Goal: Task Accomplishment & Management: Manage account settings

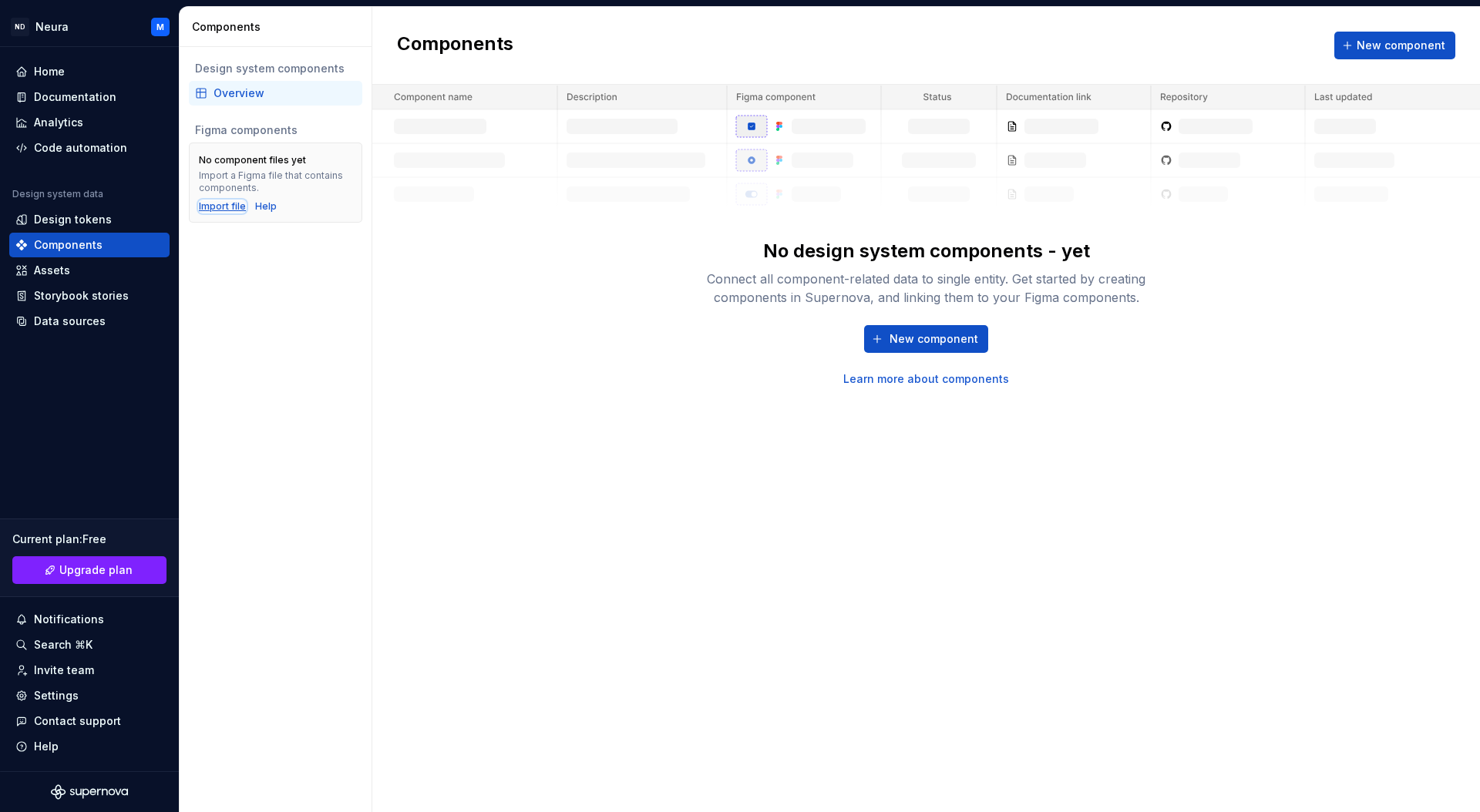
click at [222, 206] on div "Import file" at bounding box center [223, 207] width 47 height 13
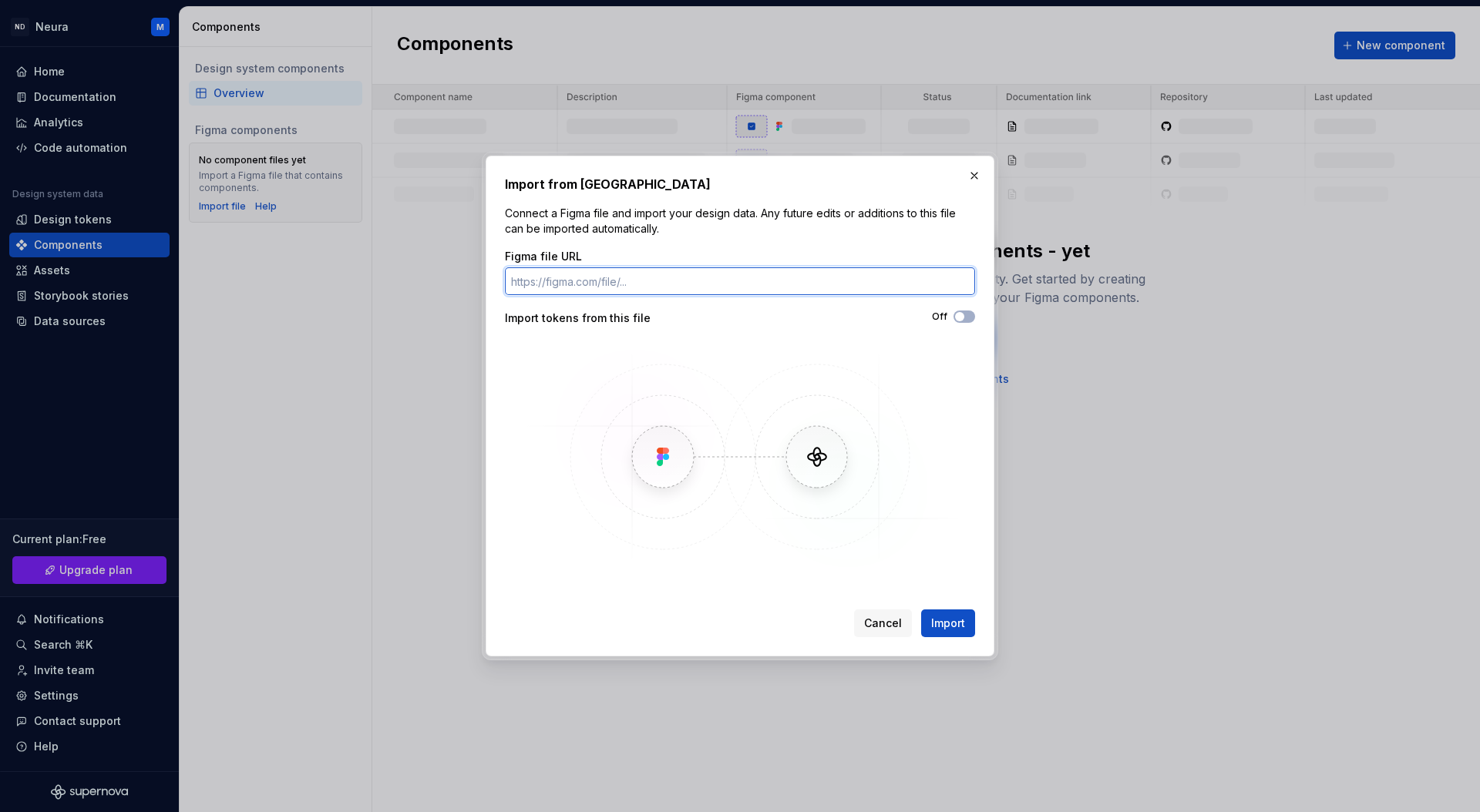
paste input "[URL][DOMAIN_NAME]"
type input "[URL][DOMAIN_NAME]"
click at [969, 314] on button "Off" at bounding box center [964, 317] width 21 height 13
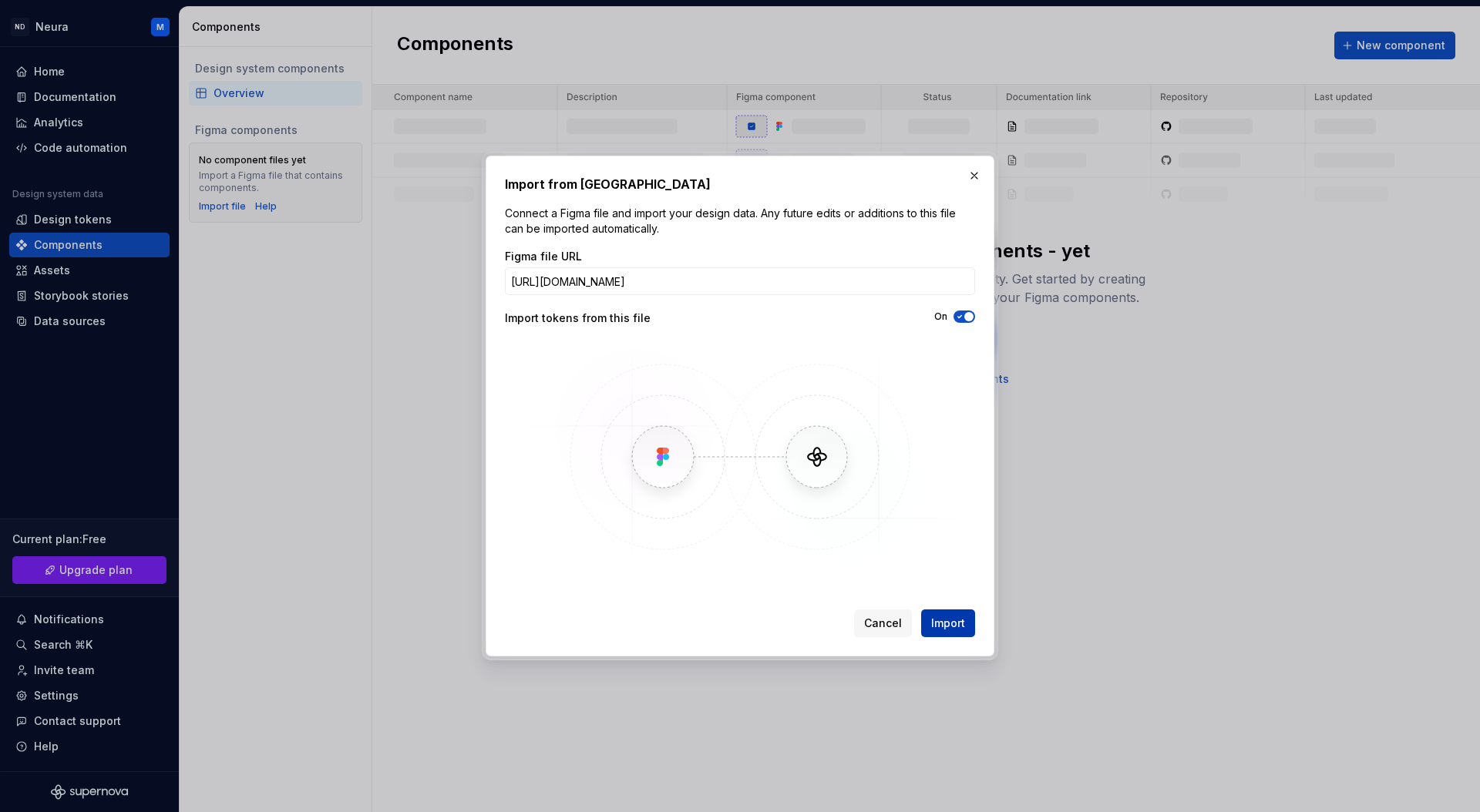
click at [949, 621] on span "Import" at bounding box center [948, 623] width 34 height 15
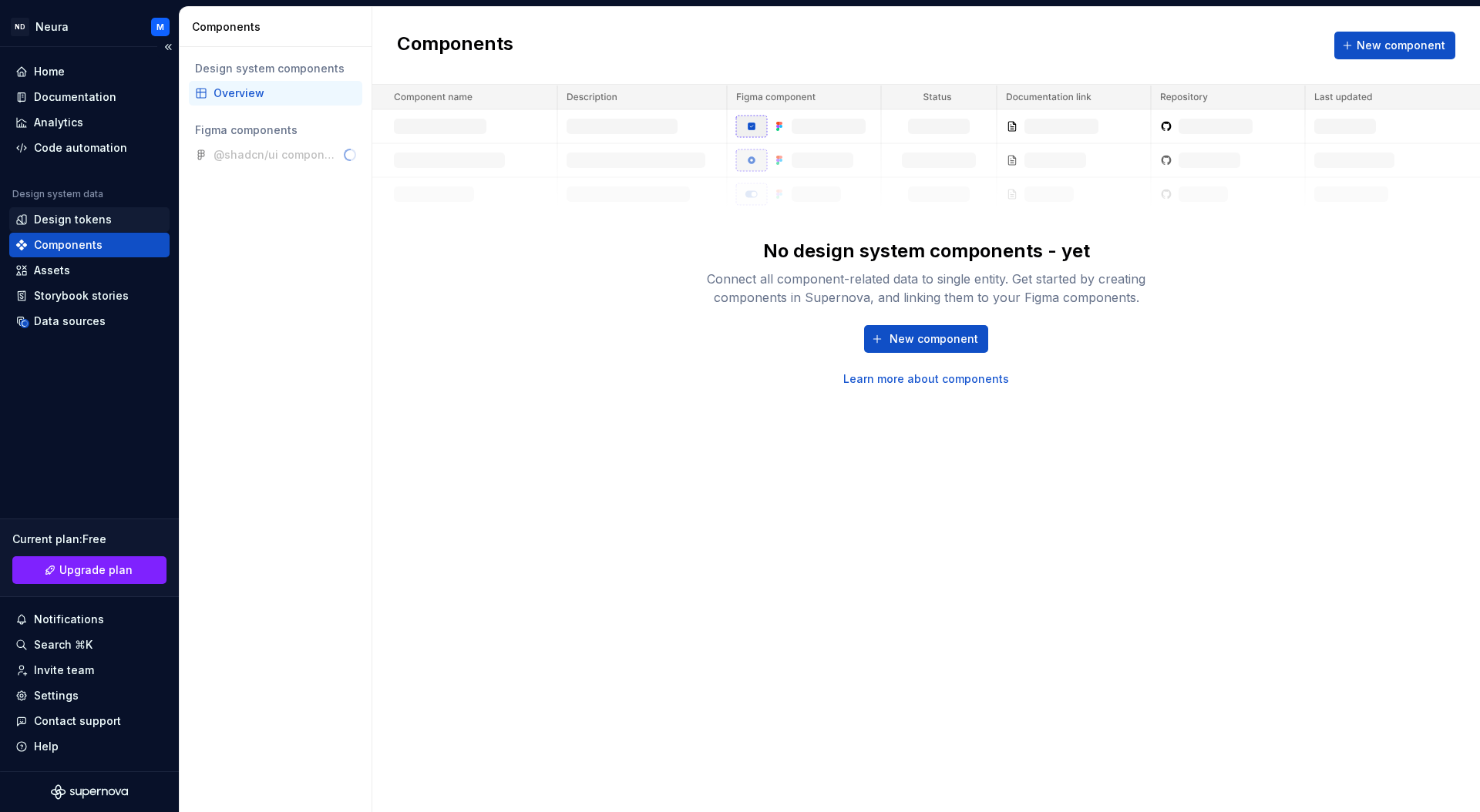
click at [46, 218] on div "Design tokens" at bounding box center [73, 219] width 78 height 15
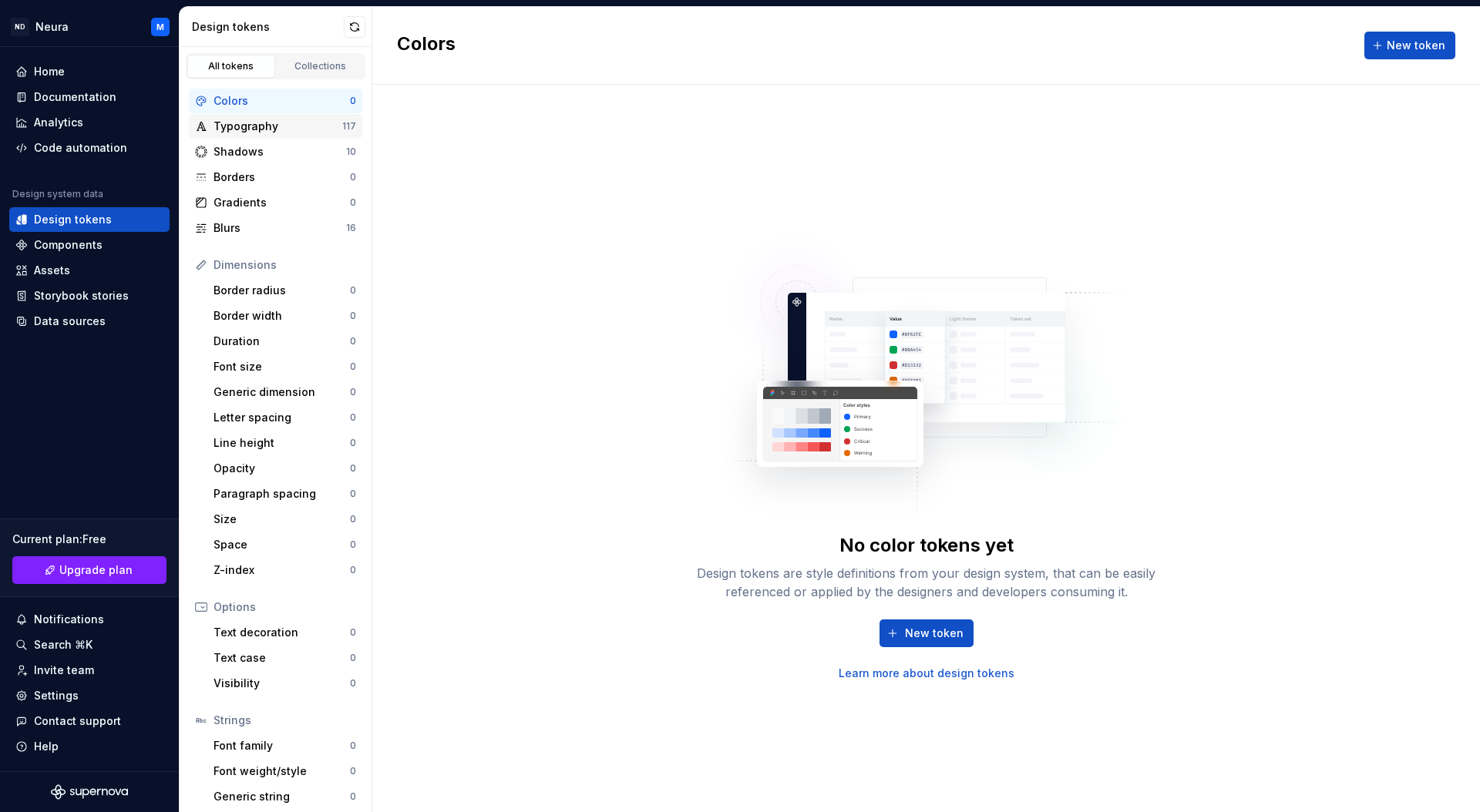
click at [241, 124] on div "Typography" at bounding box center [278, 126] width 129 height 15
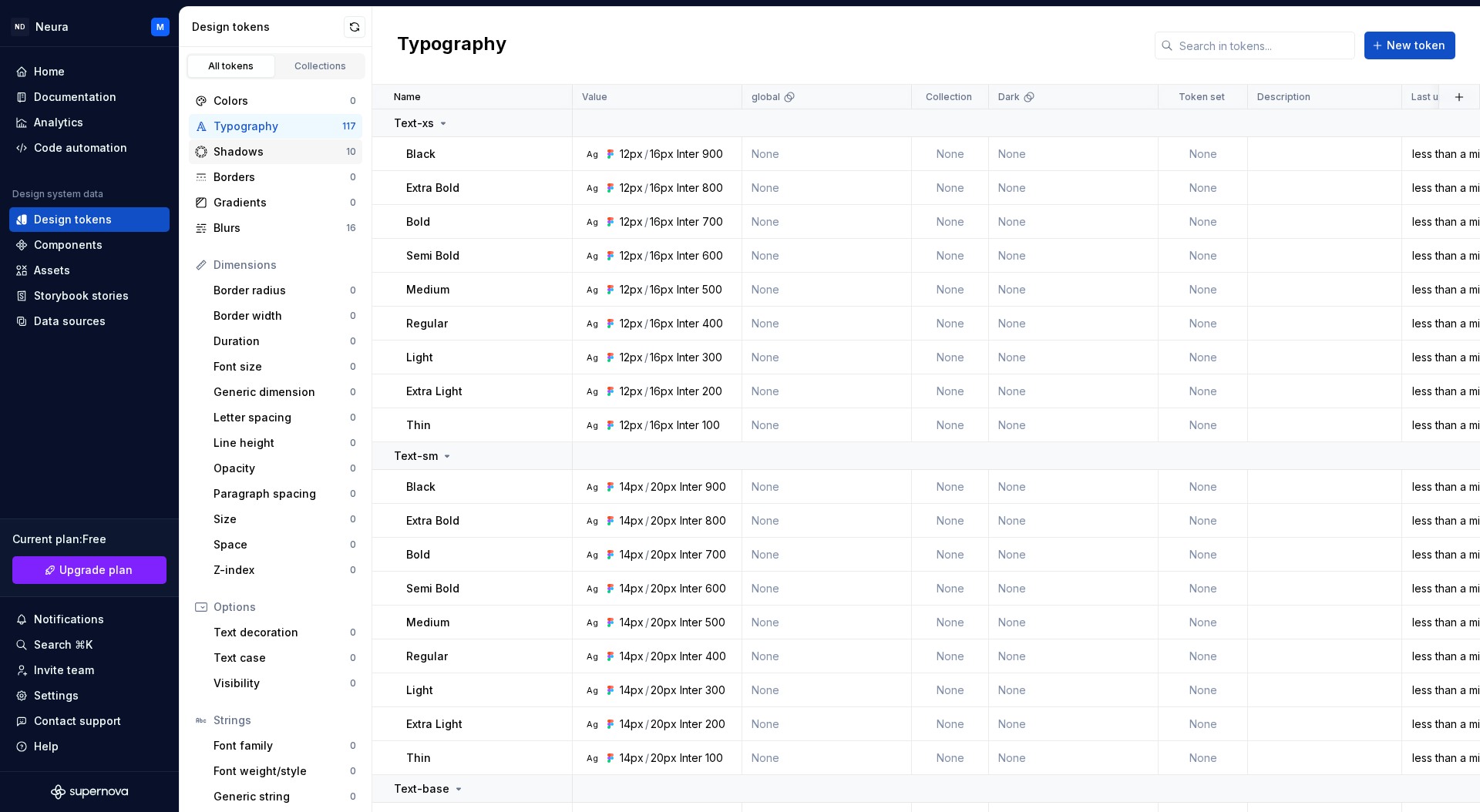
click at [231, 151] on div "Shadows" at bounding box center [280, 152] width 133 height 15
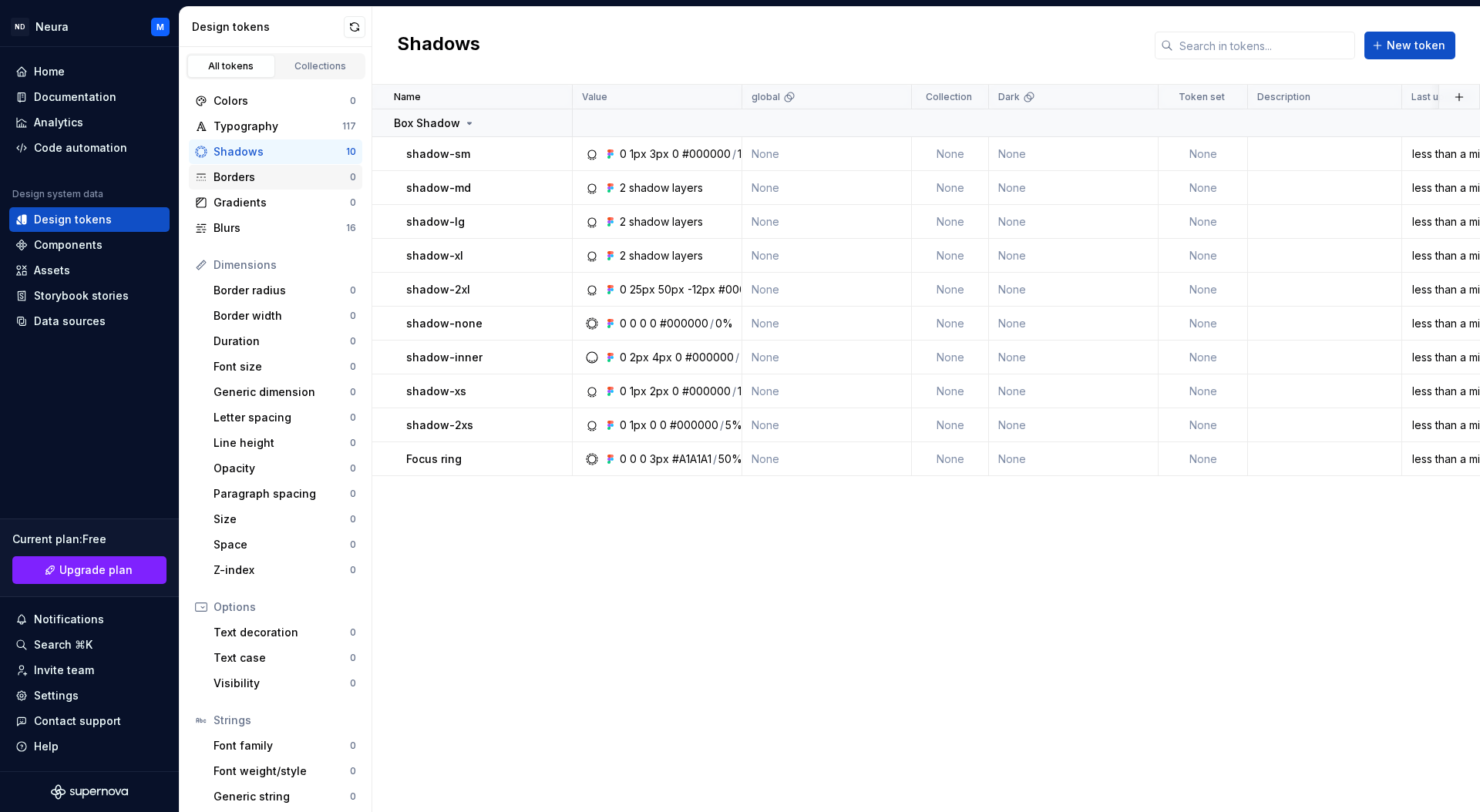
click at [228, 174] on div "Borders" at bounding box center [281, 177] width 136 height 15
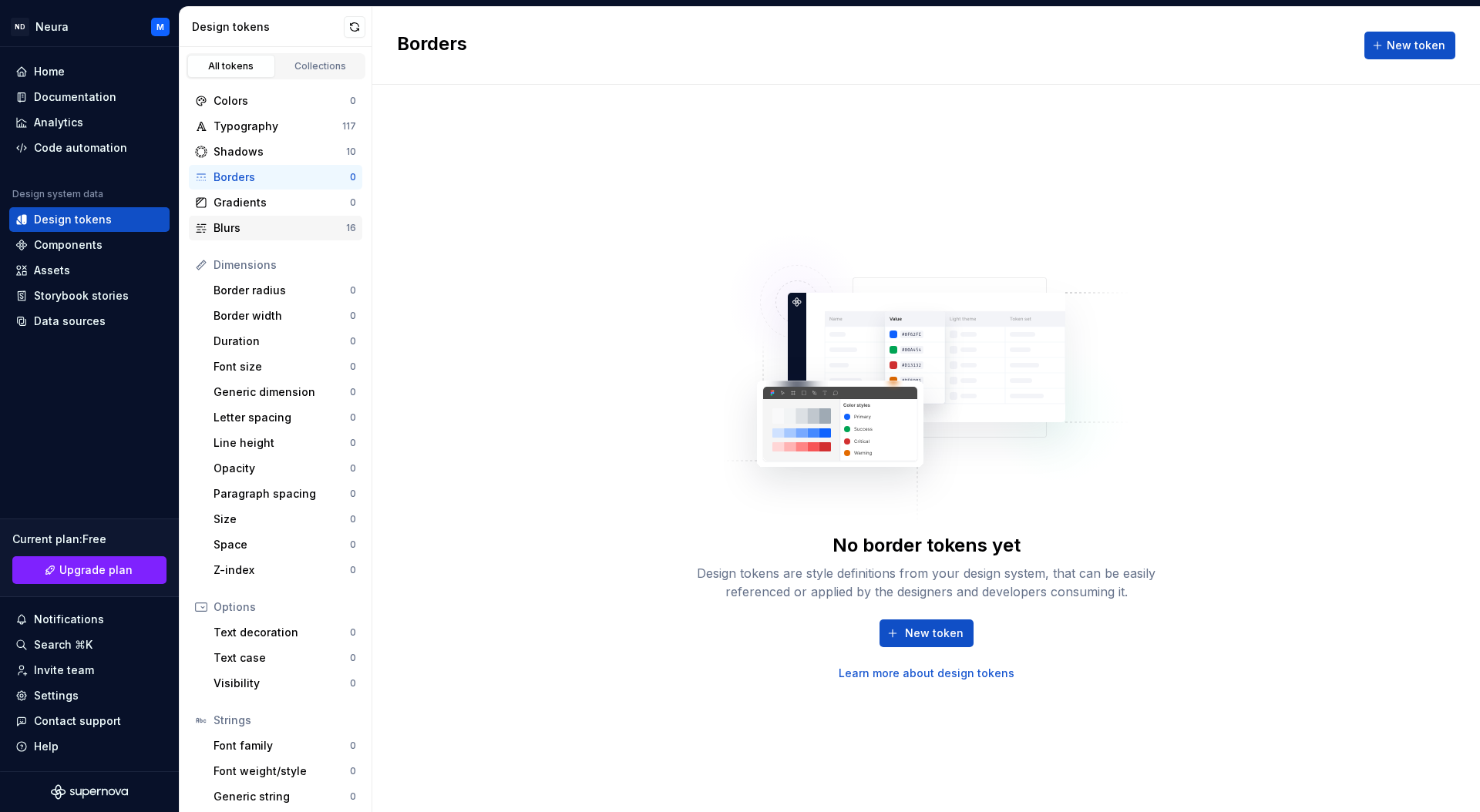
click at [230, 227] on div "Blurs" at bounding box center [280, 228] width 133 height 15
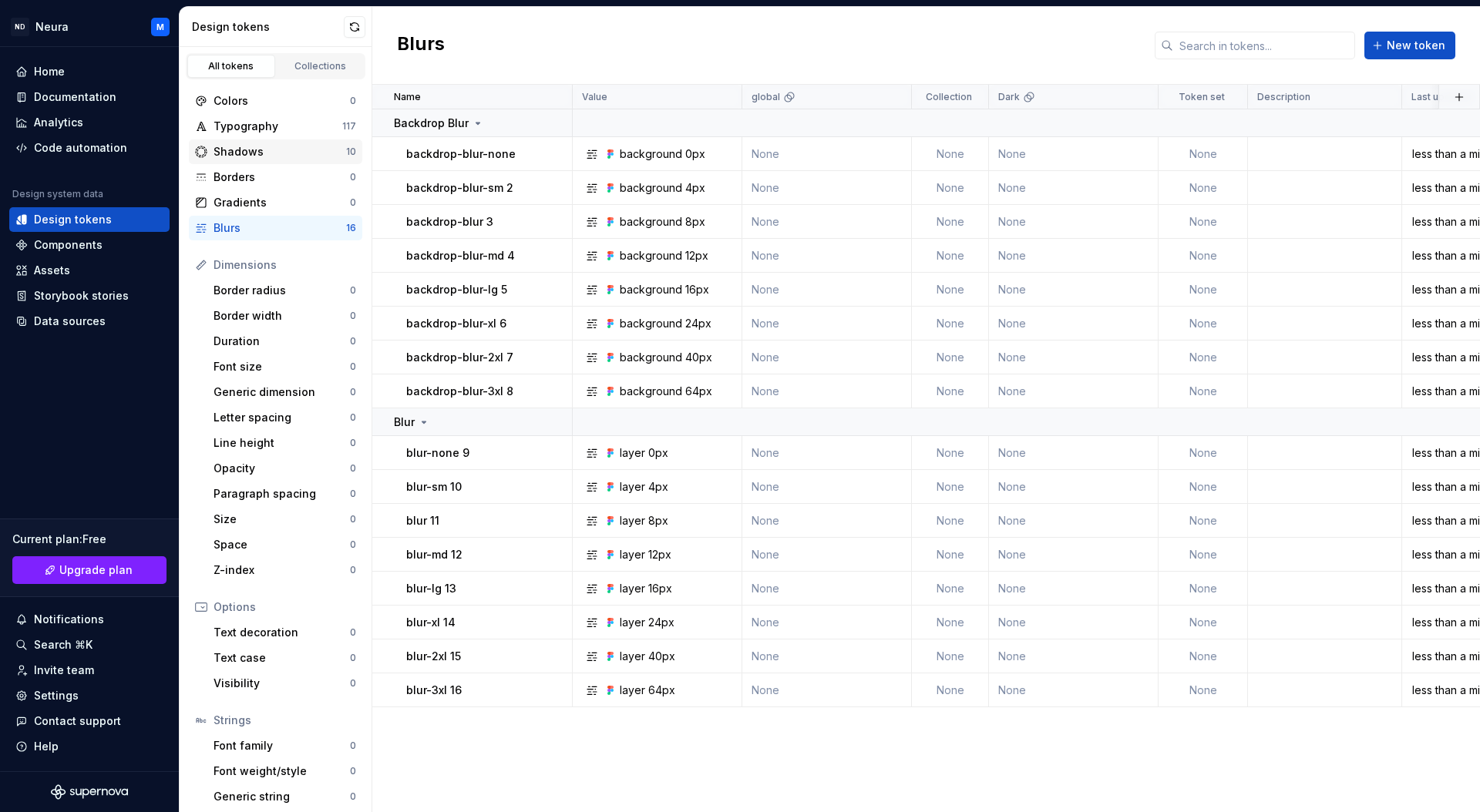
click at [241, 148] on div "Shadows" at bounding box center [280, 152] width 133 height 15
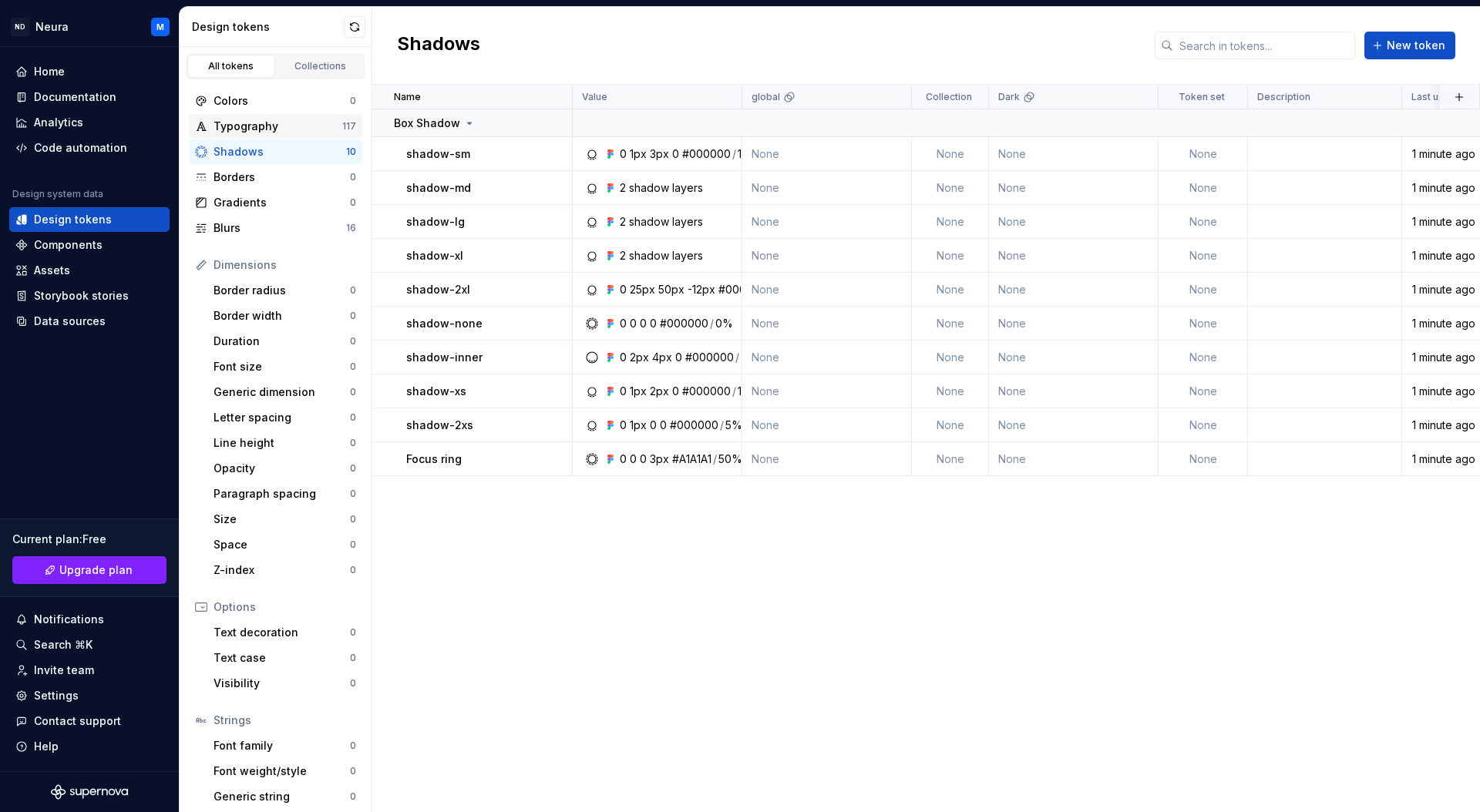
click at [245, 124] on div "Typography" at bounding box center [278, 126] width 129 height 15
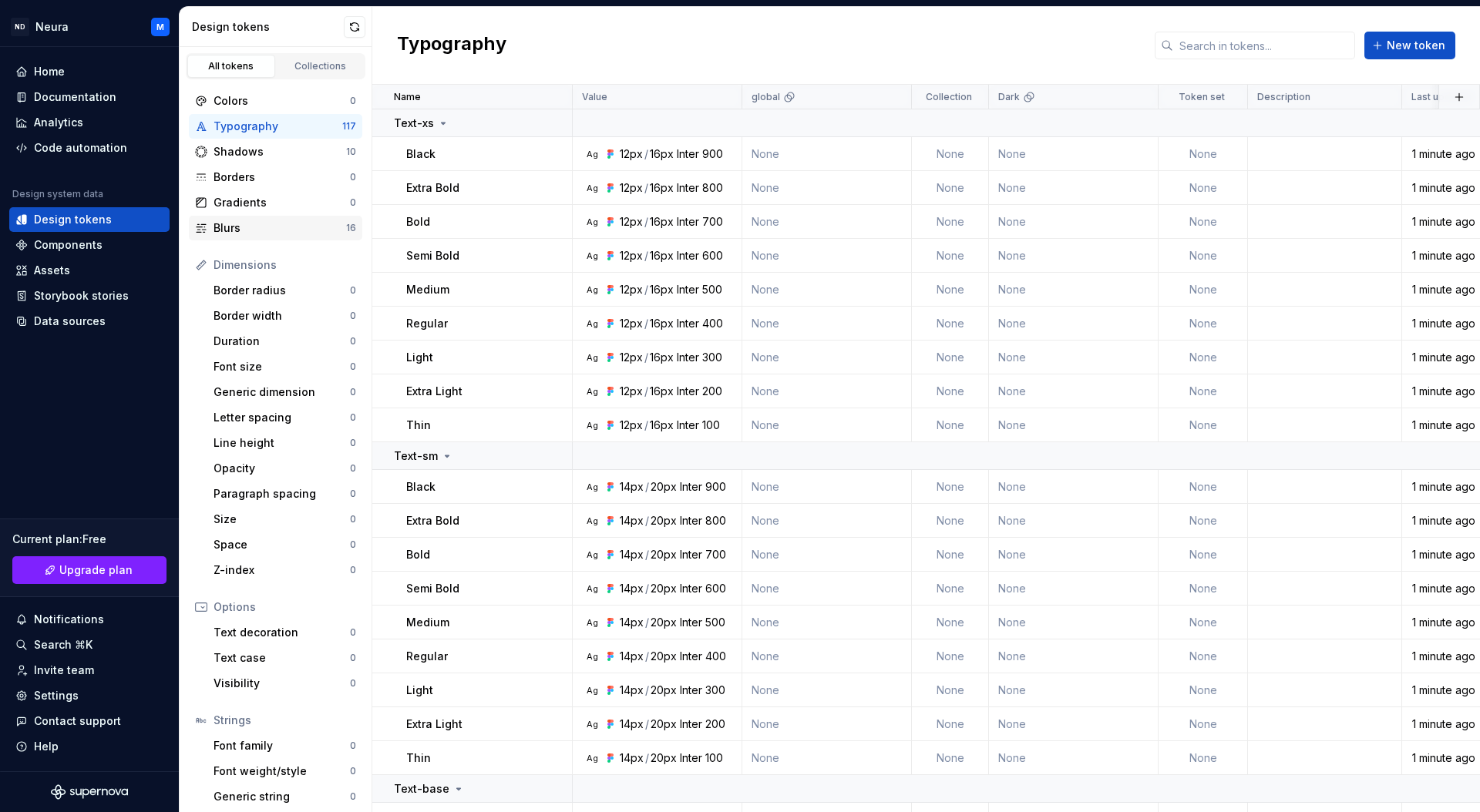
click at [241, 228] on div "Blurs" at bounding box center [280, 228] width 133 height 15
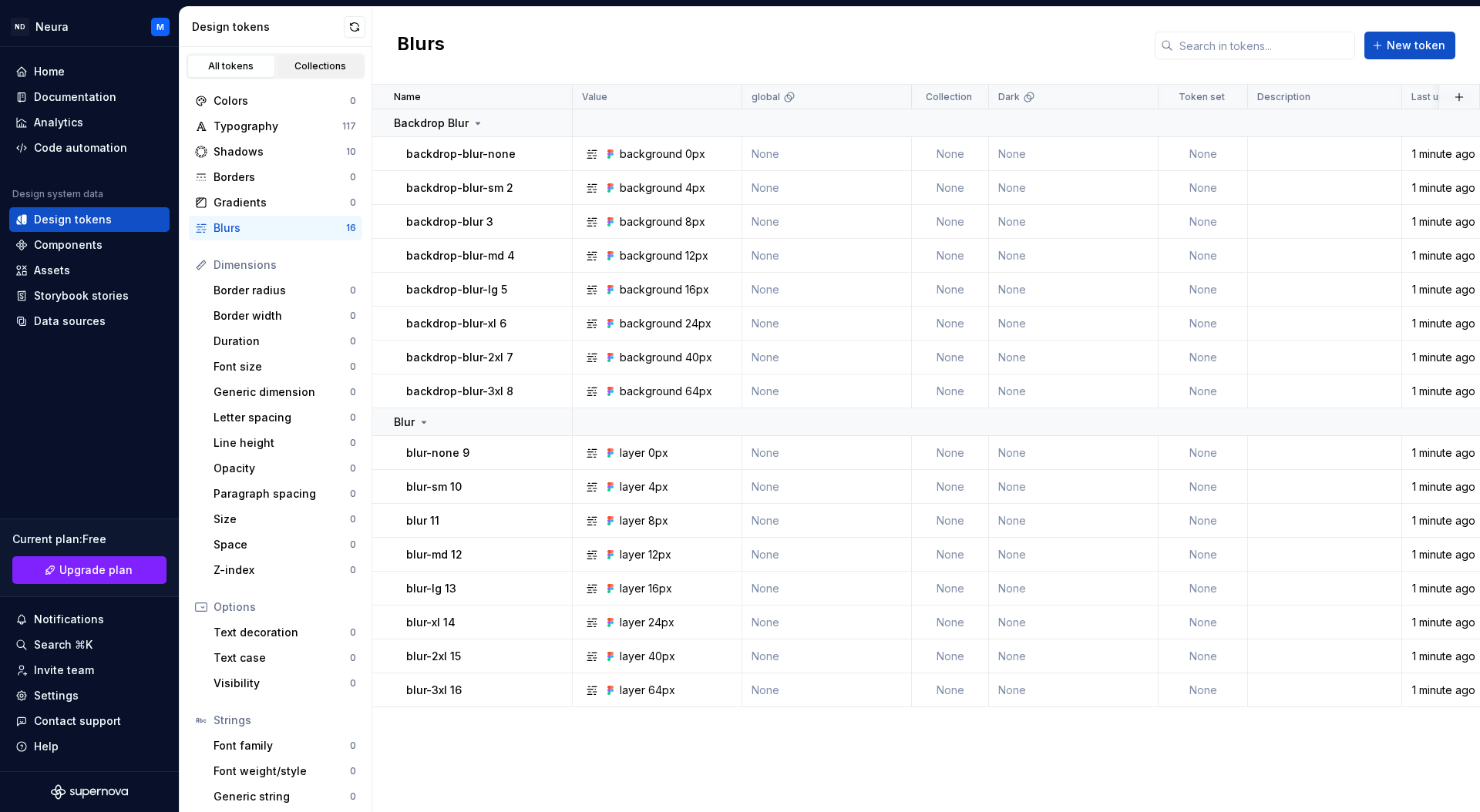
click at [295, 68] on div "Collections" at bounding box center [320, 66] width 77 height 13
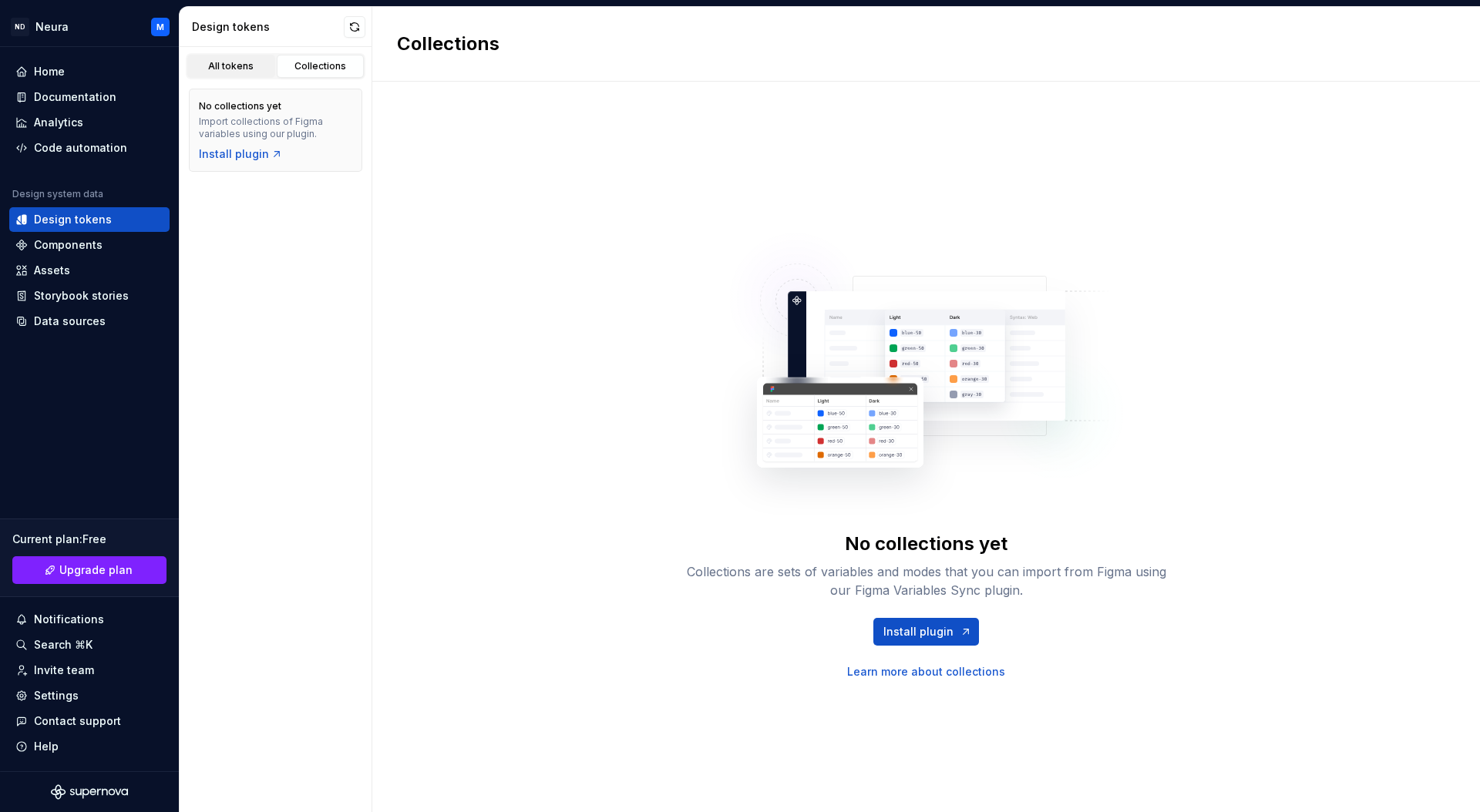
click at [214, 69] on div "All tokens" at bounding box center [230, 66] width 77 height 13
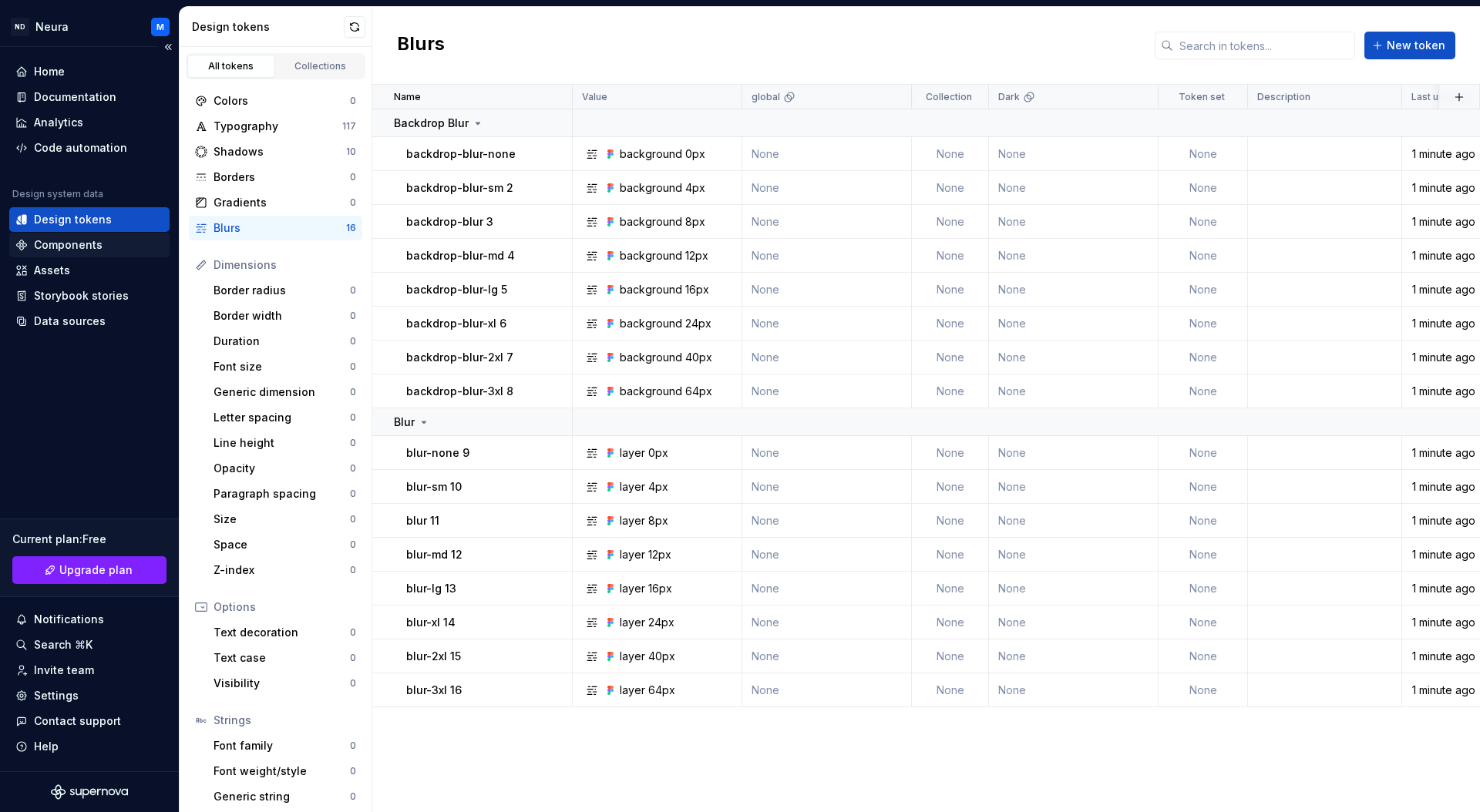
click at [73, 251] on div "Components" at bounding box center [68, 245] width 69 height 15
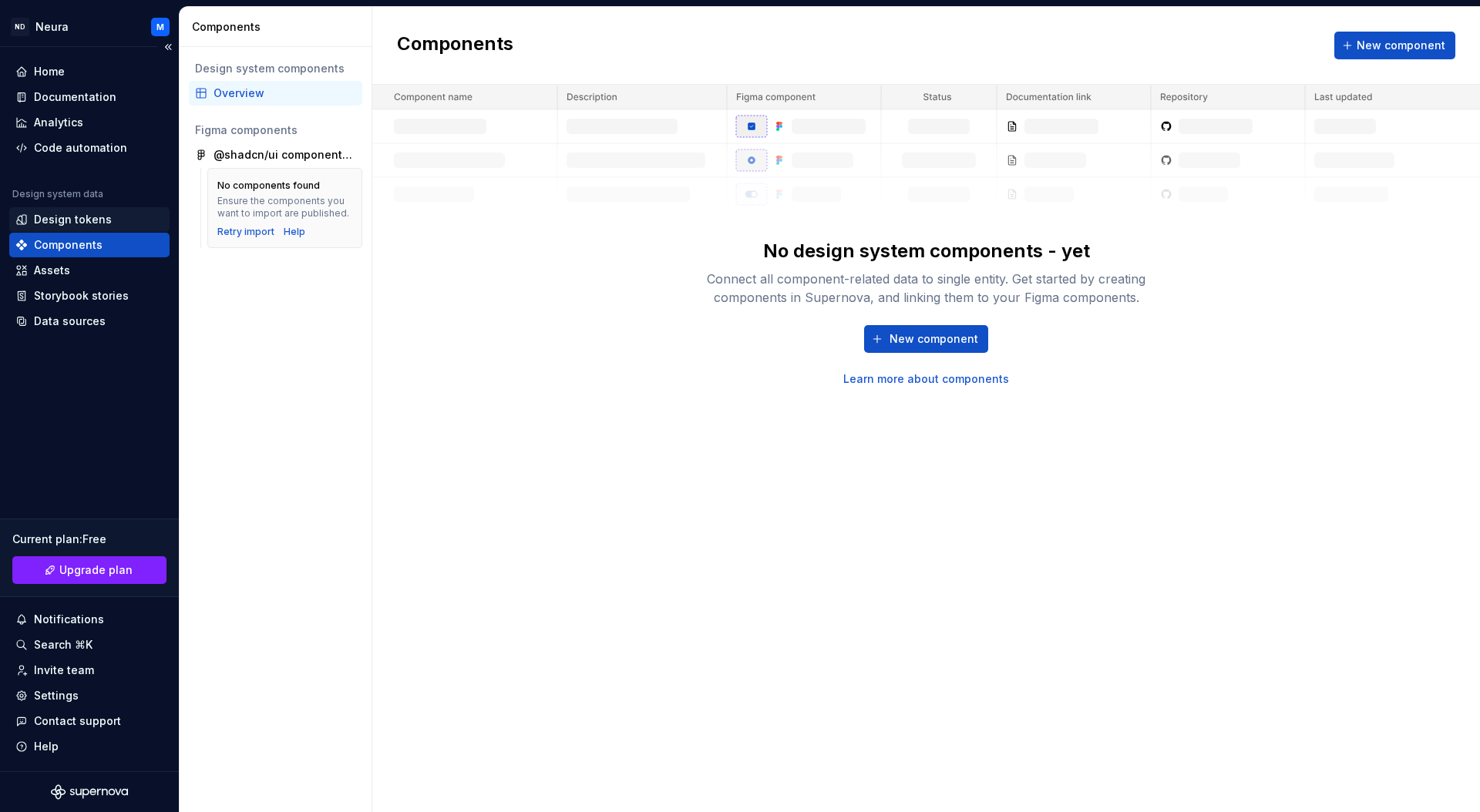
click at [59, 221] on div "Design tokens" at bounding box center [73, 219] width 78 height 15
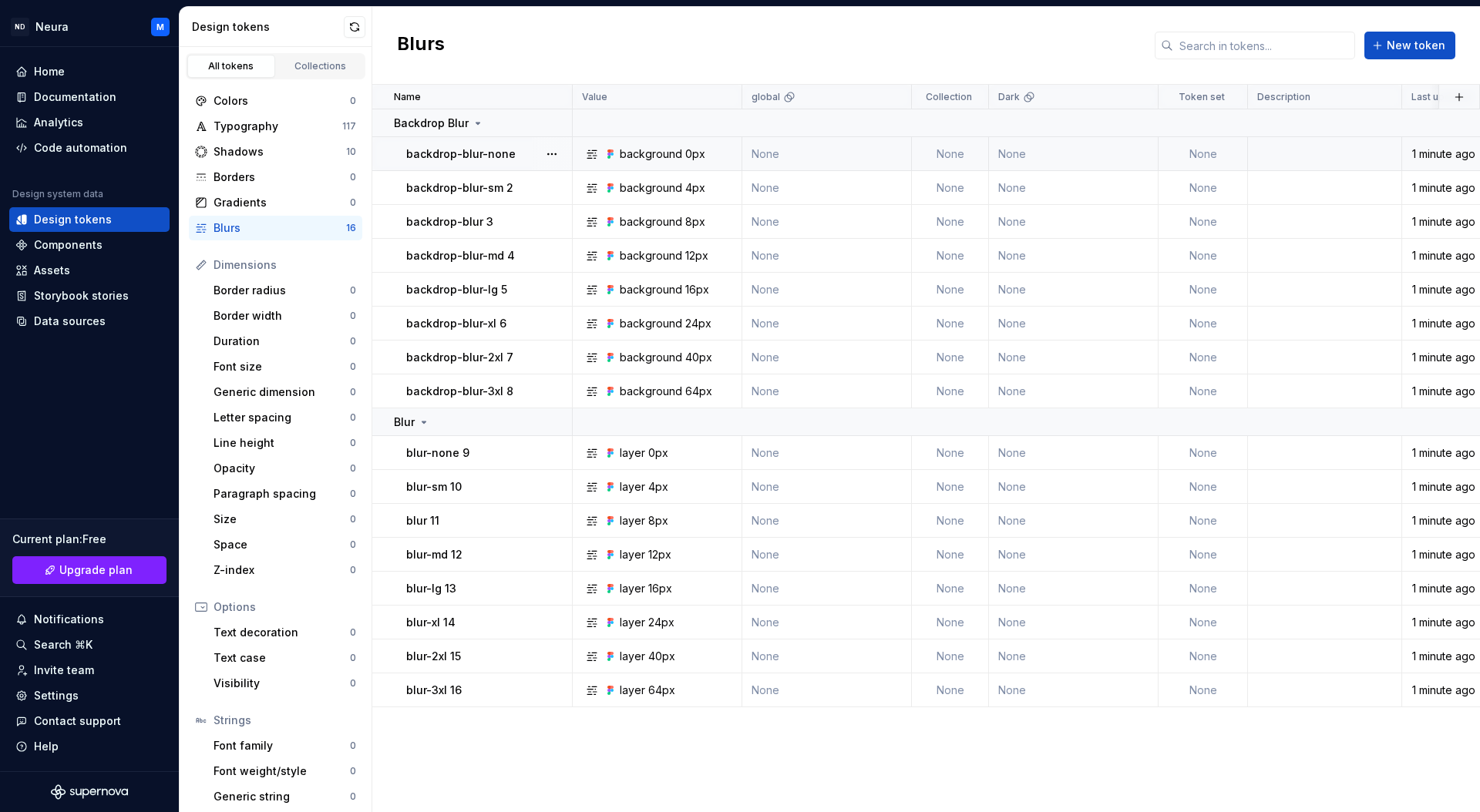
click at [517, 160] on div "backdrop-blur-none" at bounding box center [489, 154] width 165 height 15
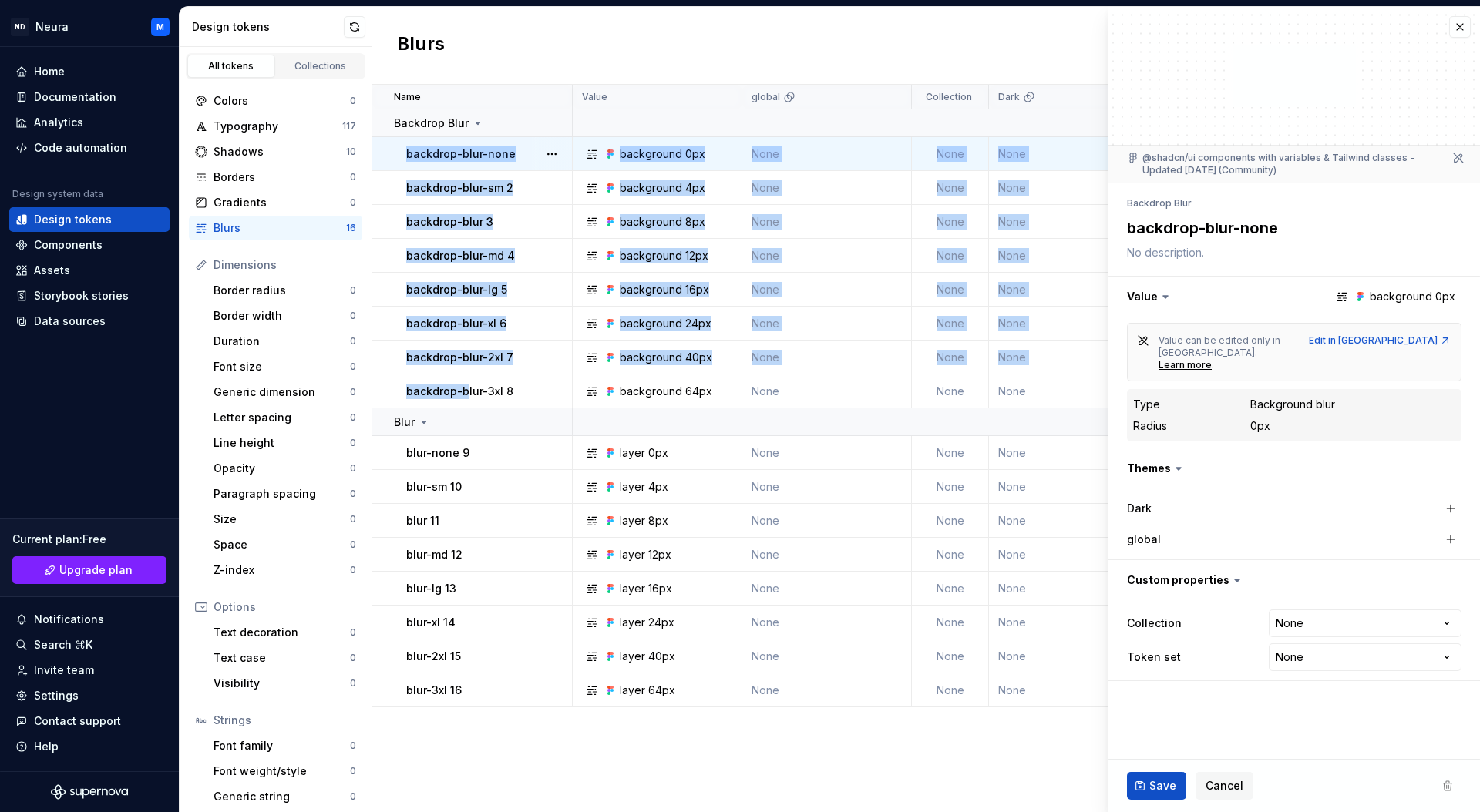
click at [463, 388] on p "backdrop-blur-3xl 8" at bounding box center [460, 391] width 107 height 15
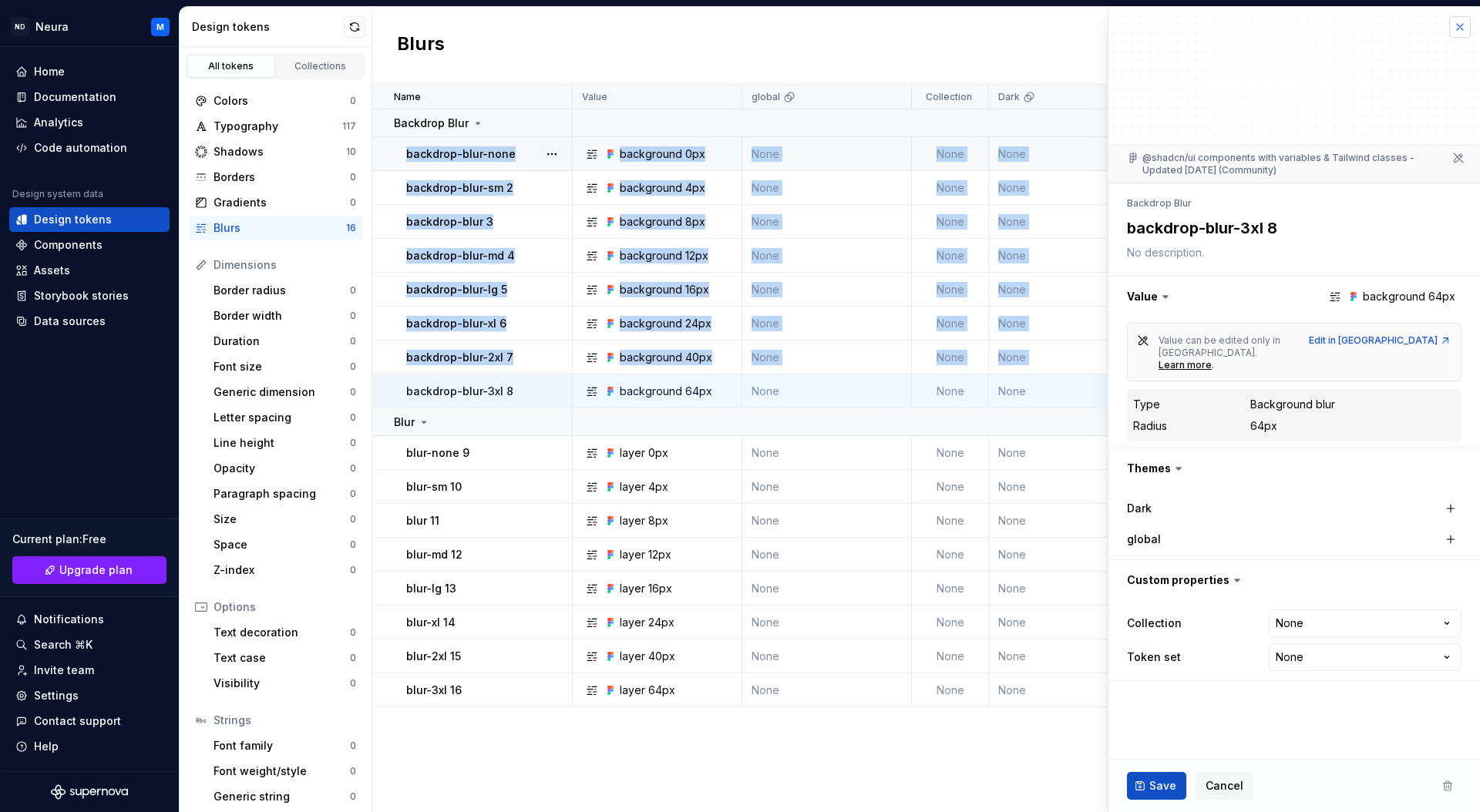
click at [1458, 26] on button "button" at bounding box center [1460, 26] width 21 height 21
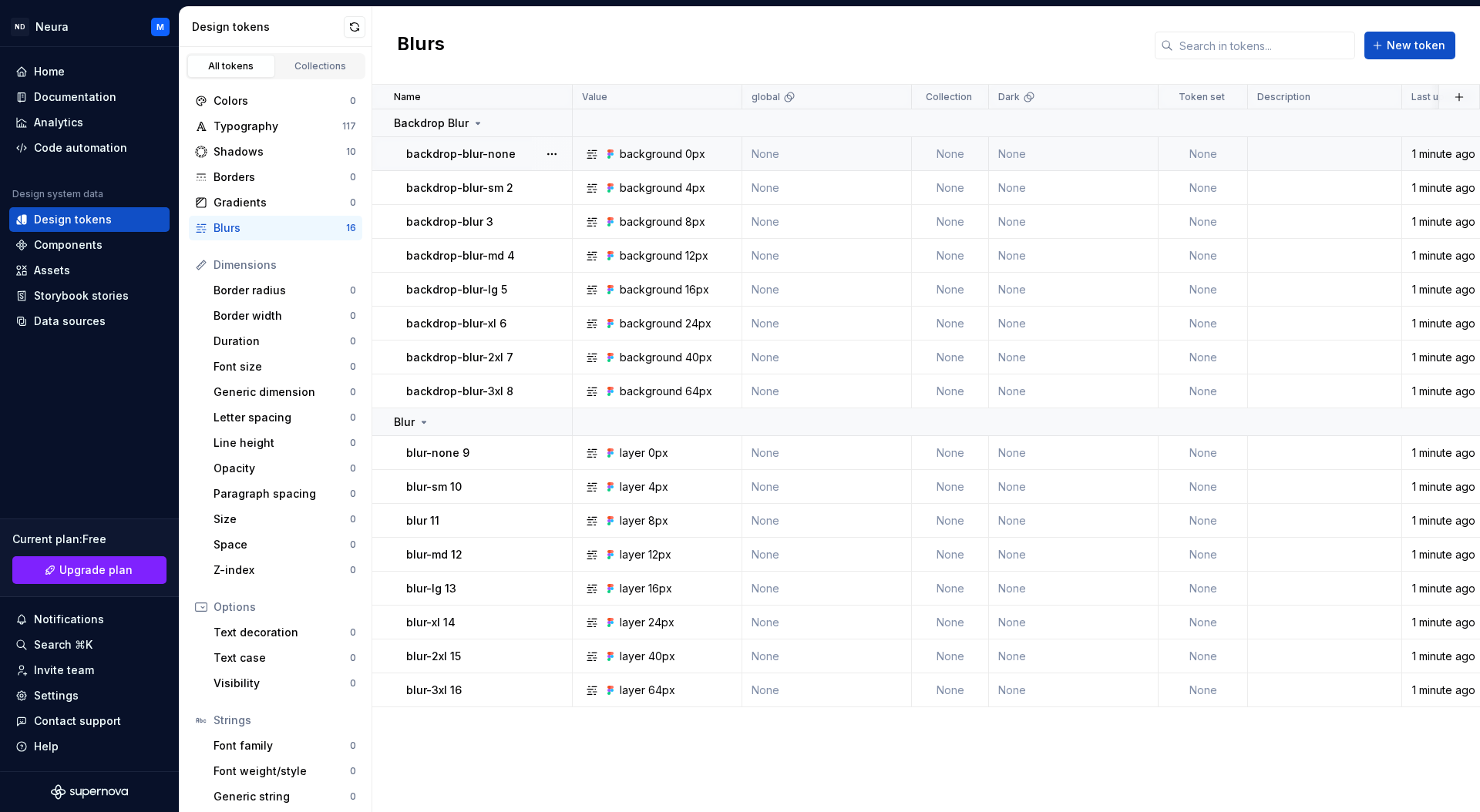
click at [613, 54] on div "Blurs New token" at bounding box center [926, 46] width 1108 height 78
click at [236, 124] on div "Typography" at bounding box center [278, 126] width 129 height 15
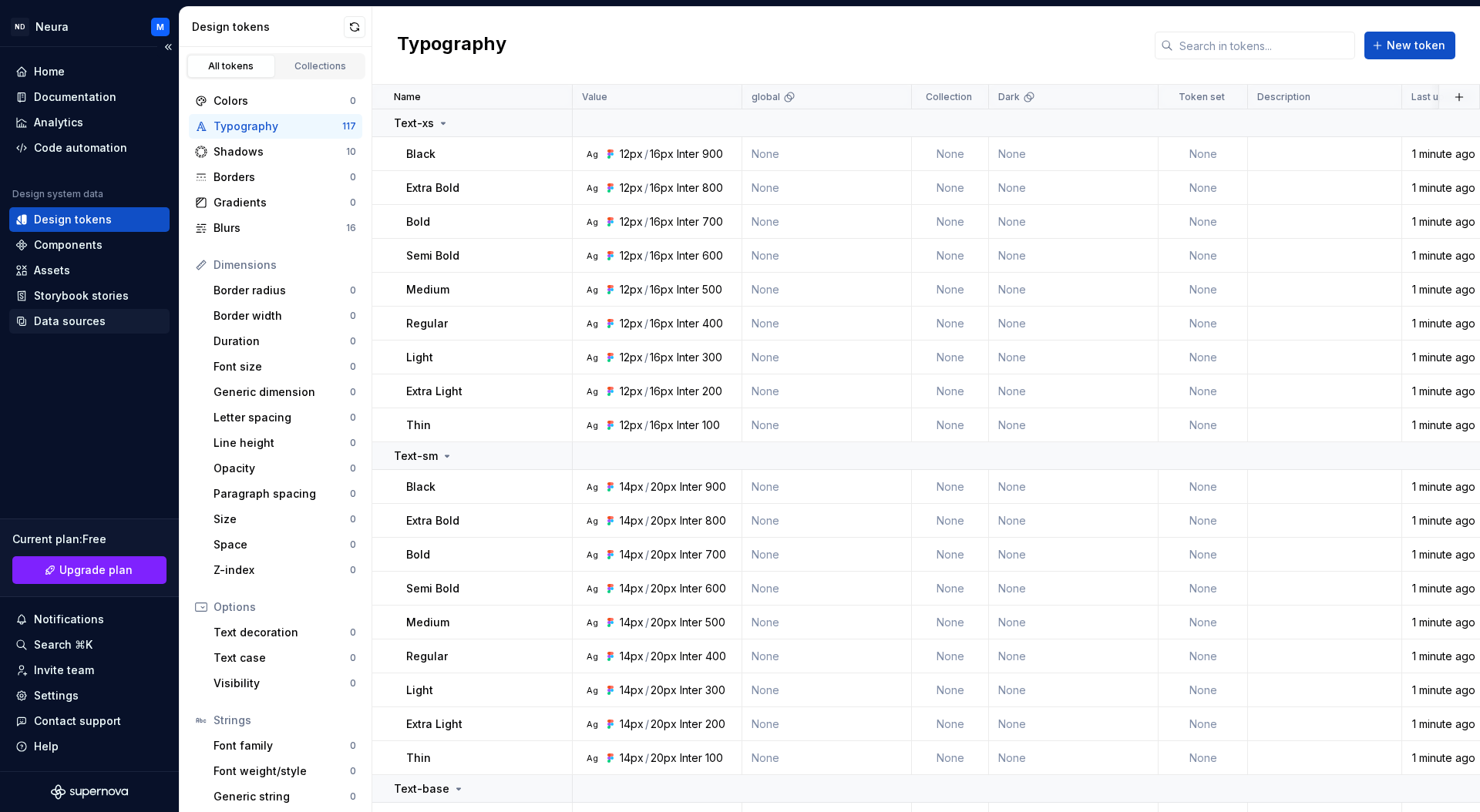
click at [40, 321] on div "Data sources" at bounding box center [69, 321] width 72 height 15
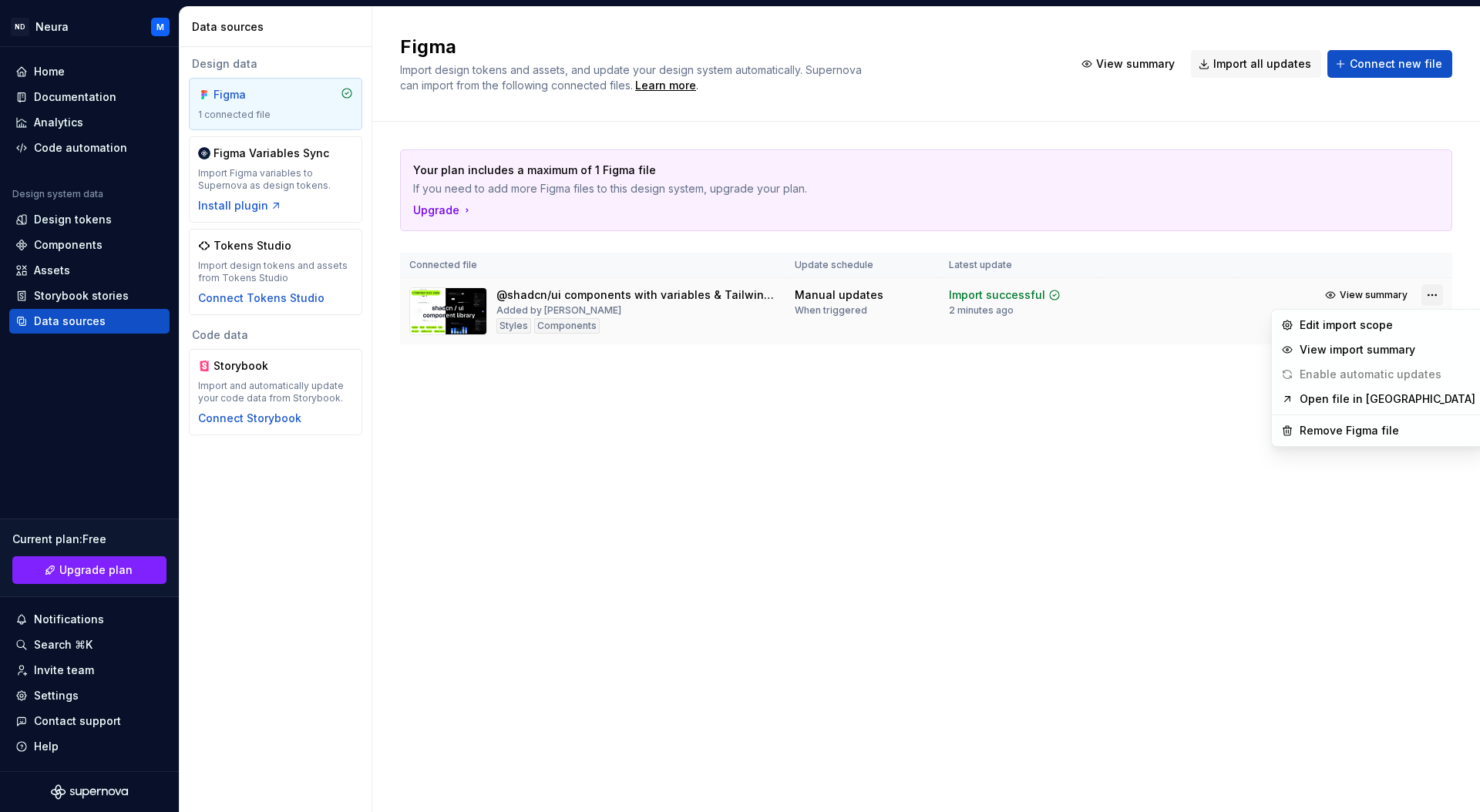
click at [1436, 290] on html "ND Neura M Home Documentation Analytics Code automation Design system data Desi…" at bounding box center [740, 406] width 1480 height 812
click at [1328, 325] on div "Edit import scope" at bounding box center [1387, 325] width 175 height 15
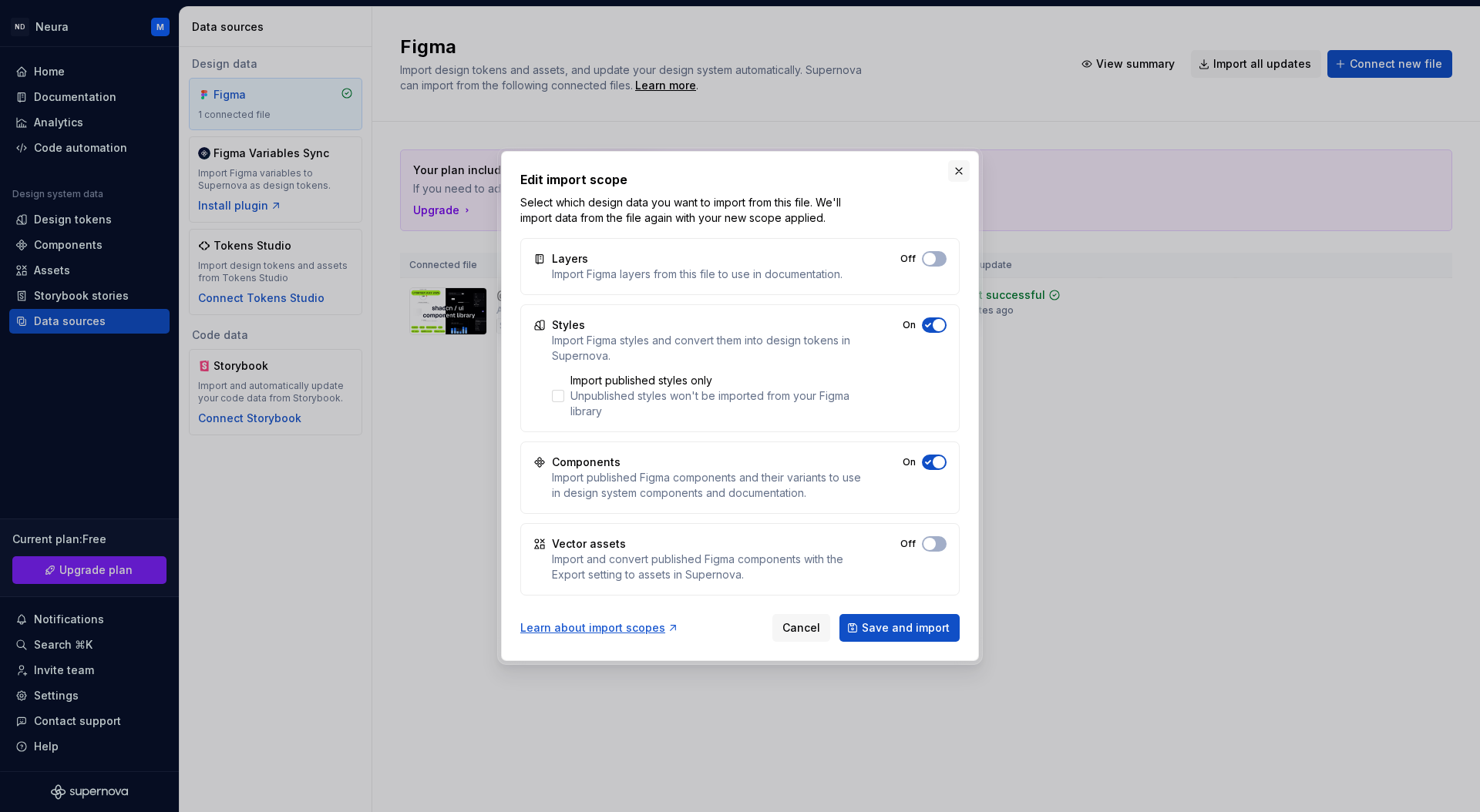
click at [957, 170] on button "button" at bounding box center [958, 170] width 21 height 21
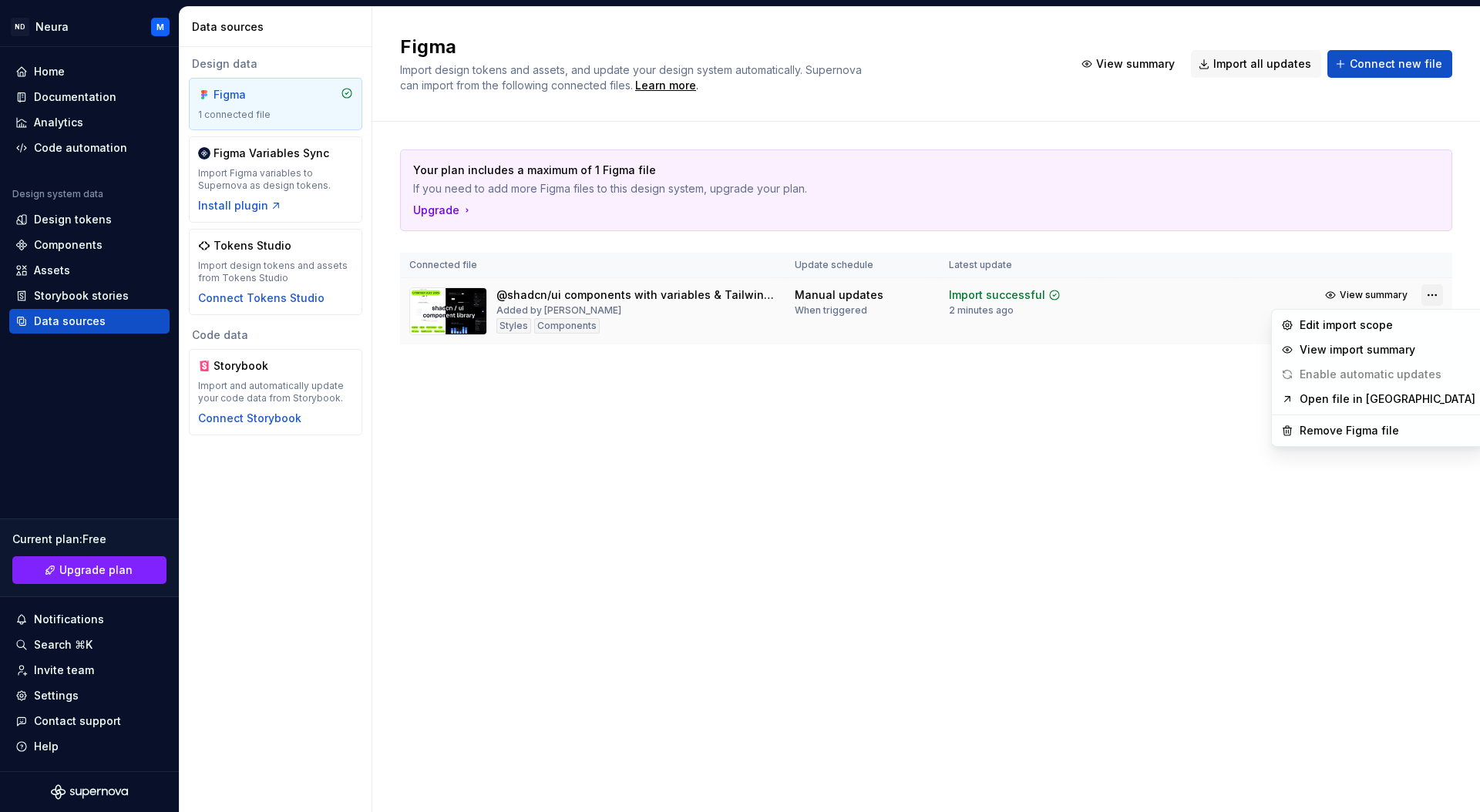
click at [1433, 295] on html "ND Neura M Home Documentation Analytics Code automation Design system data Desi…" at bounding box center [740, 406] width 1480 height 812
click at [1322, 327] on div "Edit import scope" at bounding box center [1387, 325] width 175 height 15
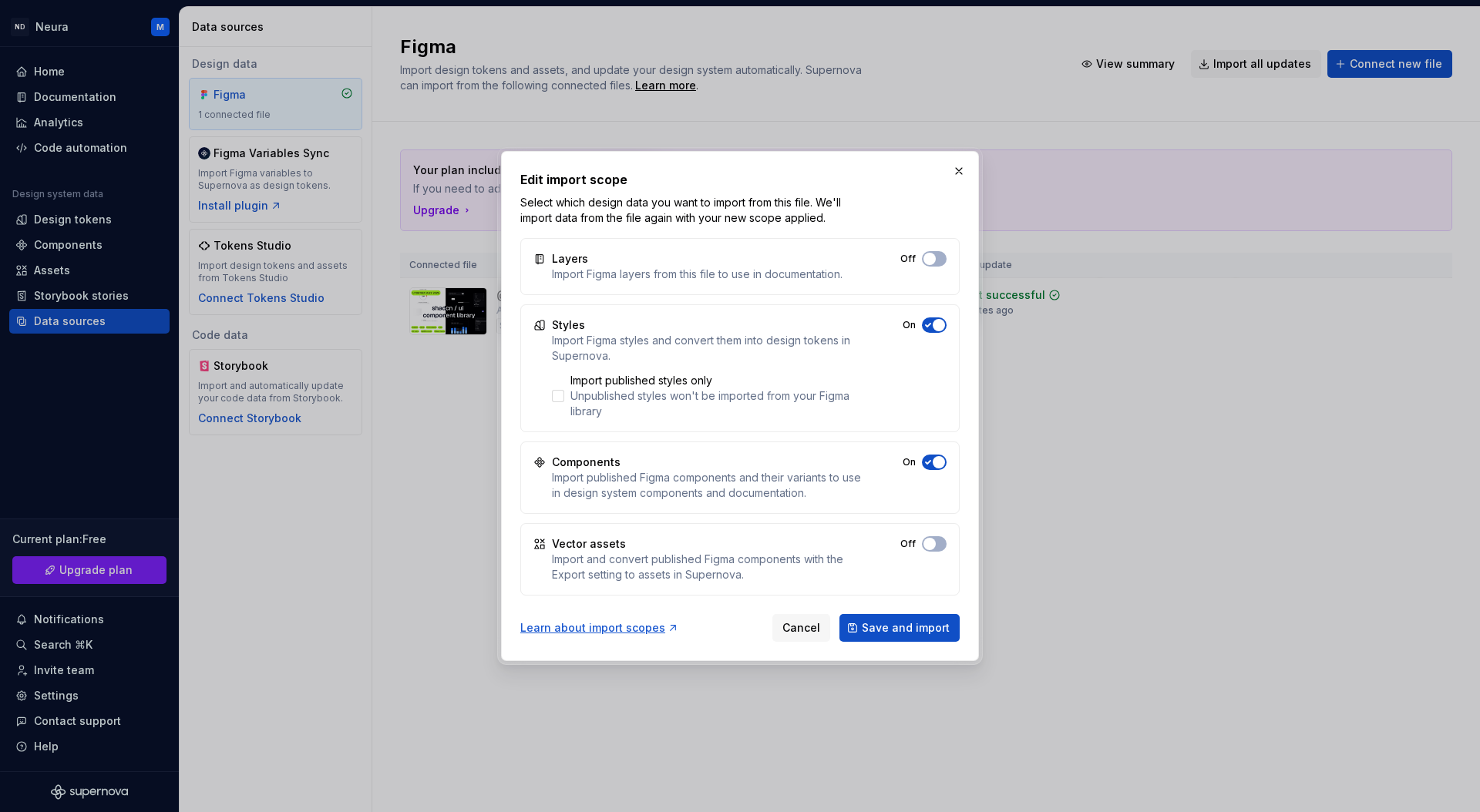
click at [936, 323] on span "button" at bounding box center [939, 325] width 13 height 13
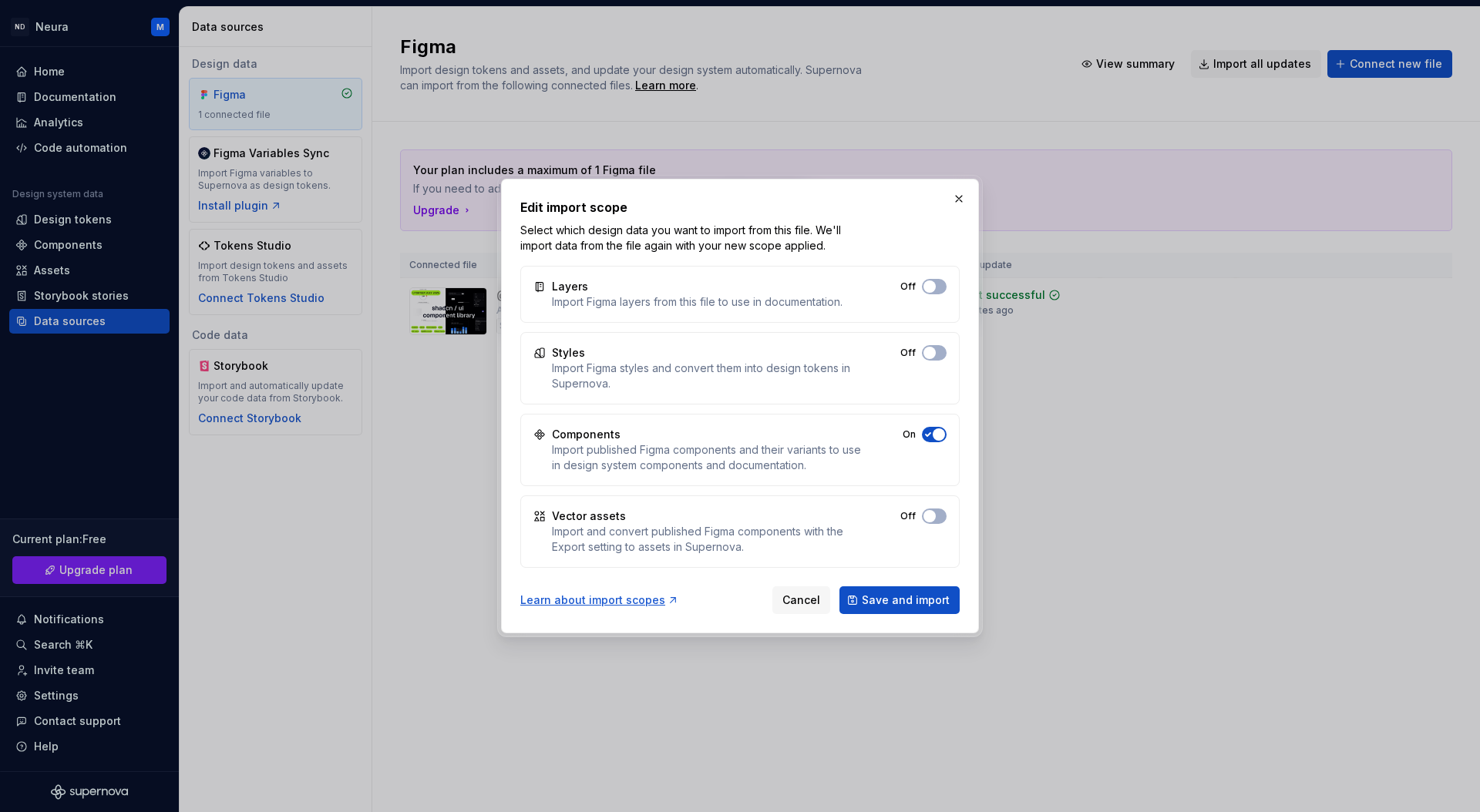
click at [934, 430] on span "button" at bounding box center [939, 434] width 13 height 13
click at [881, 603] on span "Save and import" at bounding box center [906, 600] width 88 height 15
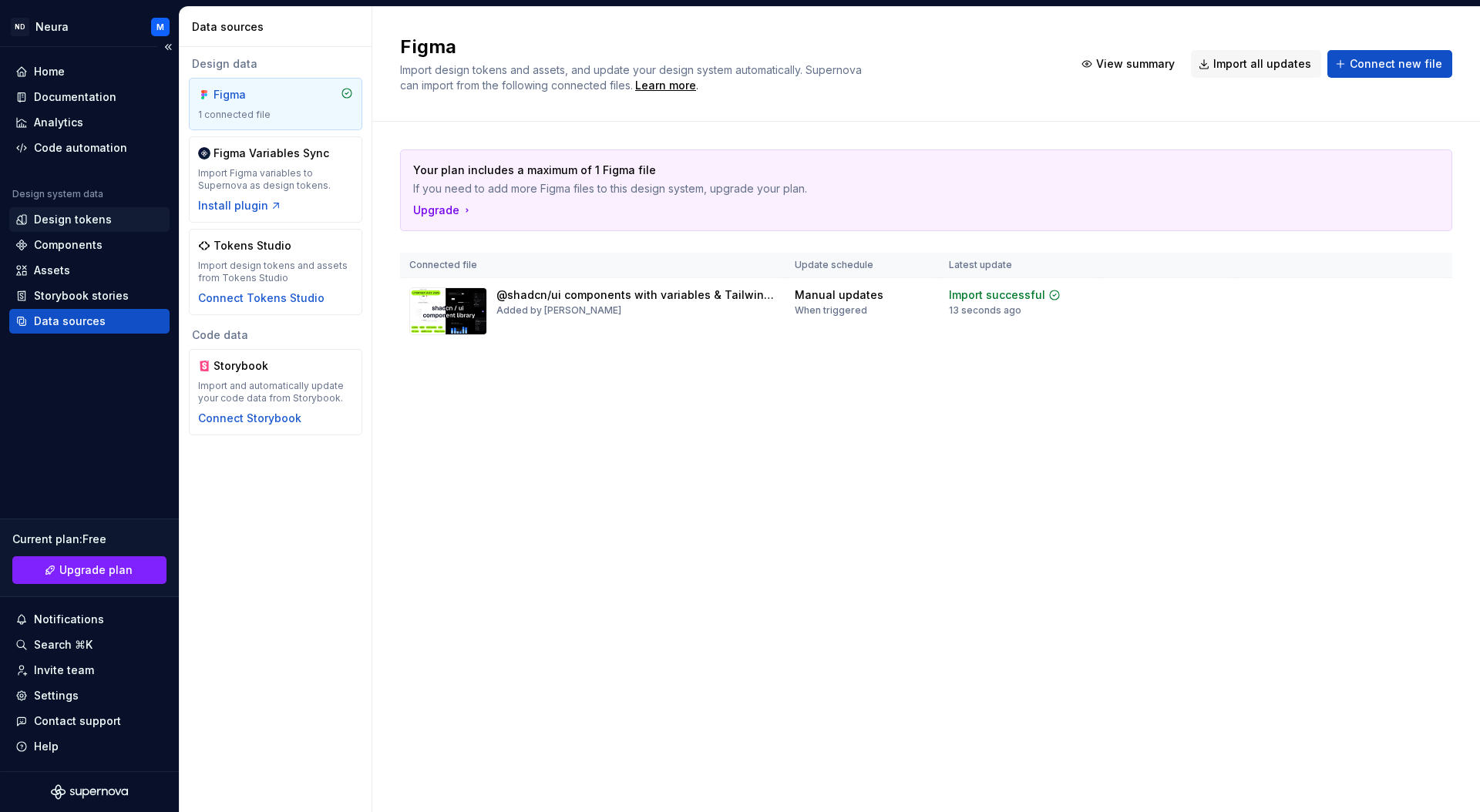
click at [53, 226] on div "Design tokens" at bounding box center [73, 219] width 78 height 15
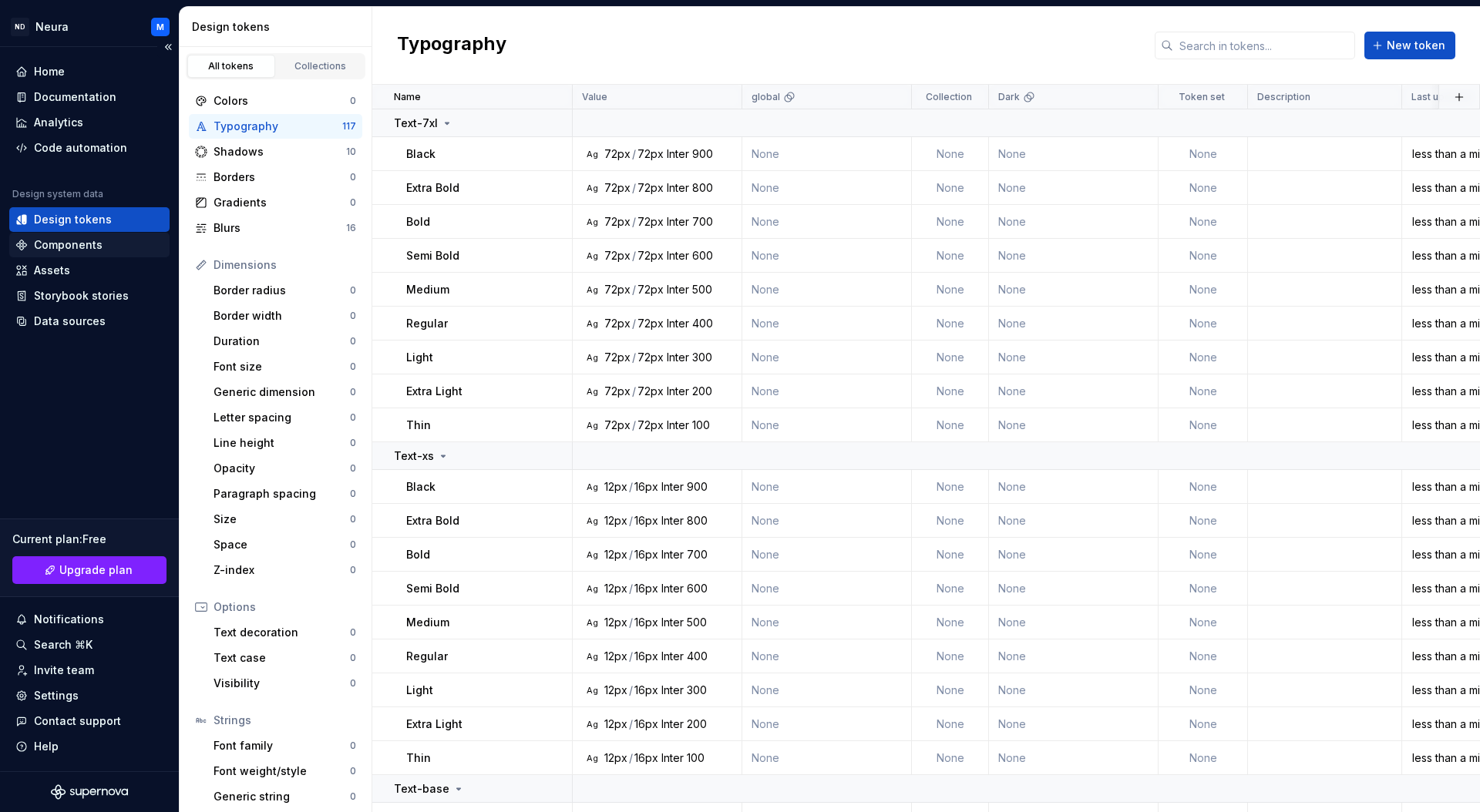
click at [47, 242] on div "Components" at bounding box center [68, 245] width 69 height 15
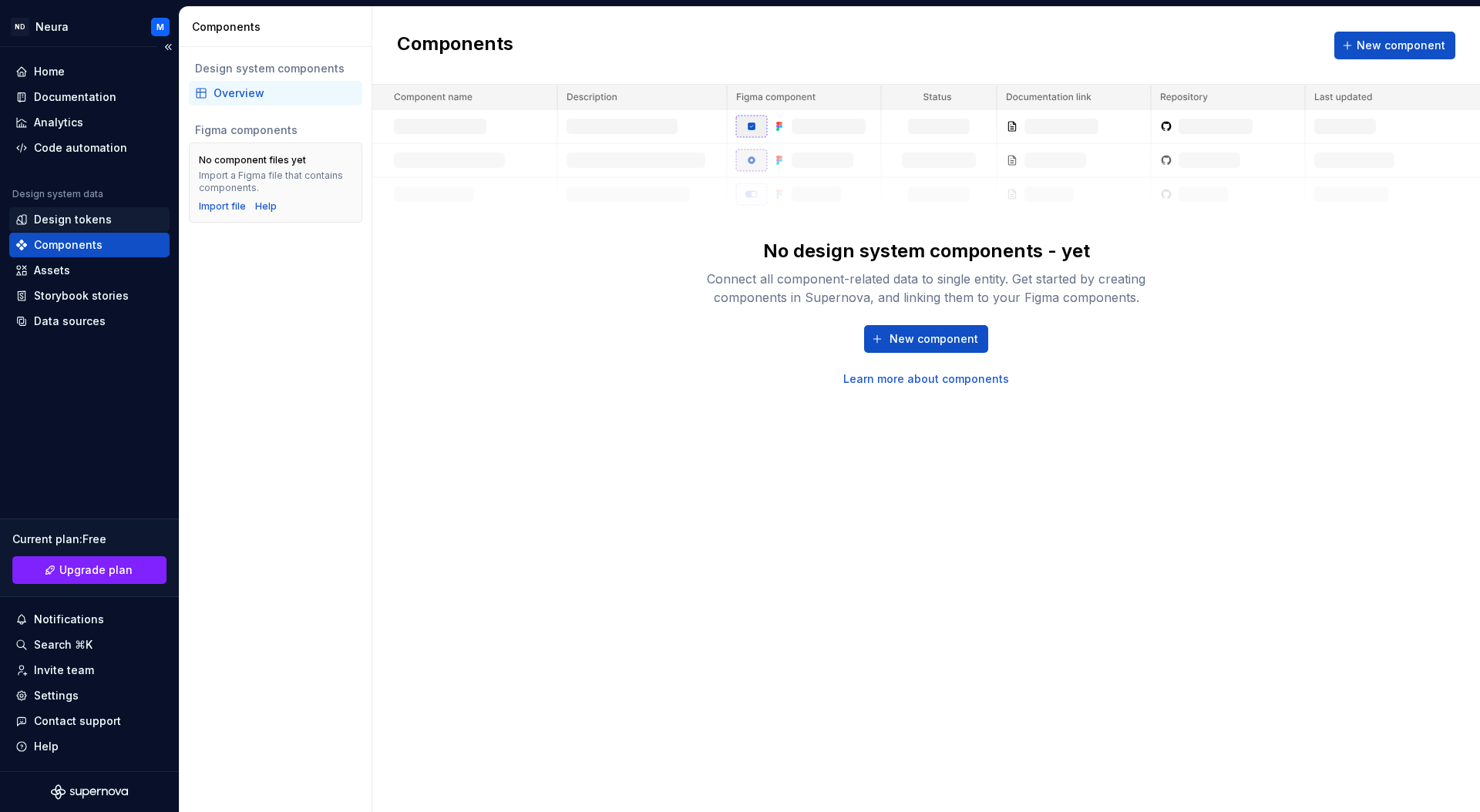
click at [47, 226] on div "Design tokens" at bounding box center [73, 219] width 78 height 15
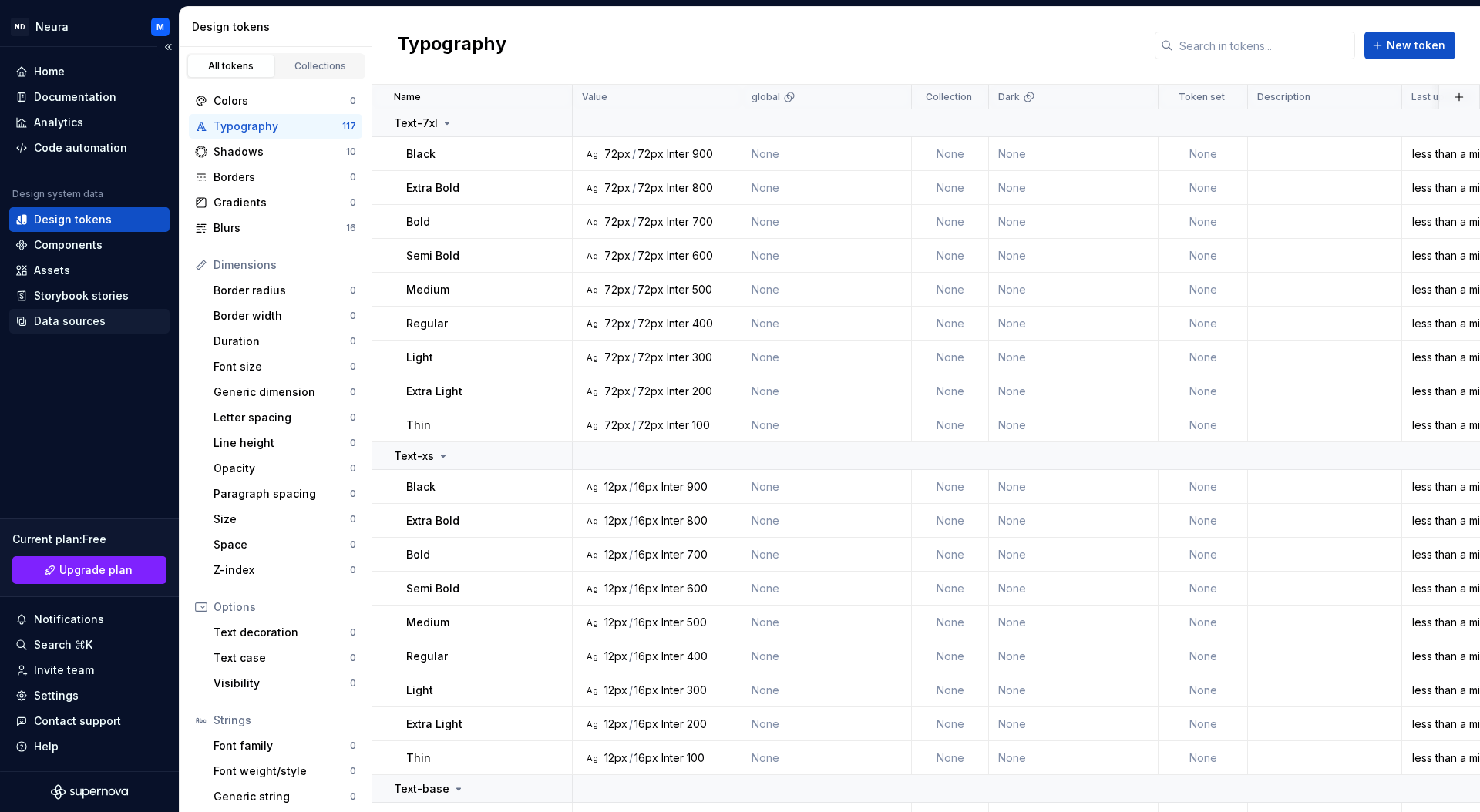
click at [42, 320] on div "Data sources" at bounding box center [69, 321] width 72 height 15
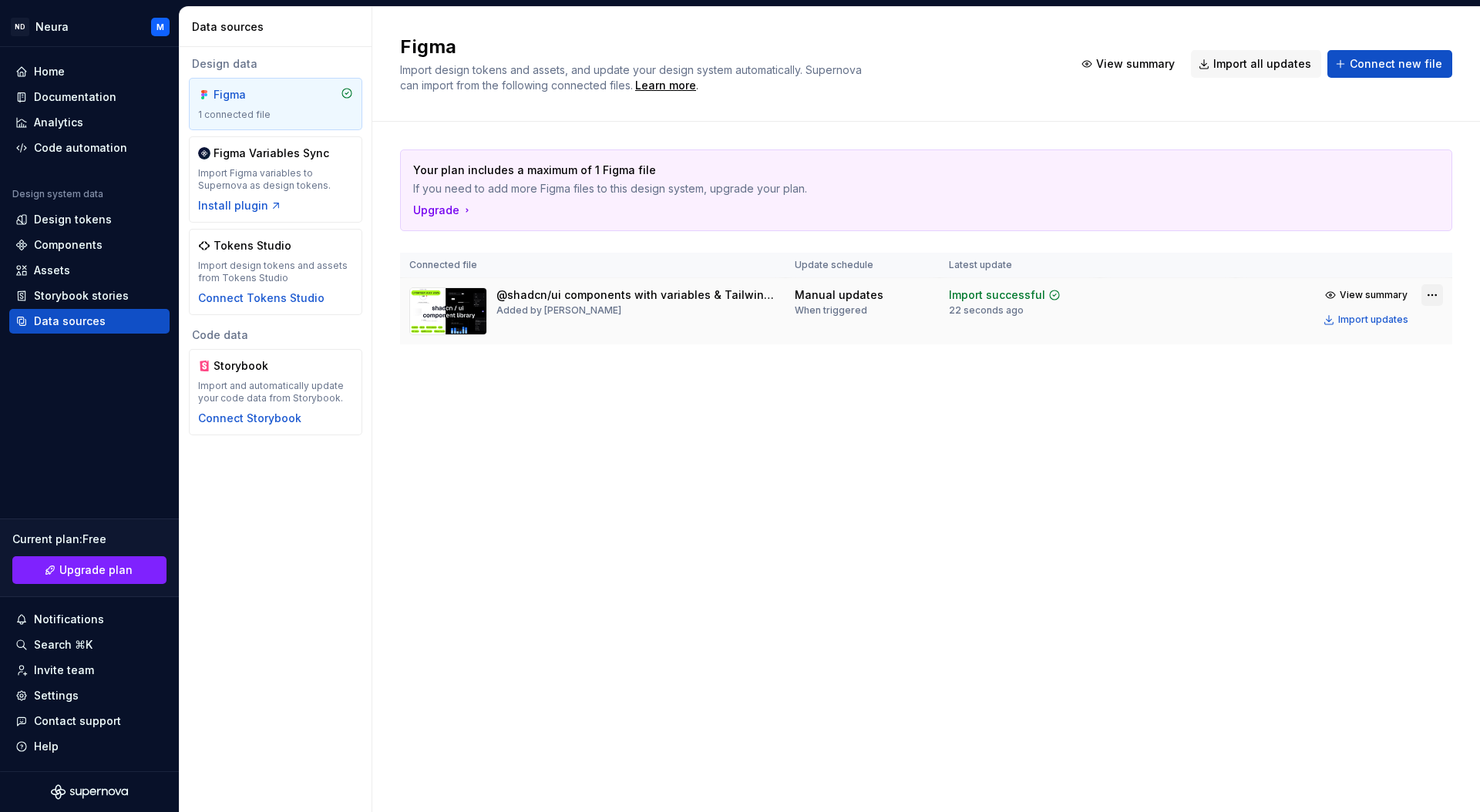
click at [1432, 294] on html "ND Neura M Home Documentation Analytics Code automation Design system data Desi…" at bounding box center [740, 406] width 1480 height 812
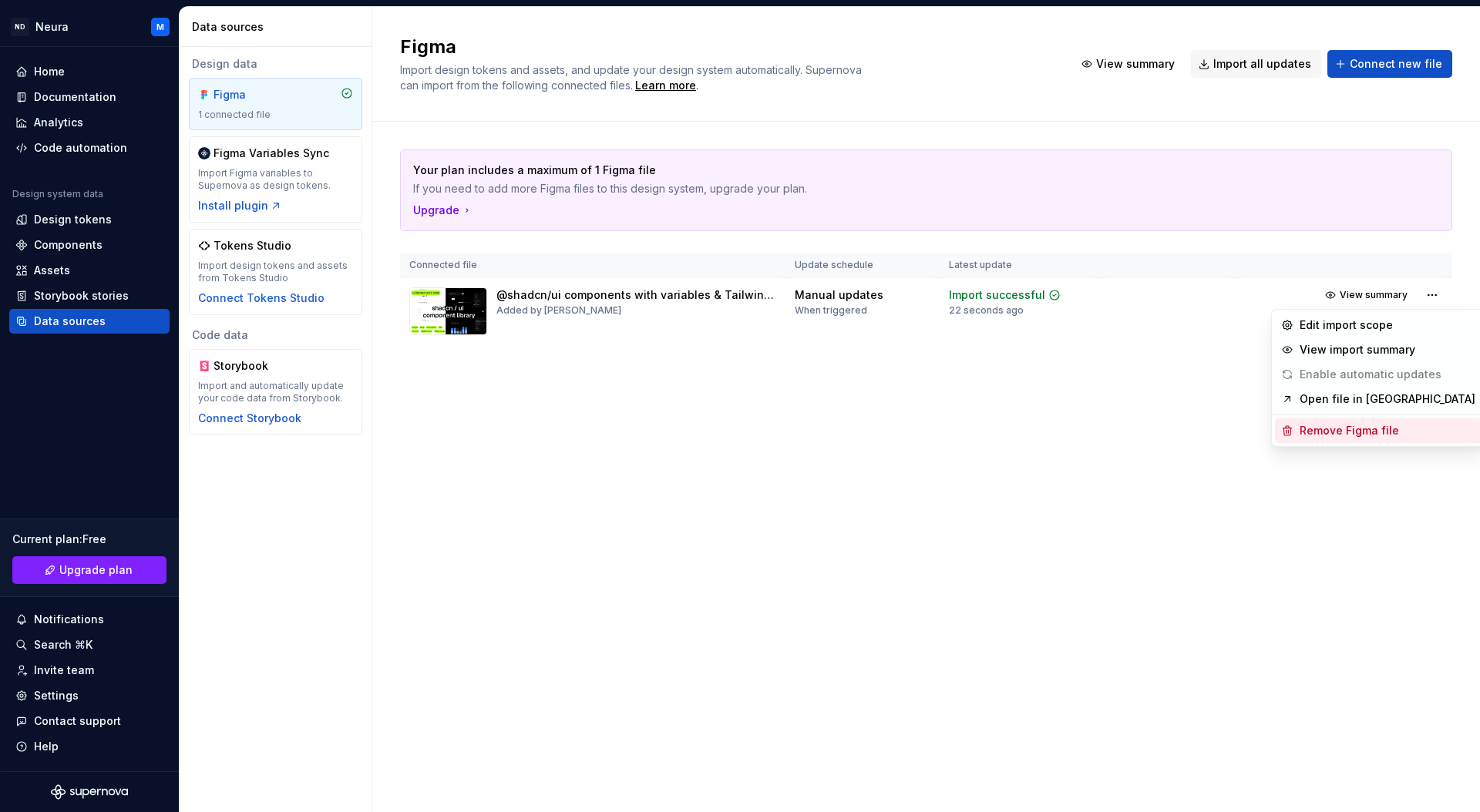
click at [1327, 428] on div "Remove Figma file" at bounding box center [1387, 431] width 175 height 15
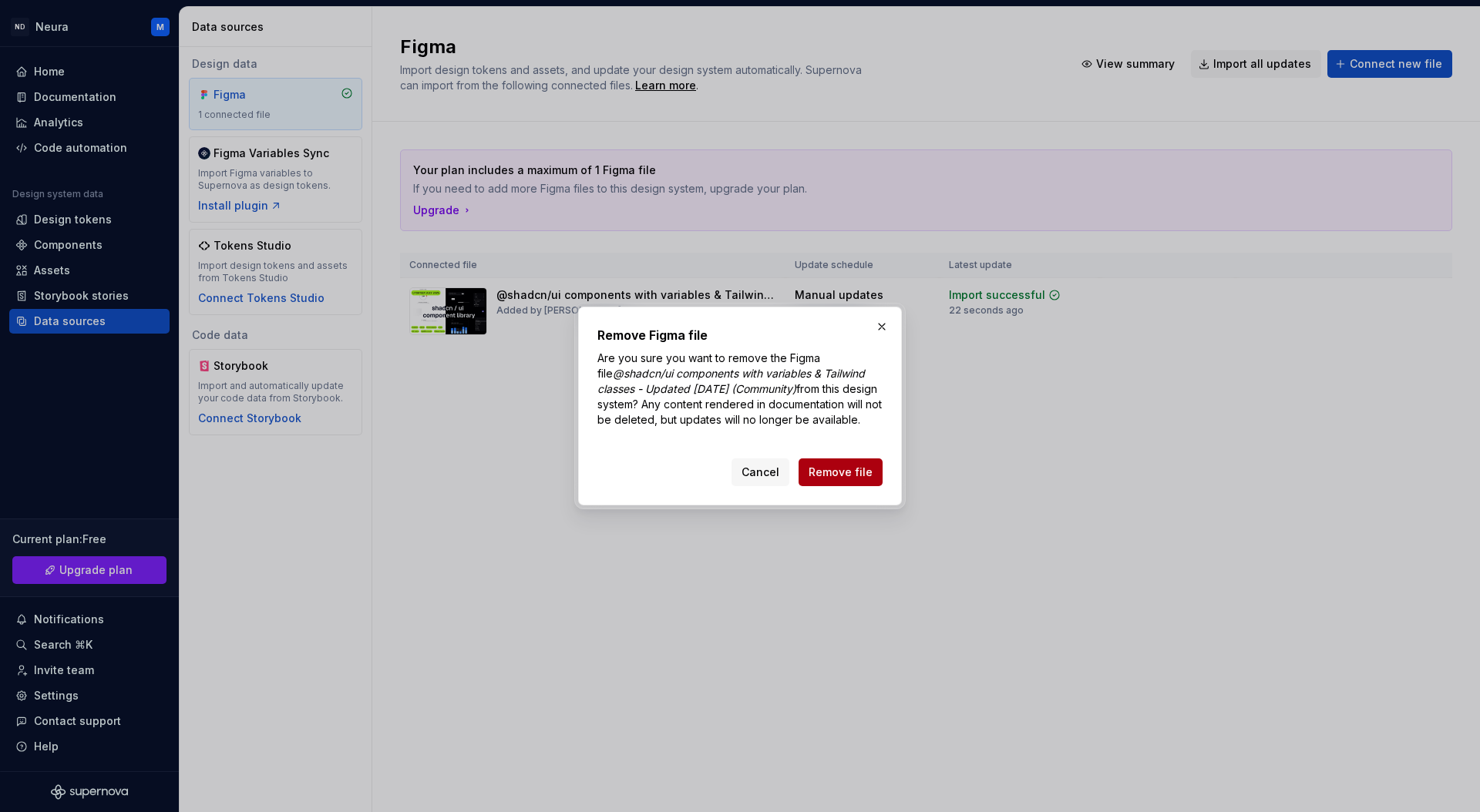
click at [838, 480] on span "Remove file" at bounding box center [840, 472] width 64 height 15
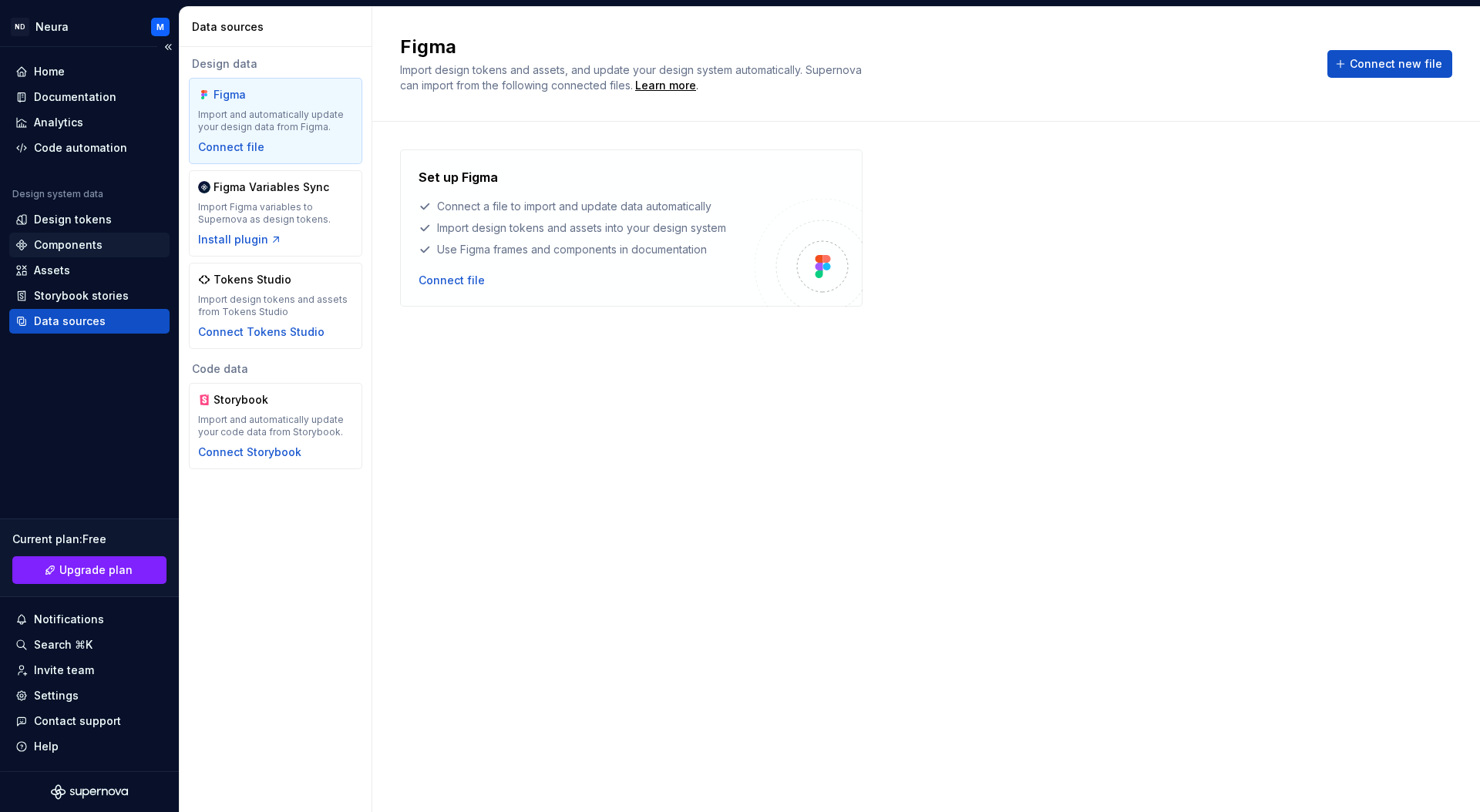
click at [58, 242] on div "Components" at bounding box center [68, 245] width 69 height 15
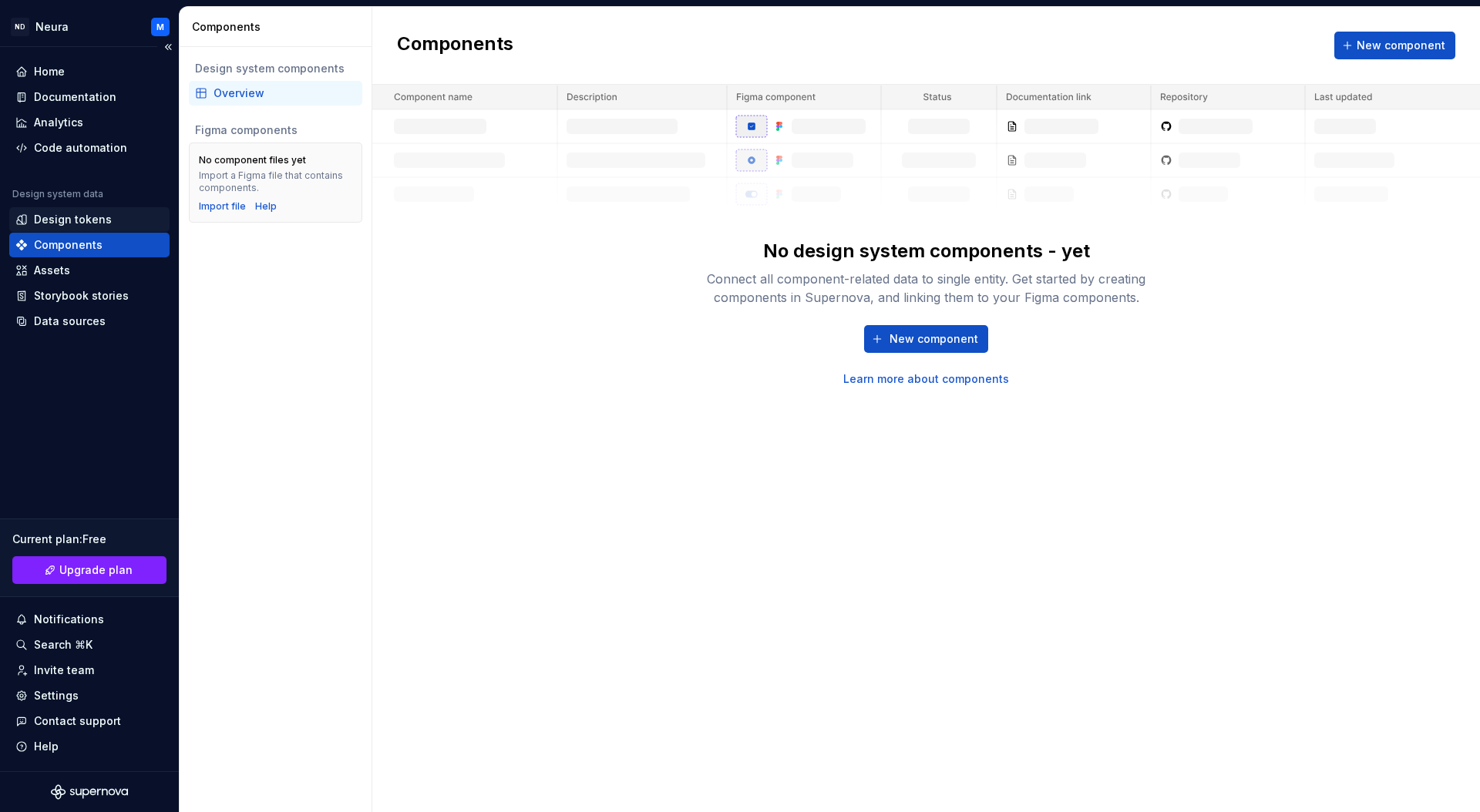
click at [47, 218] on div "Design tokens" at bounding box center [73, 219] width 78 height 15
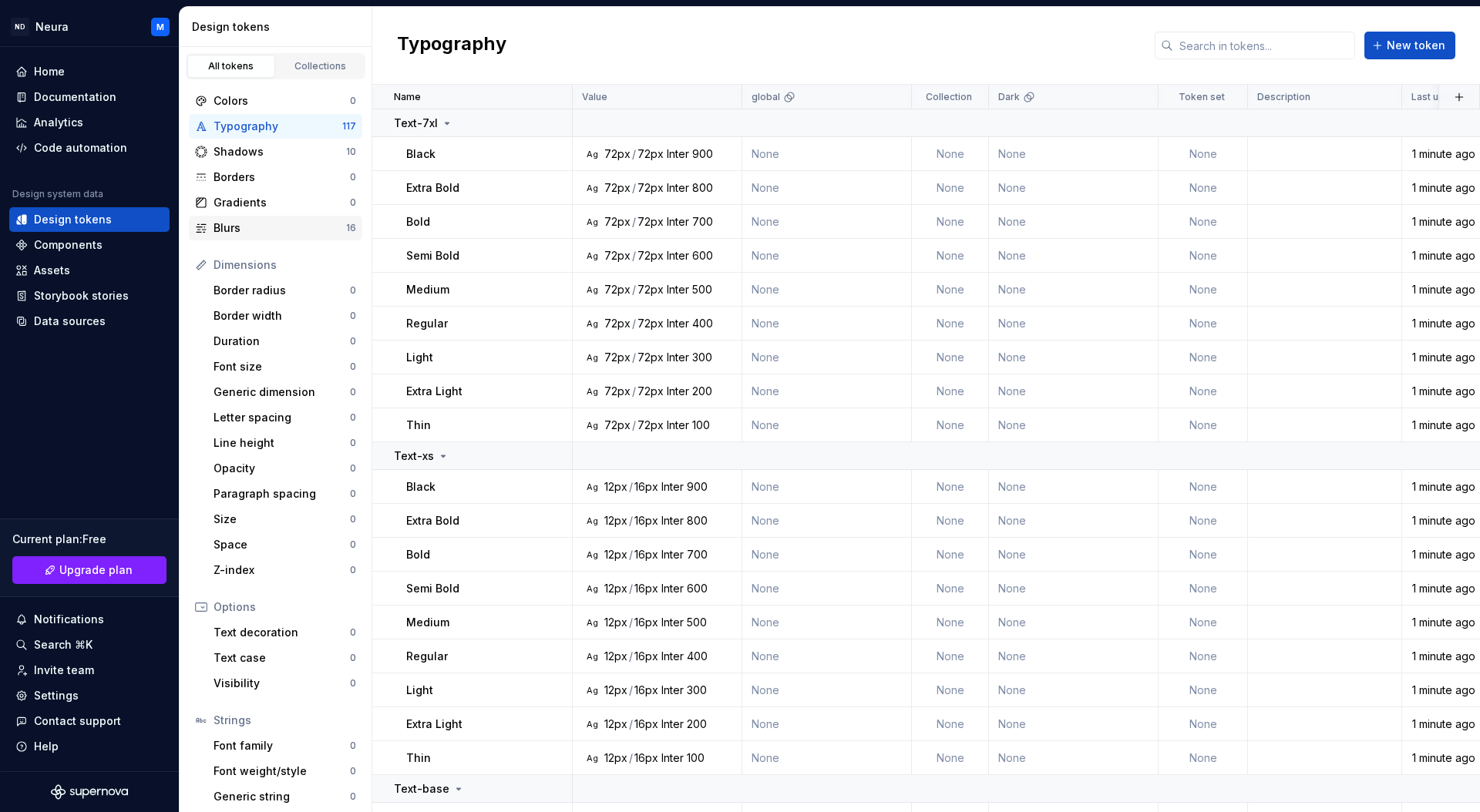
click at [229, 226] on div "Blurs" at bounding box center [280, 228] width 133 height 15
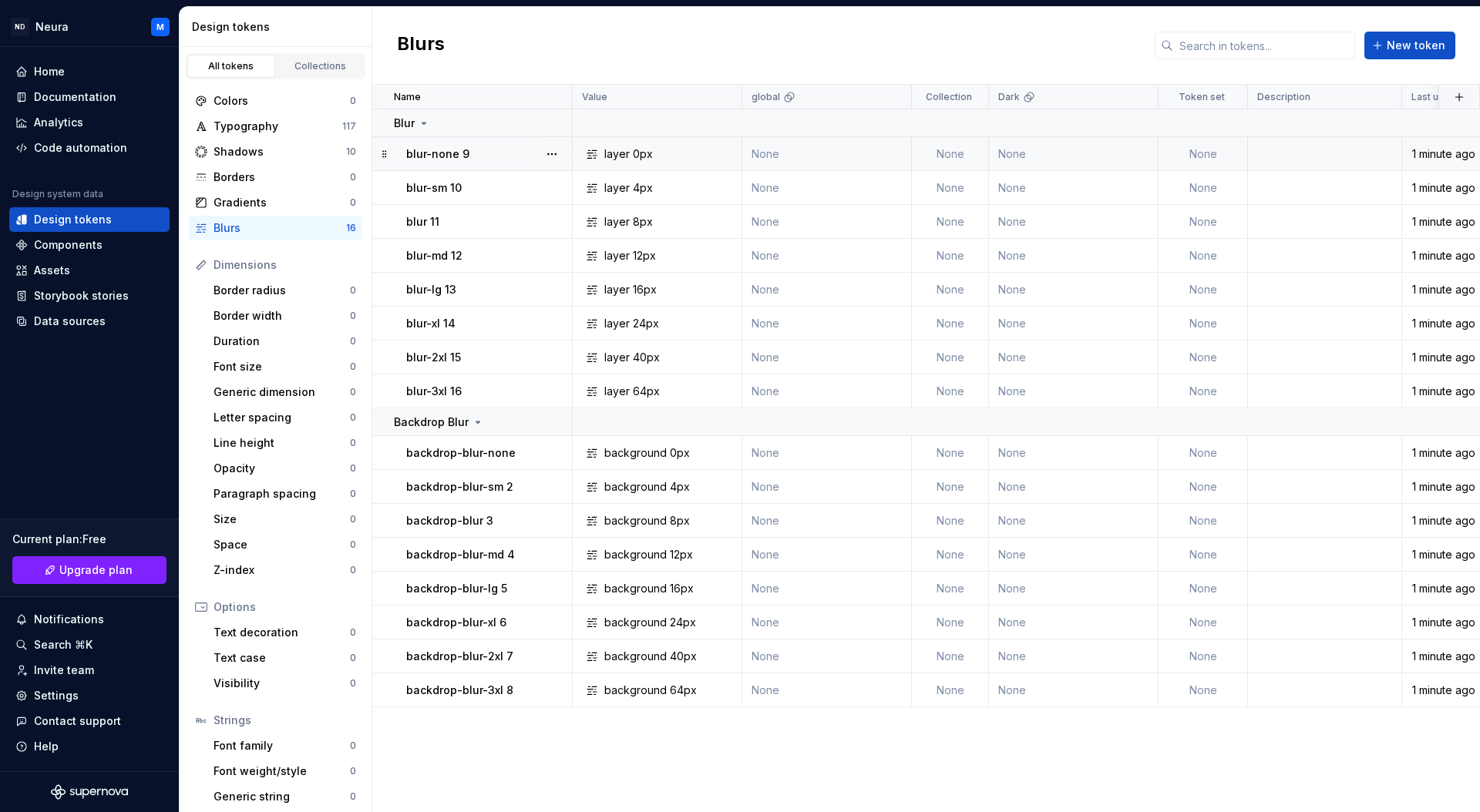
click at [497, 156] on div "blur-none 9" at bounding box center [489, 154] width 165 height 15
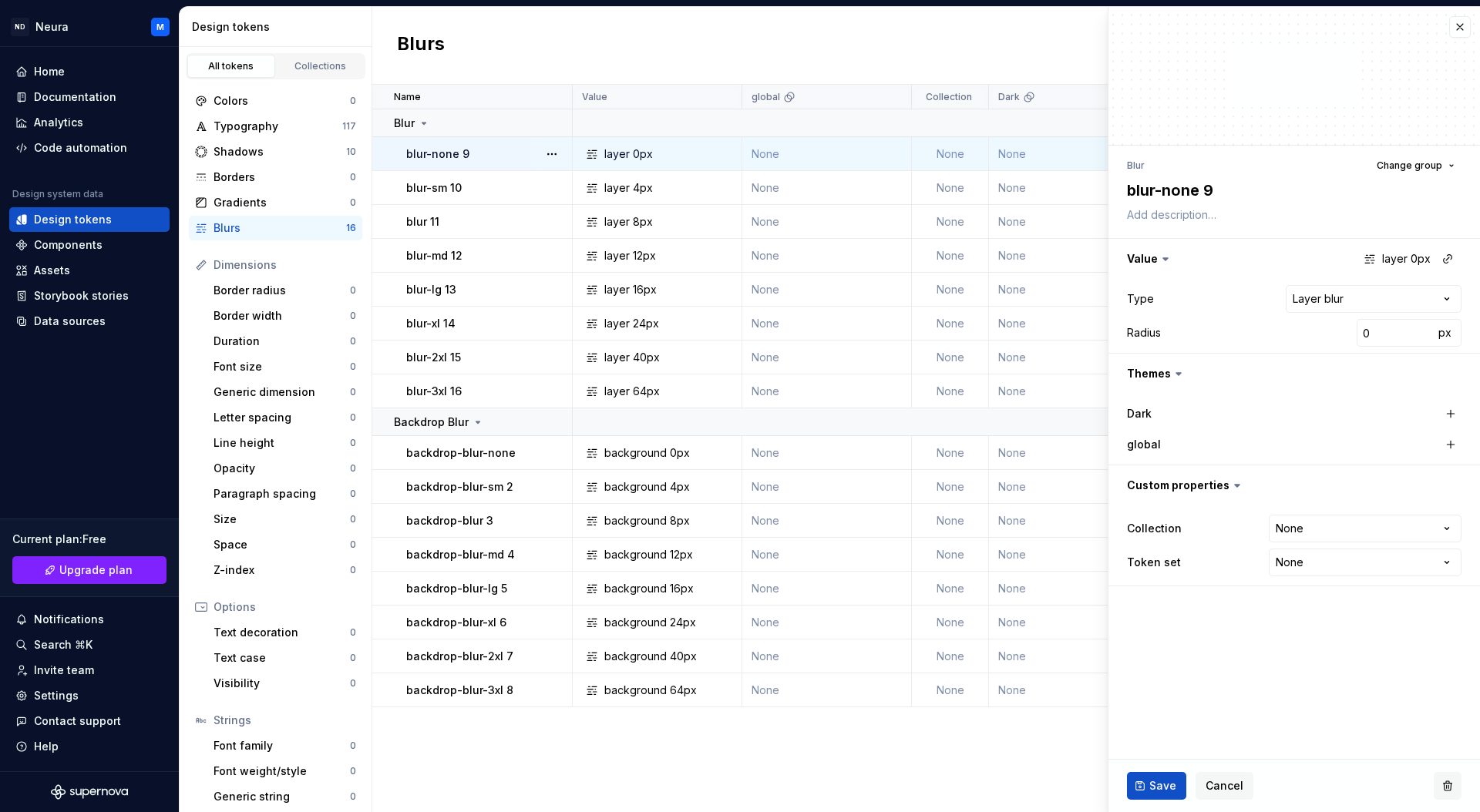
click at [1444, 784] on button "button" at bounding box center [1447, 786] width 28 height 28
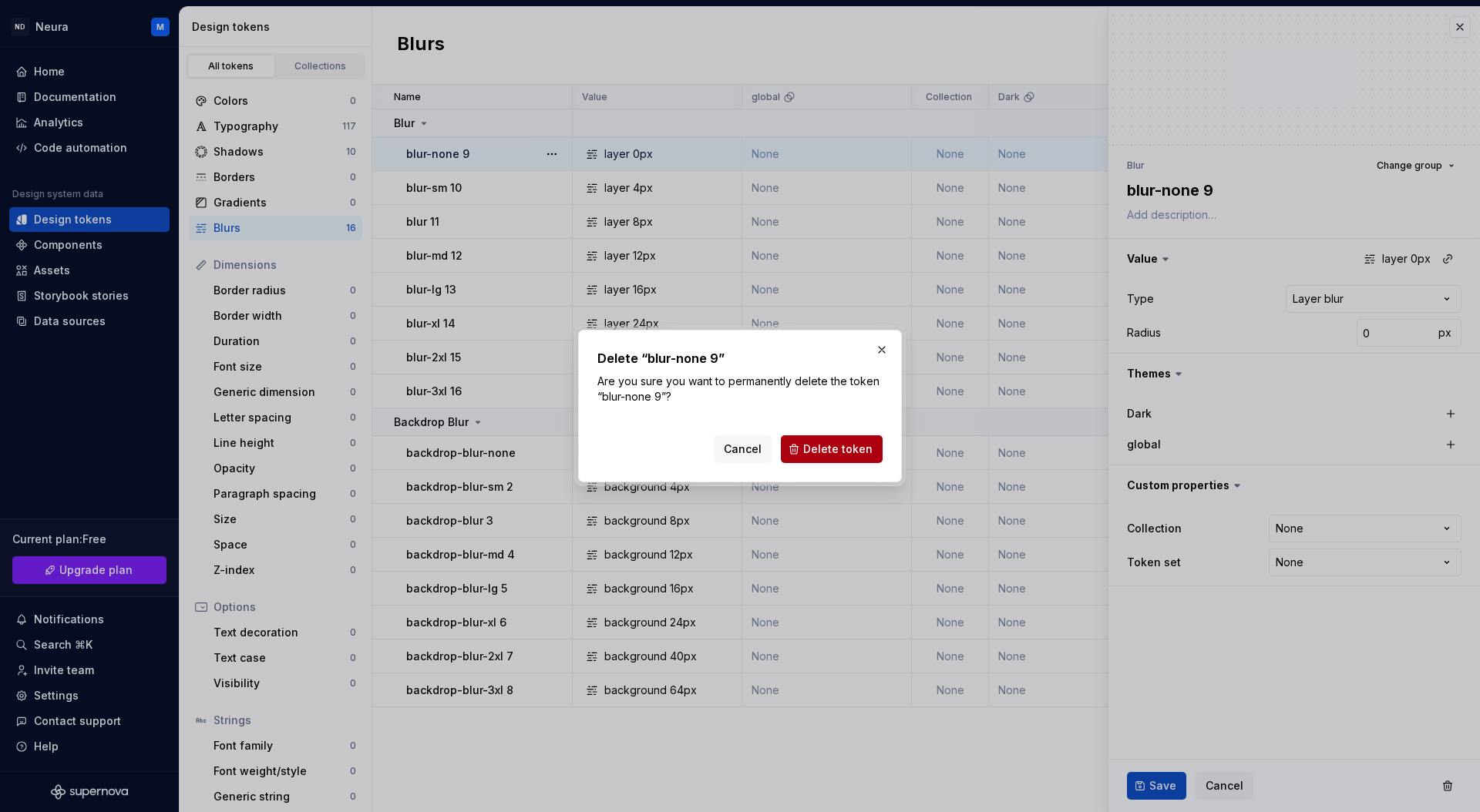
click at [831, 444] on span "Delete token" at bounding box center [838, 449] width 69 height 15
type textarea "*"
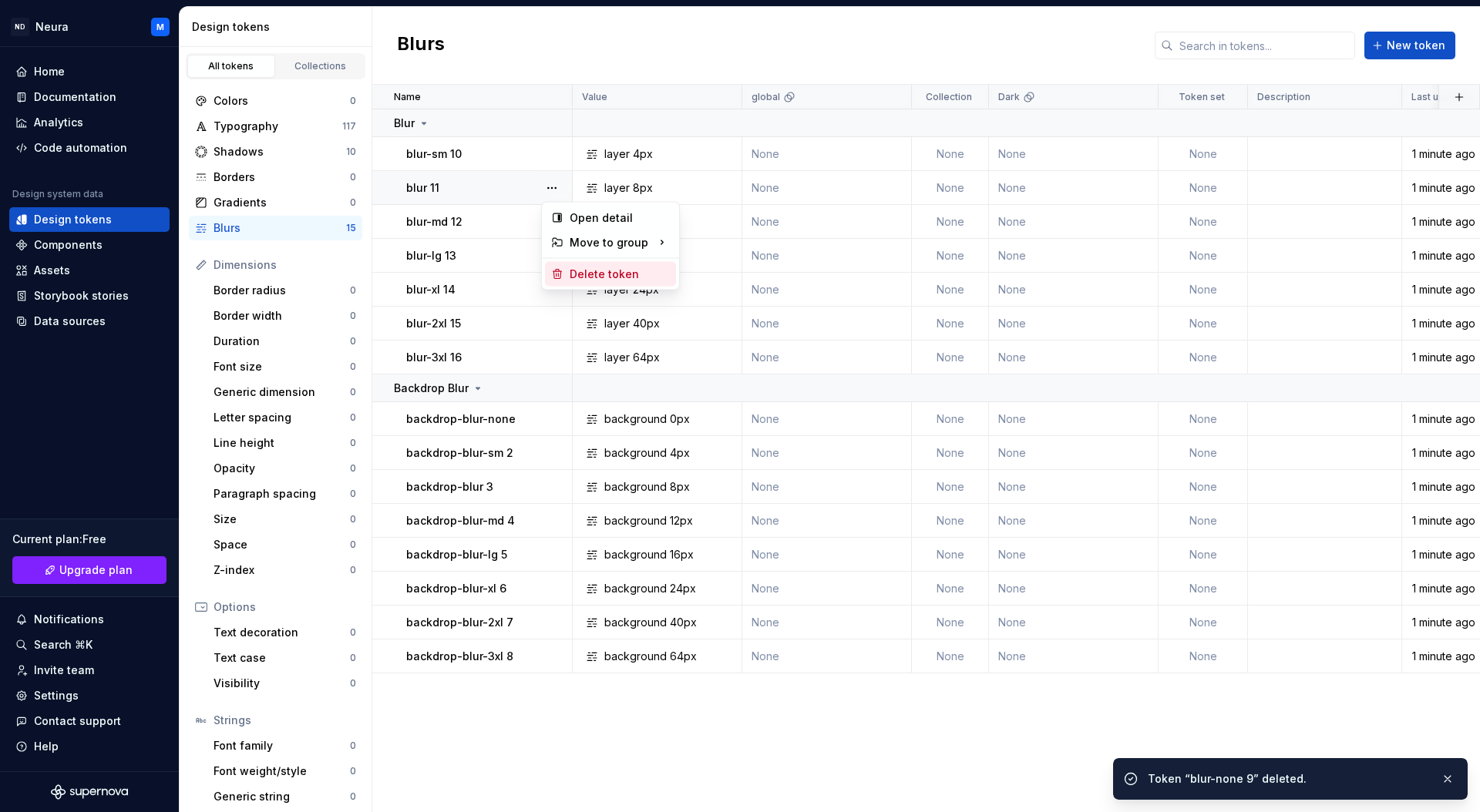
click at [566, 269] on div "Delete token" at bounding box center [610, 273] width 131 height 25
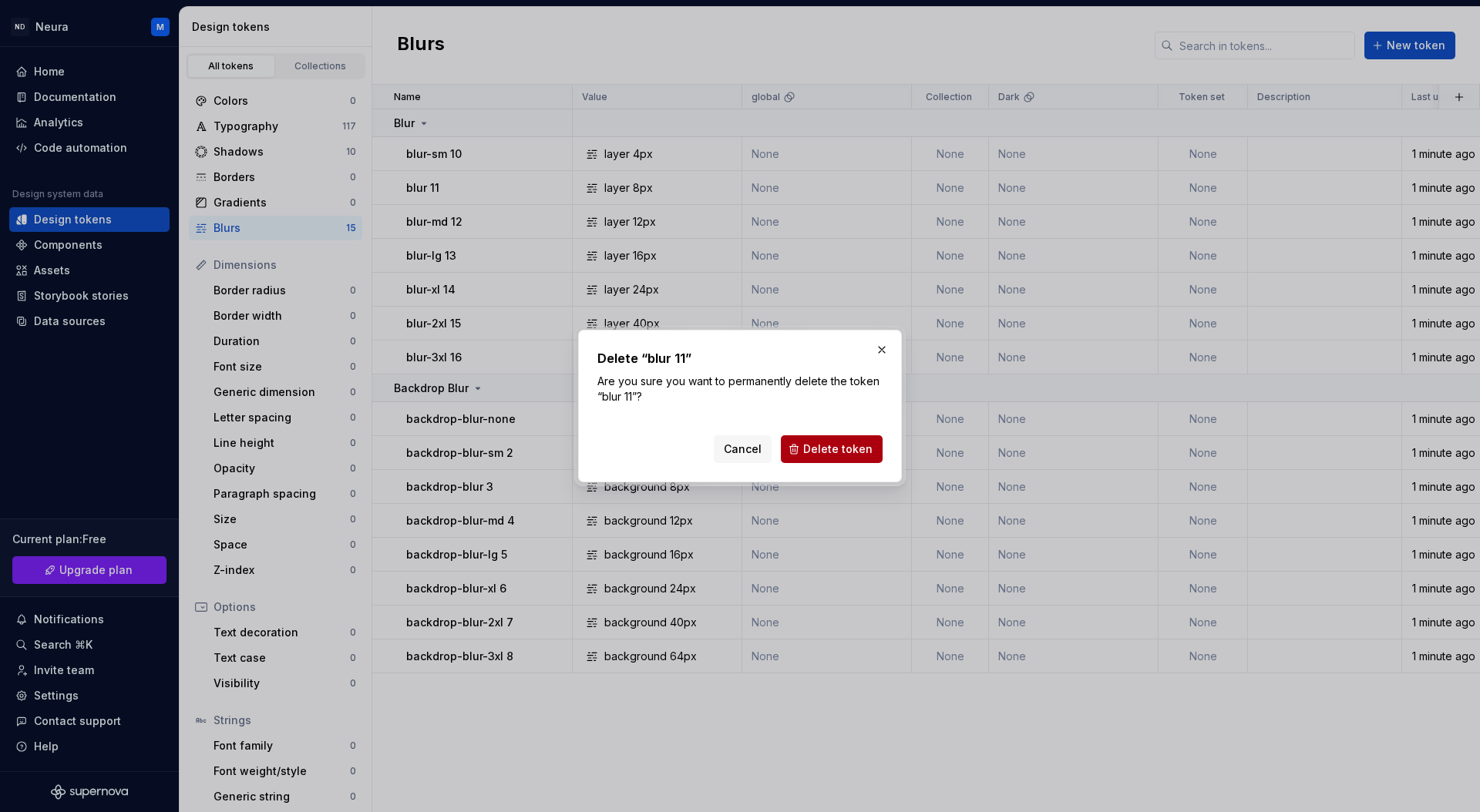
click at [815, 452] on span "Delete token" at bounding box center [838, 449] width 69 height 15
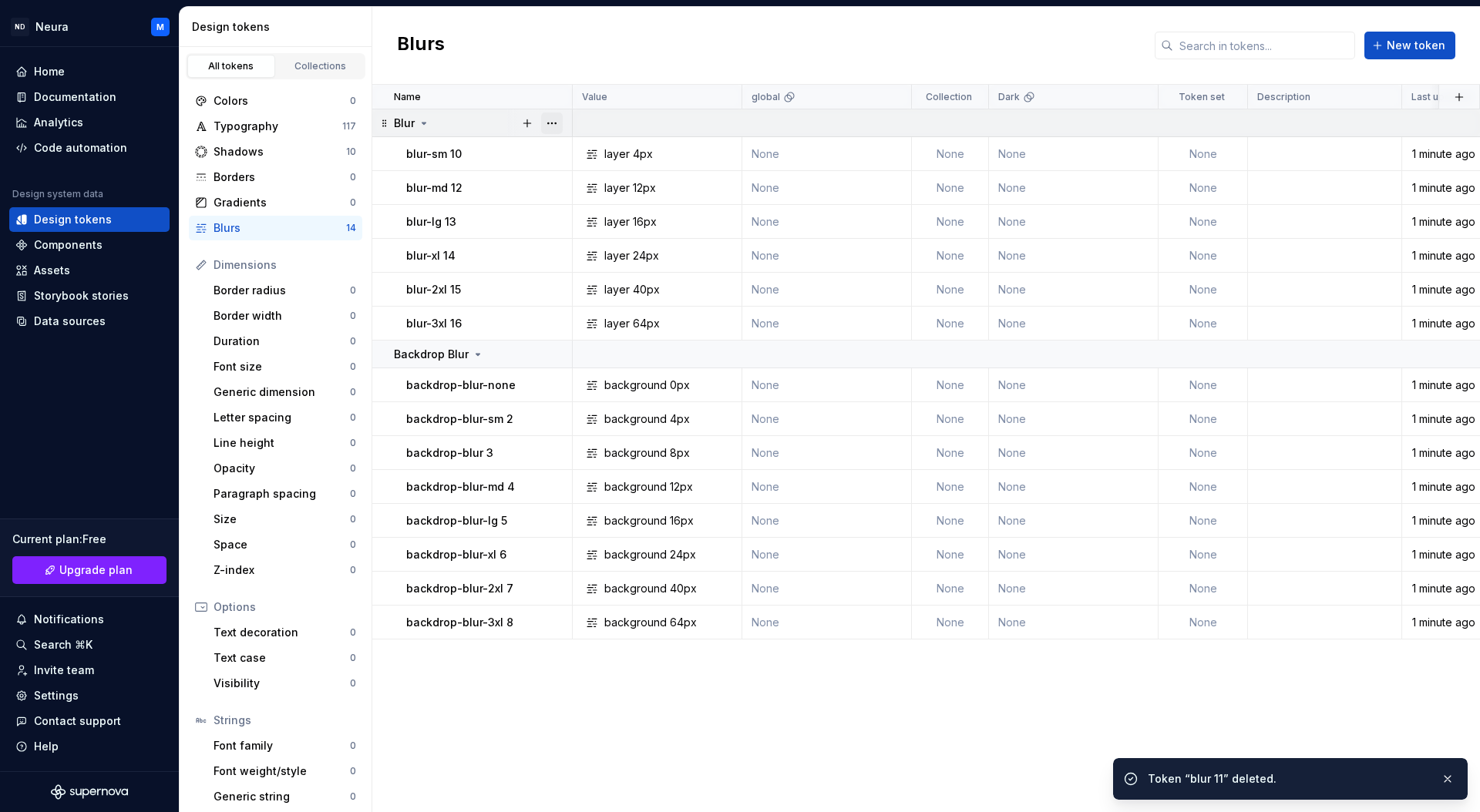
click at [550, 125] on button "button" at bounding box center [552, 123] width 21 height 21
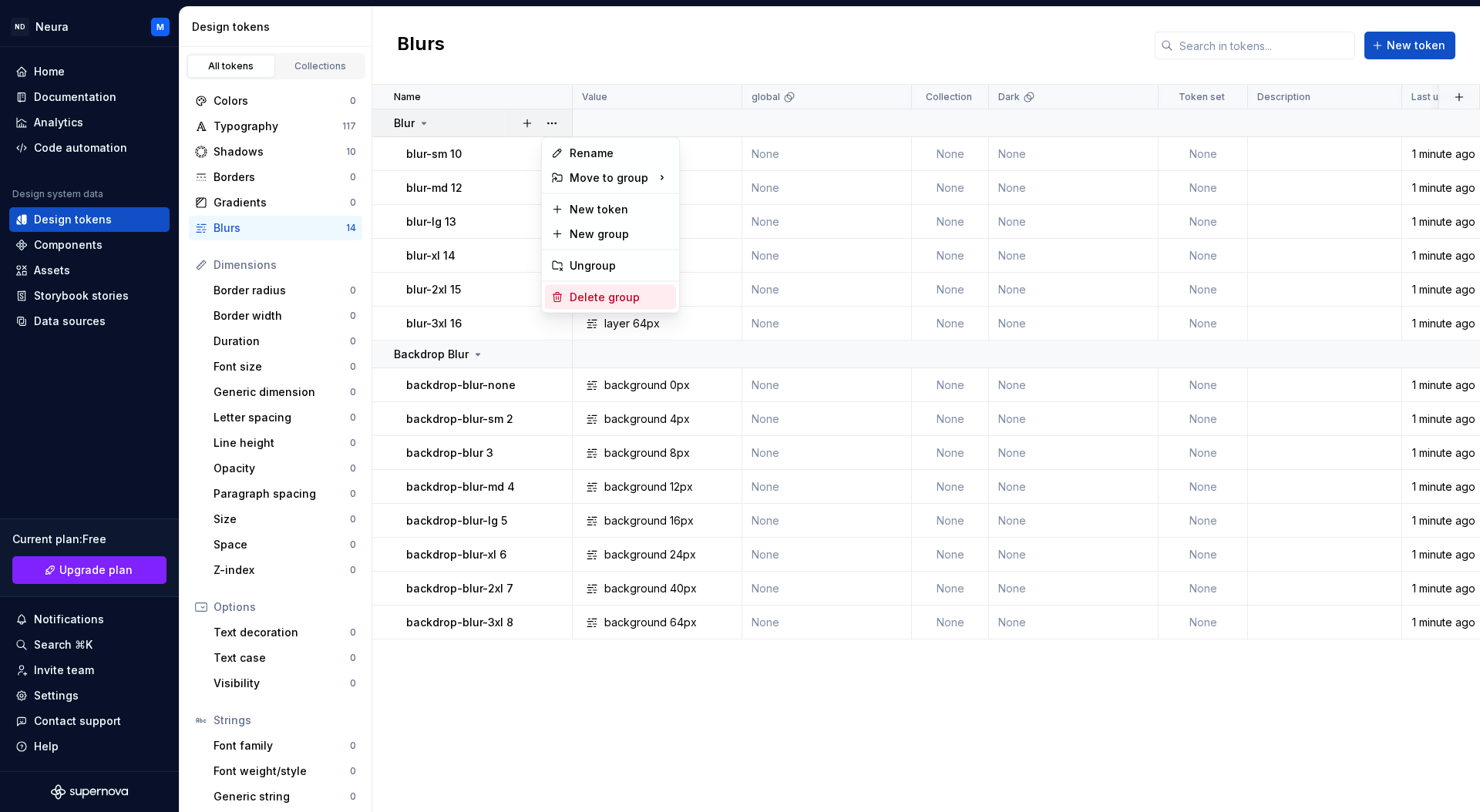
click at [578, 295] on div "Delete group" at bounding box center [619, 297] width 100 height 15
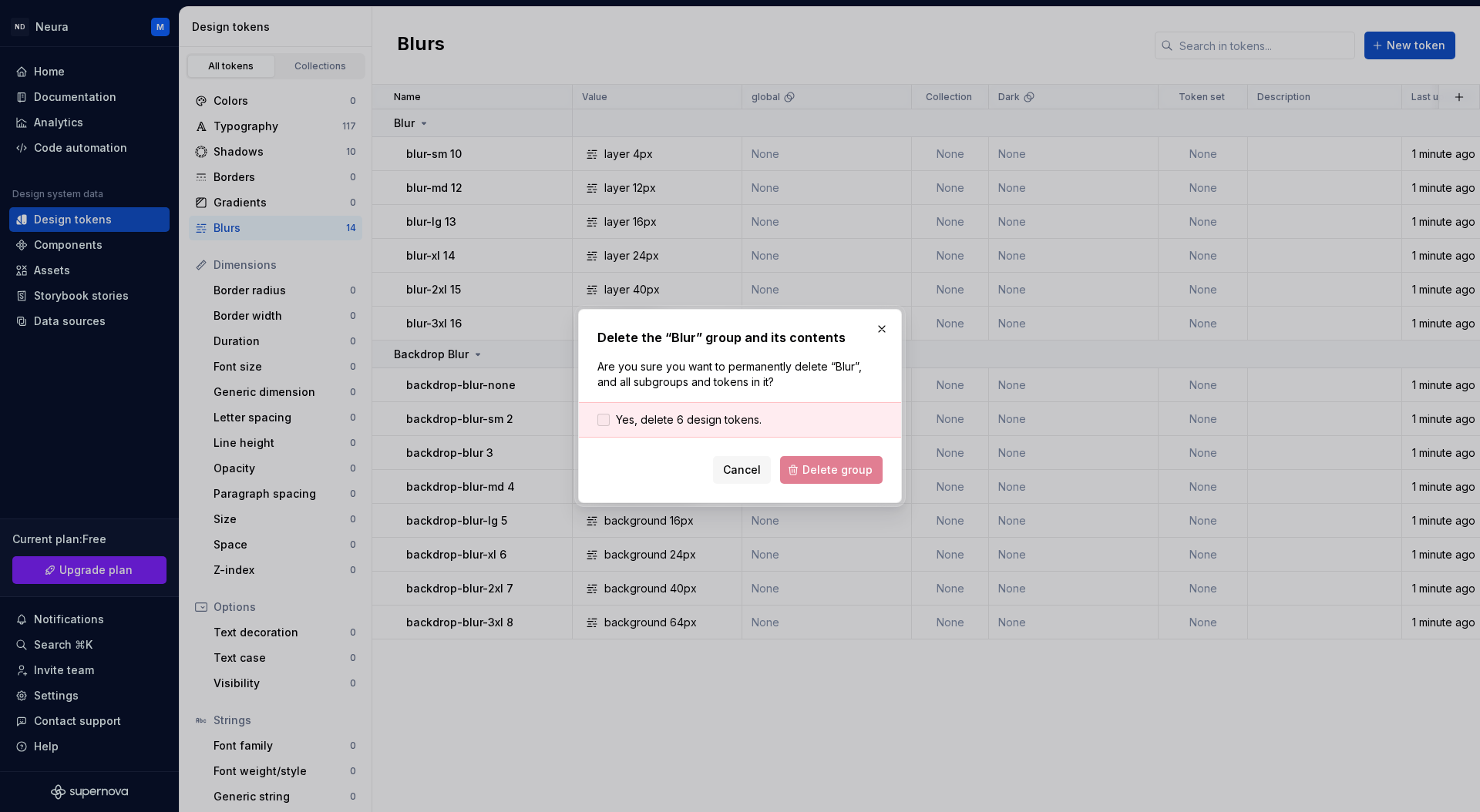
click at [599, 420] on div at bounding box center [603, 420] width 13 height 13
click at [808, 468] on span "Delete group" at bounding box center [837, 470] width 70 height 15
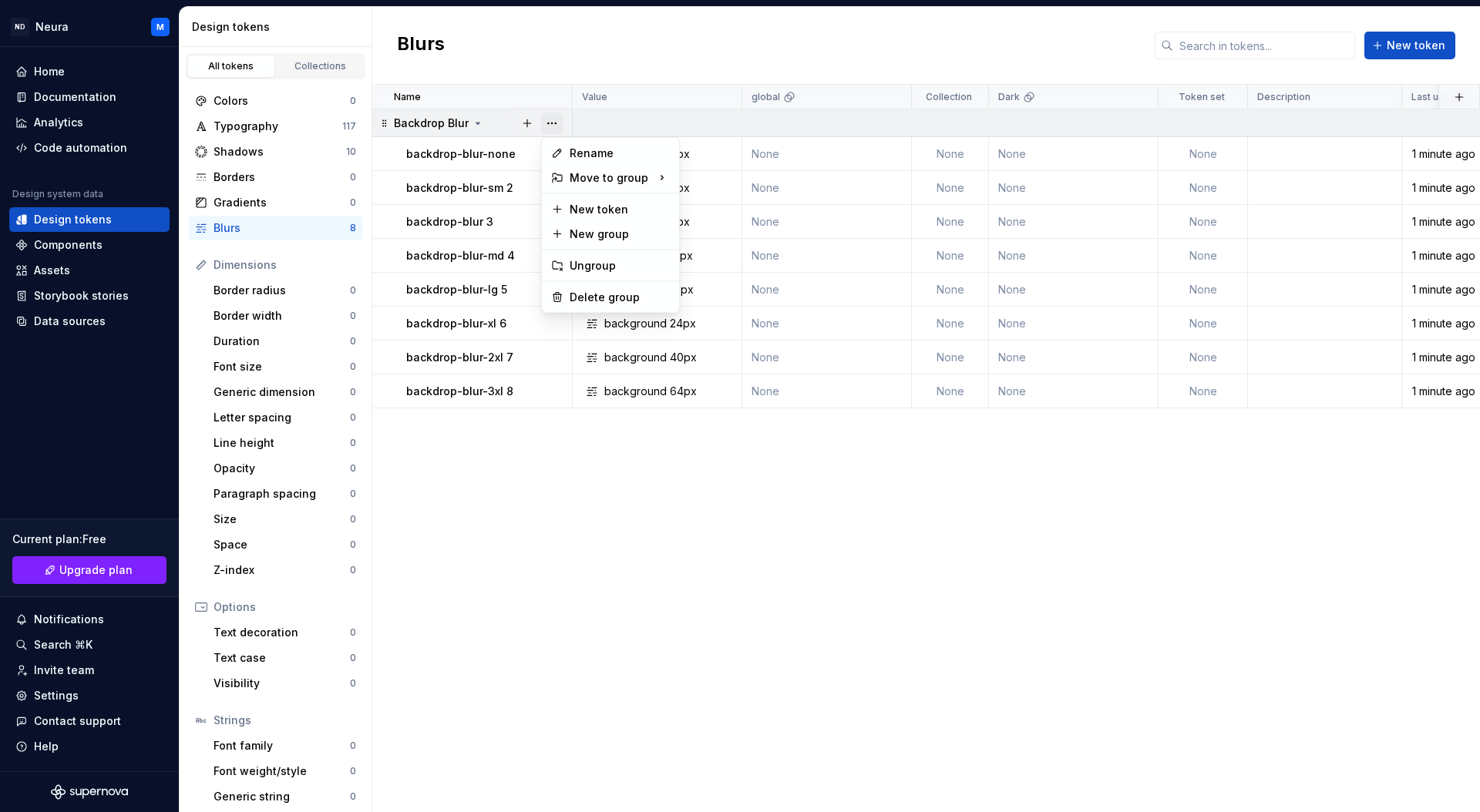
click at [557, 120] on button "button" at bounding box center [552, 123] width 21 height 21
click at [578, 290] on div "Delete group" at bounding box center [619, 297] width 100 height 15
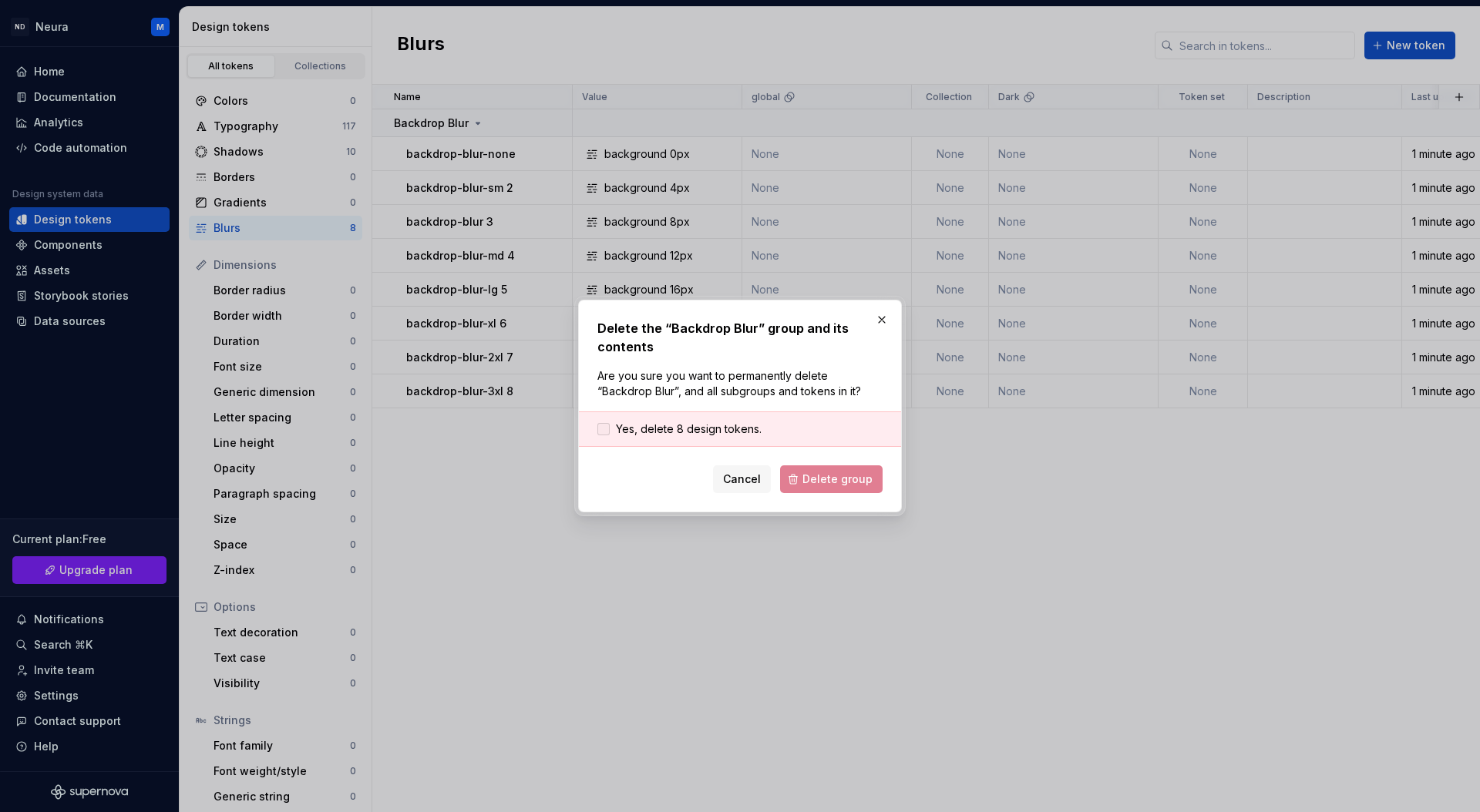
click at [605, 429] on div at bounding box center [603, 429] width 13 height 13
click at [862, 479] on span "Delete group" at bounding box center [837, 479] width 70 height 15
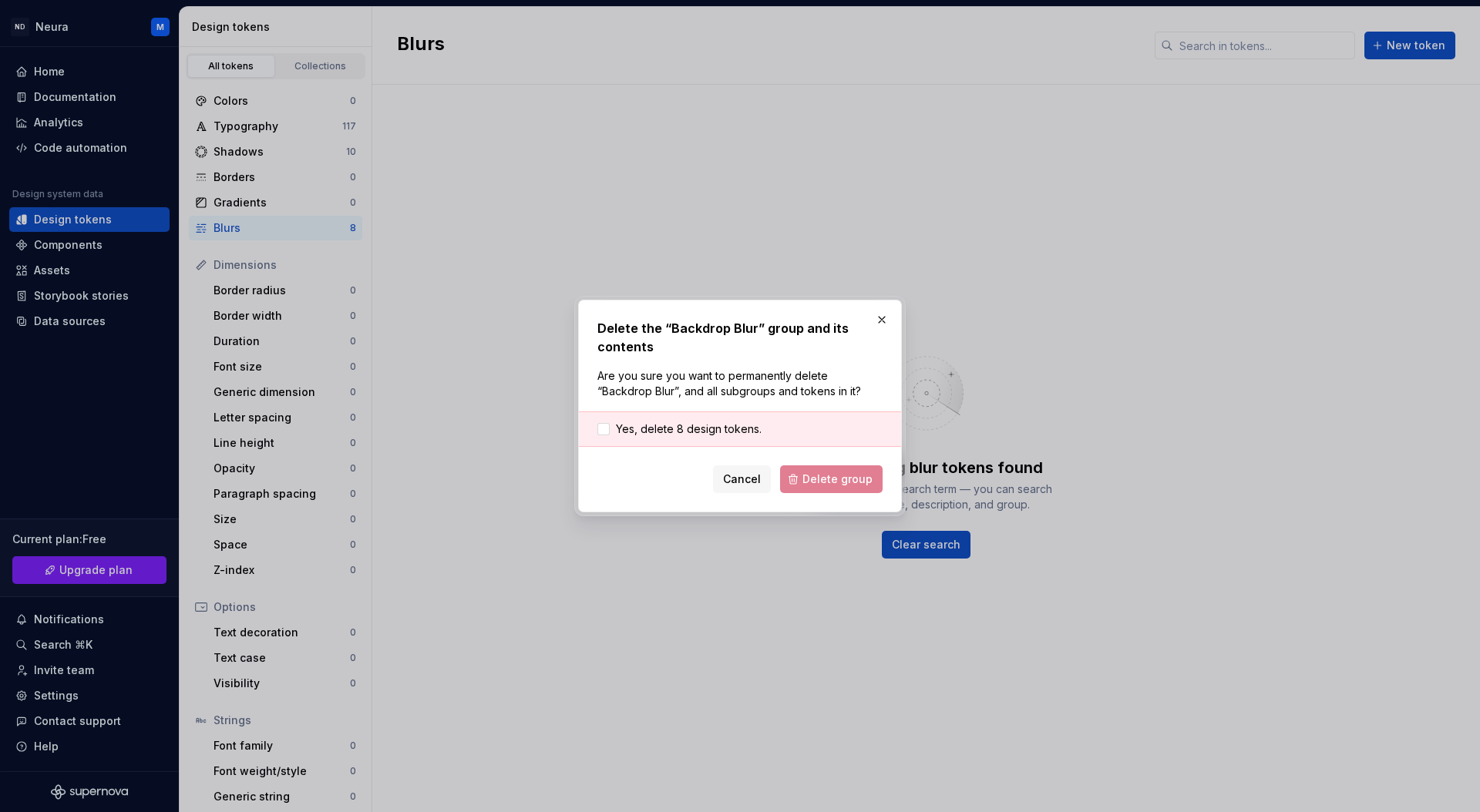
click at [236, 128] on div "Typography" at bounding box center [278, 126] width 129 height 15
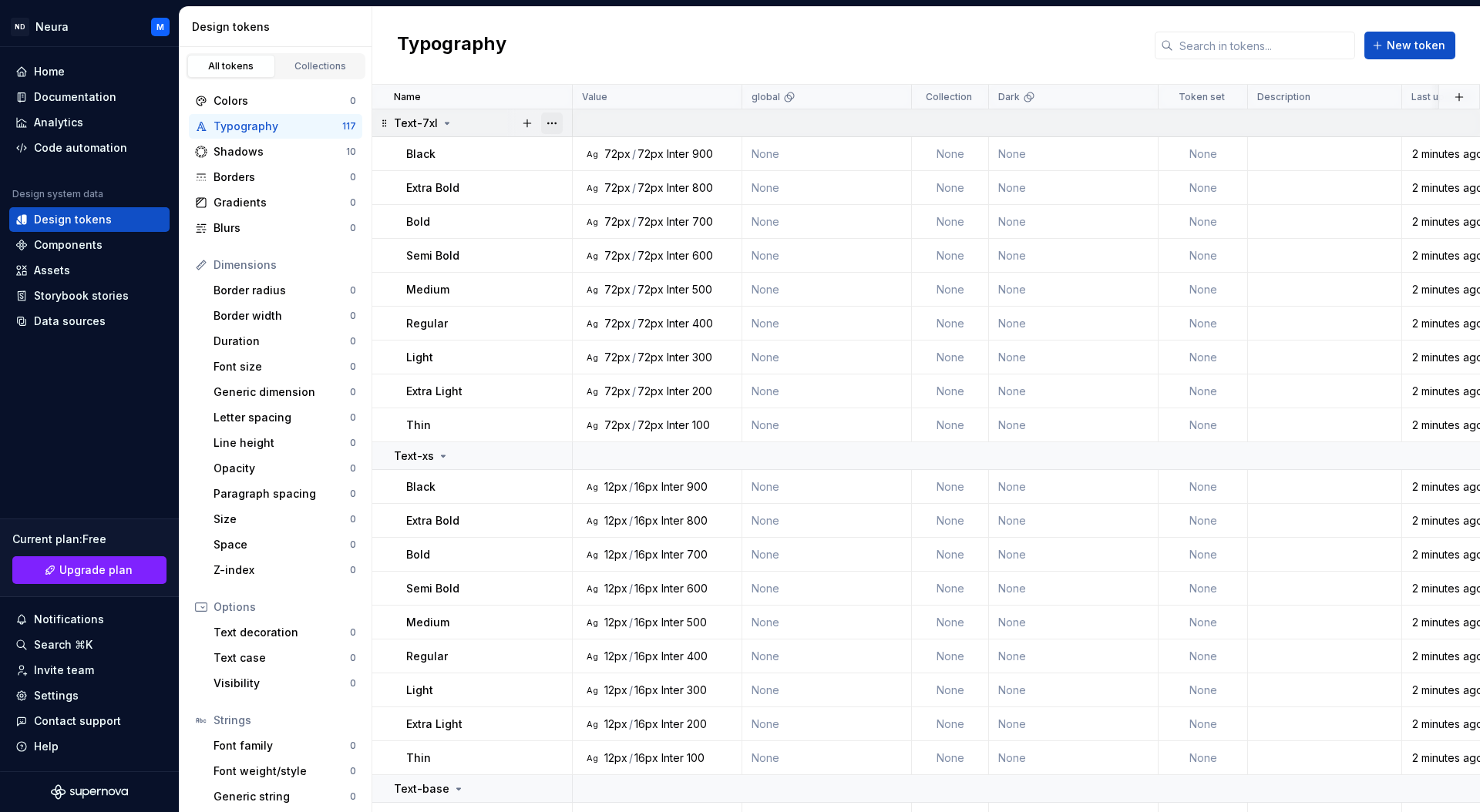
click at [559, 124] on button "button" at bounding box center [552, 123] width 21 height 21
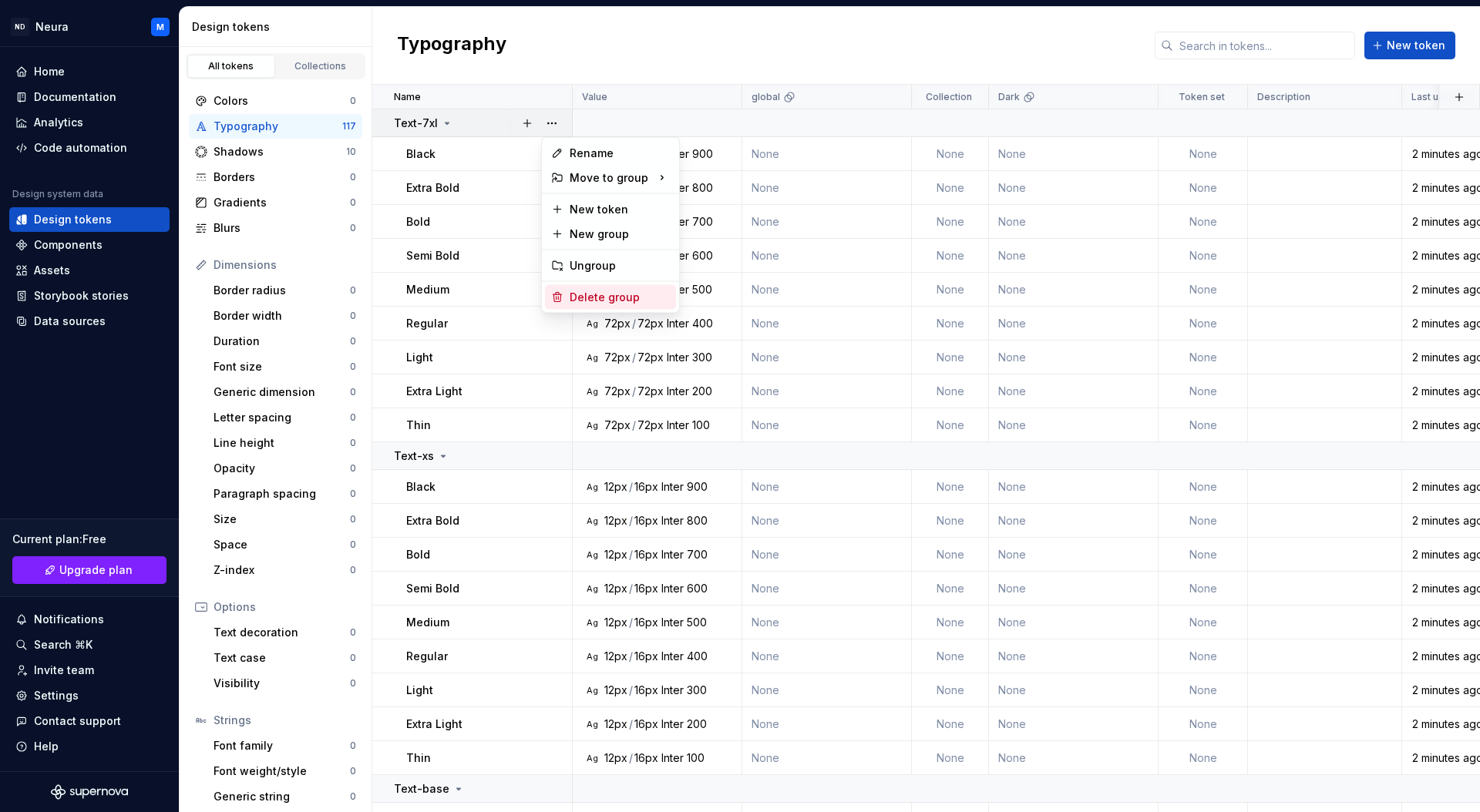
click at [578, 305] on div "Delete group" at bounding box center [610, 297] width 131 height 25
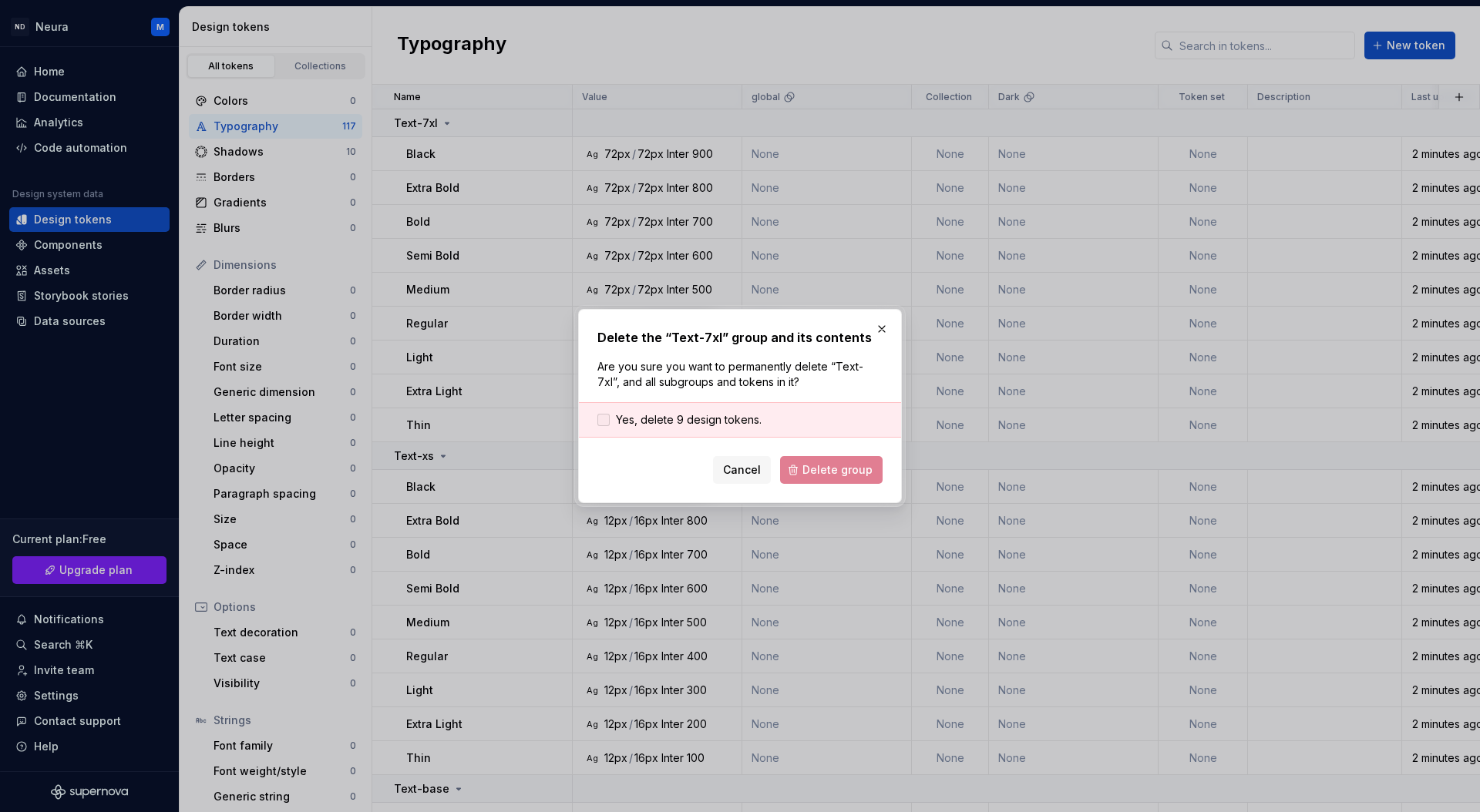
click at [612, 417] on label "Yes, delete 9 design tokens." at bounding box center [679, 420] width 164 height 15
click at [823, 470] on span "Delete group" at bounding box center [837, 470] width 70 height 15
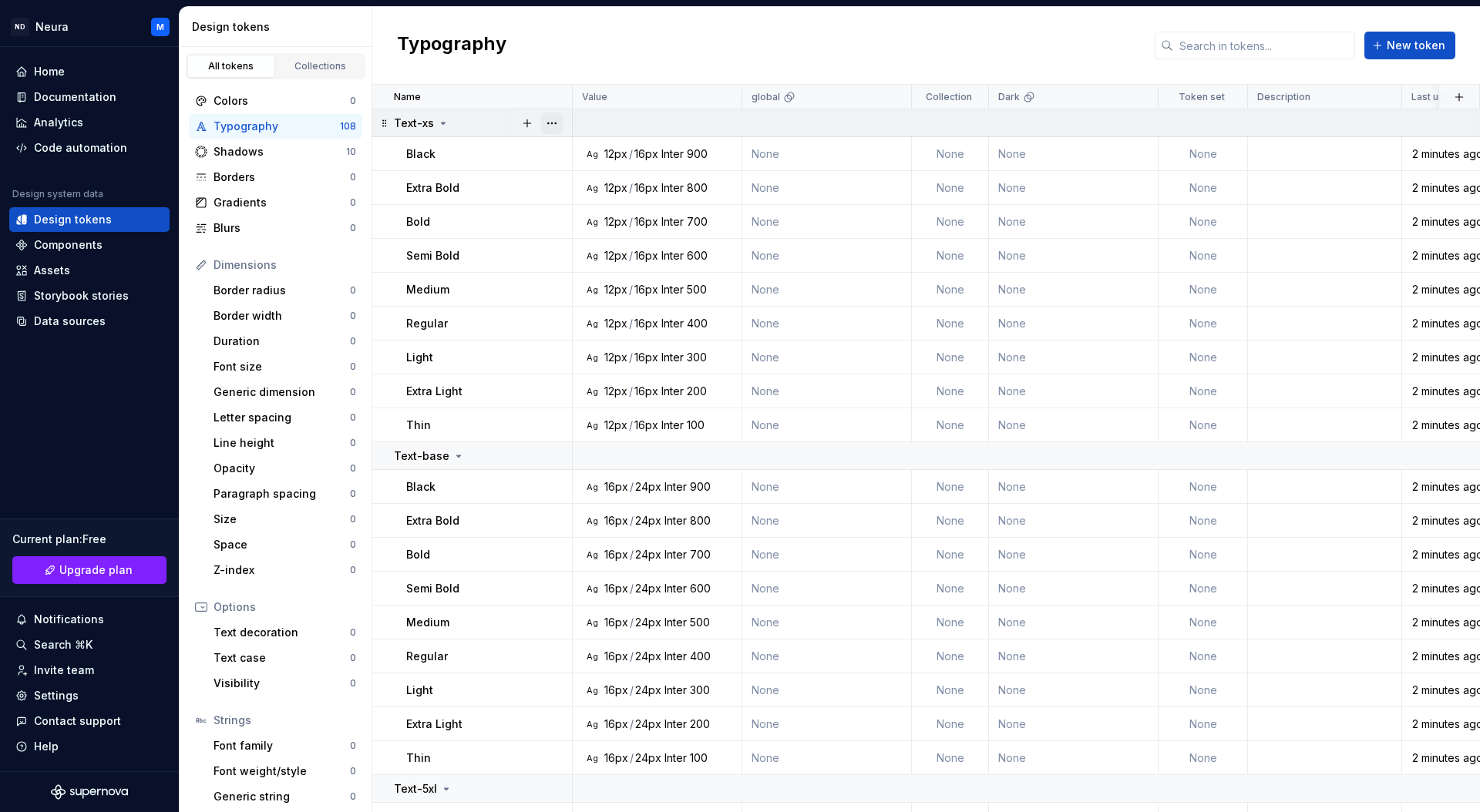
click at [553, 124] on button "button" at bounding box center [552, 123] width 21 height 21
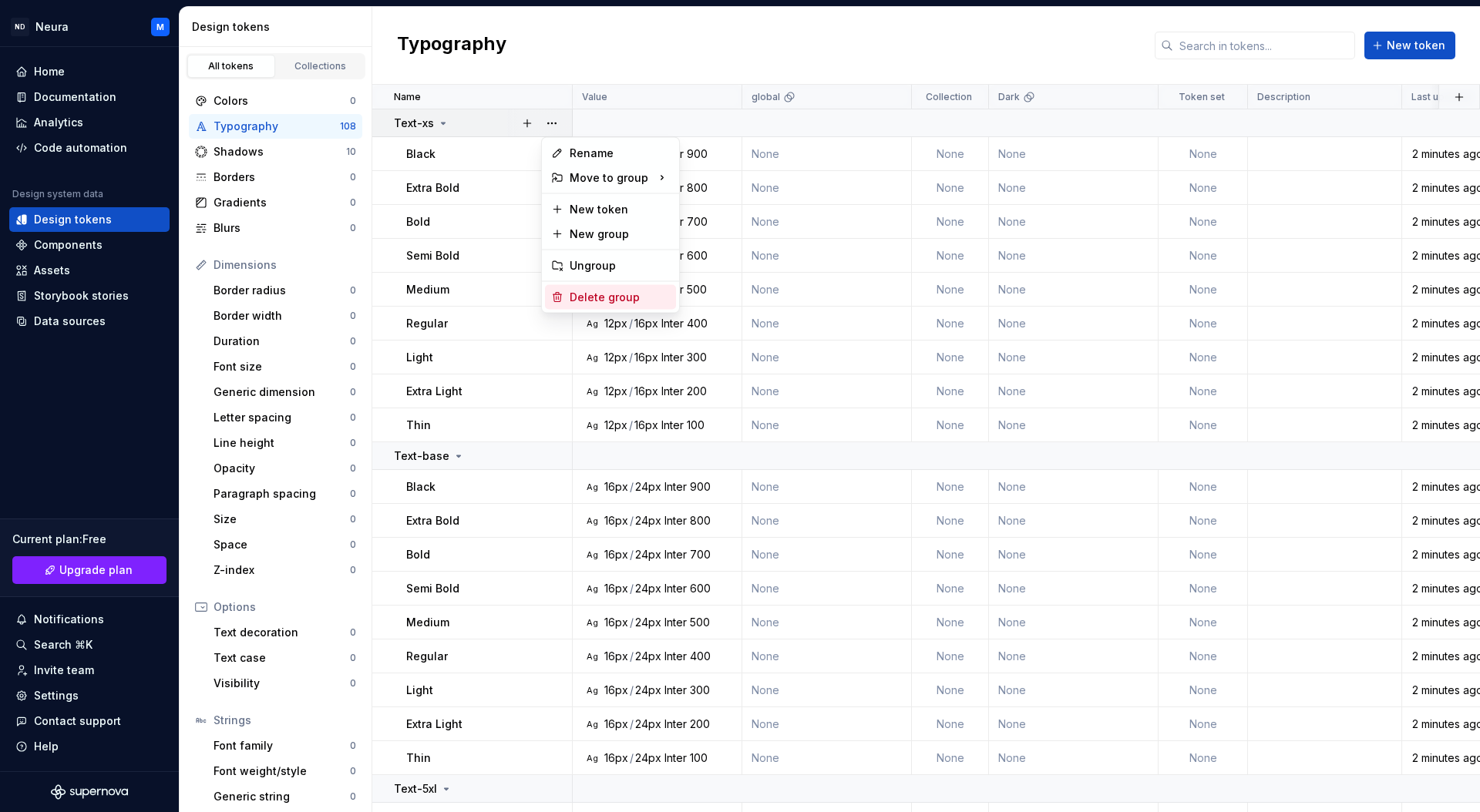
click at [579, 295] on div "Delete group" at bounding box center [619, 297] width 100 height 15
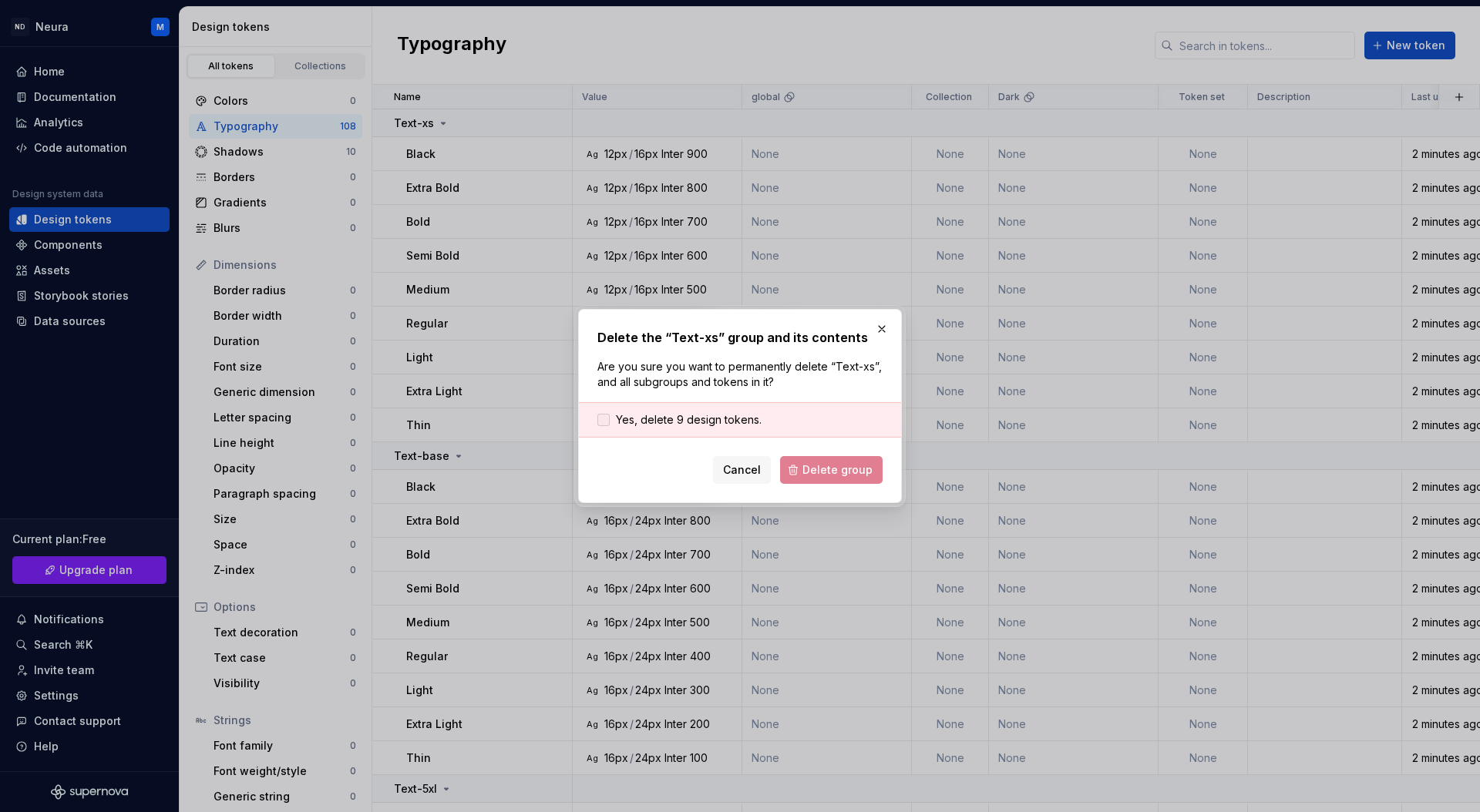
click at [659, 414] on span "Yes, delete 9 design tokens." at bounding box center [689, 420] width 146 height 15
click at [825, 474] on span "Delete group" at bounding box center [837, 470] width 70 height 15
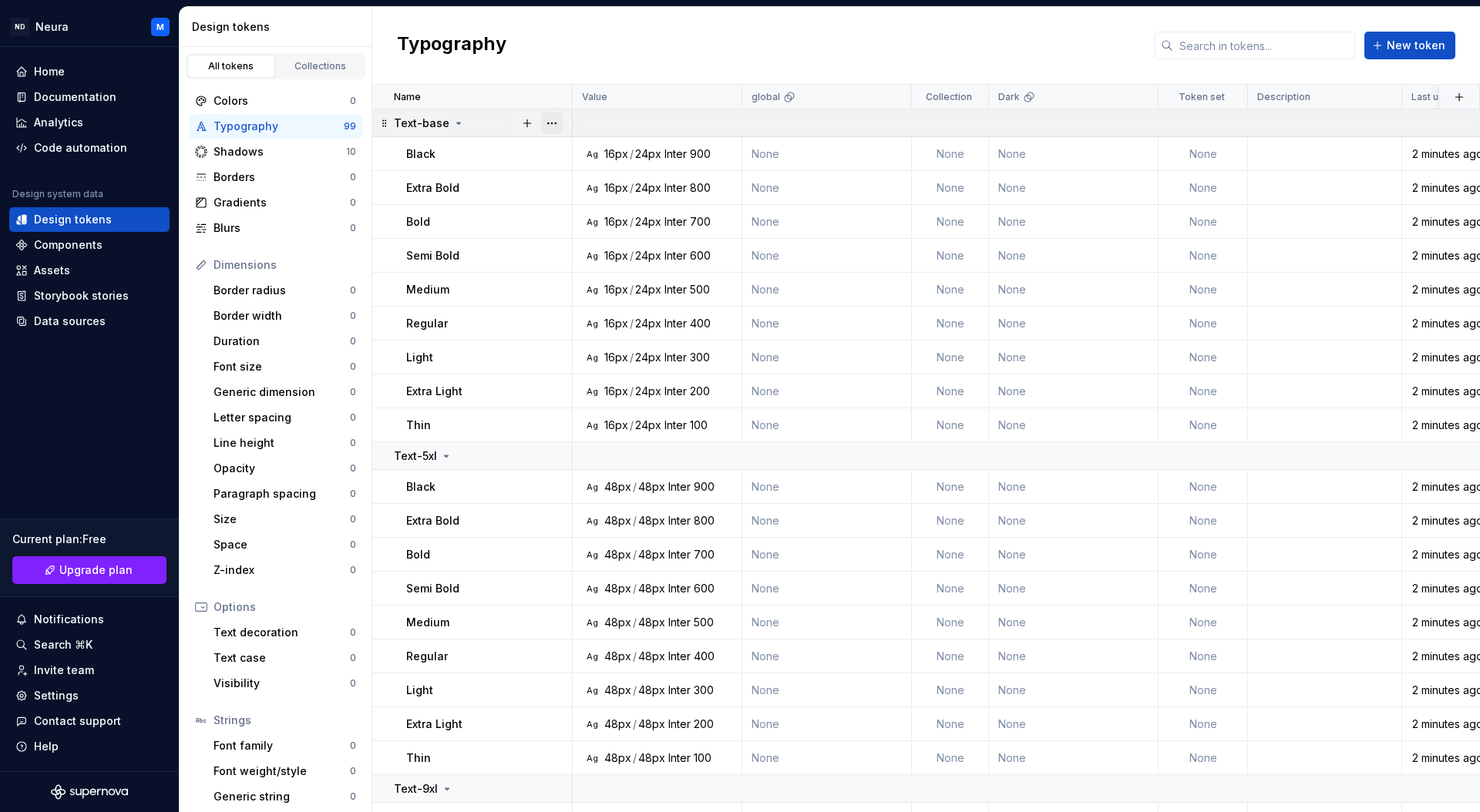
click at [556, 123] on button "button" at bounding box center [552, 123] width 21 height 21
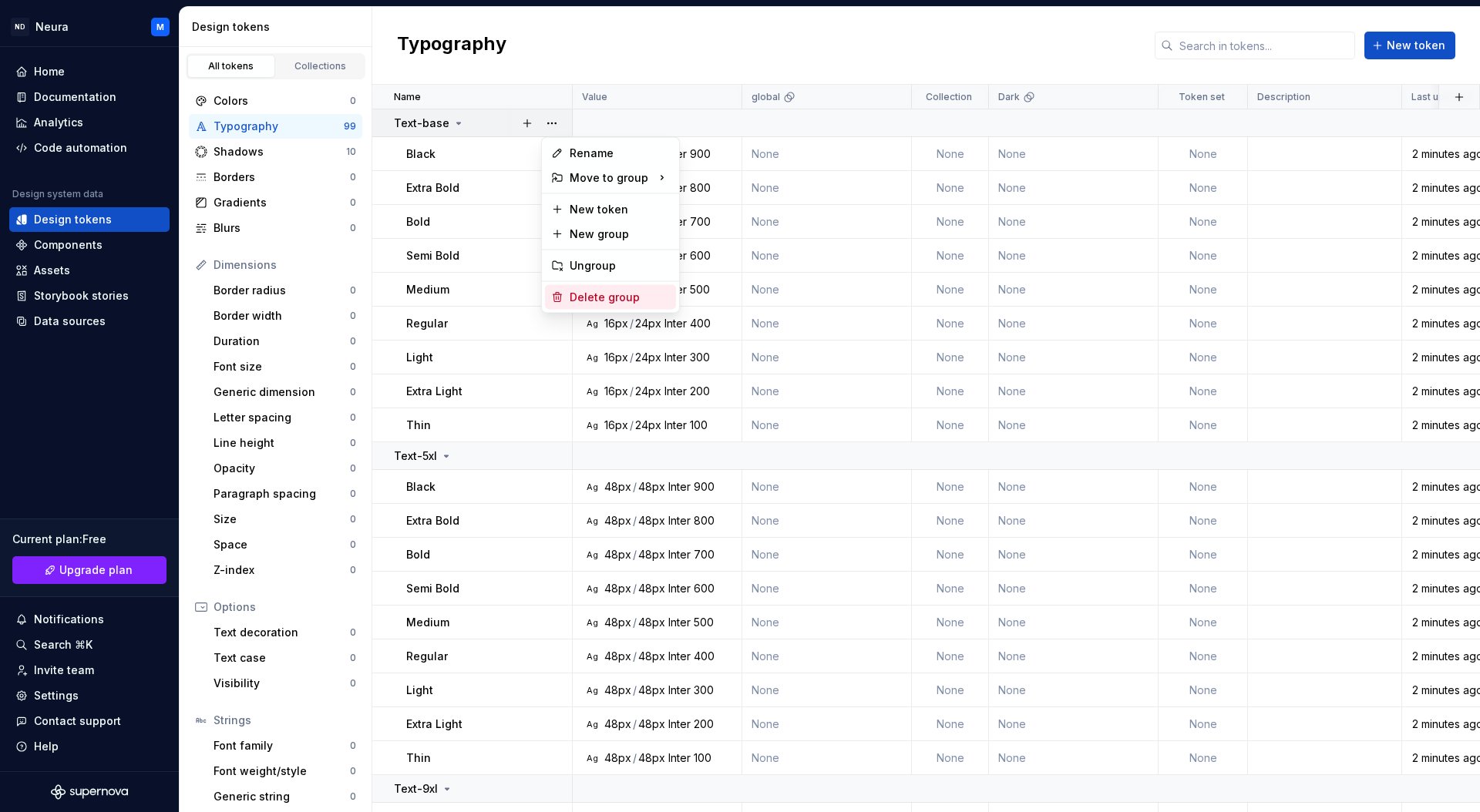
click at [578, 296] on div "Delete group" at bounding box center [619, 297] width 100 height 15
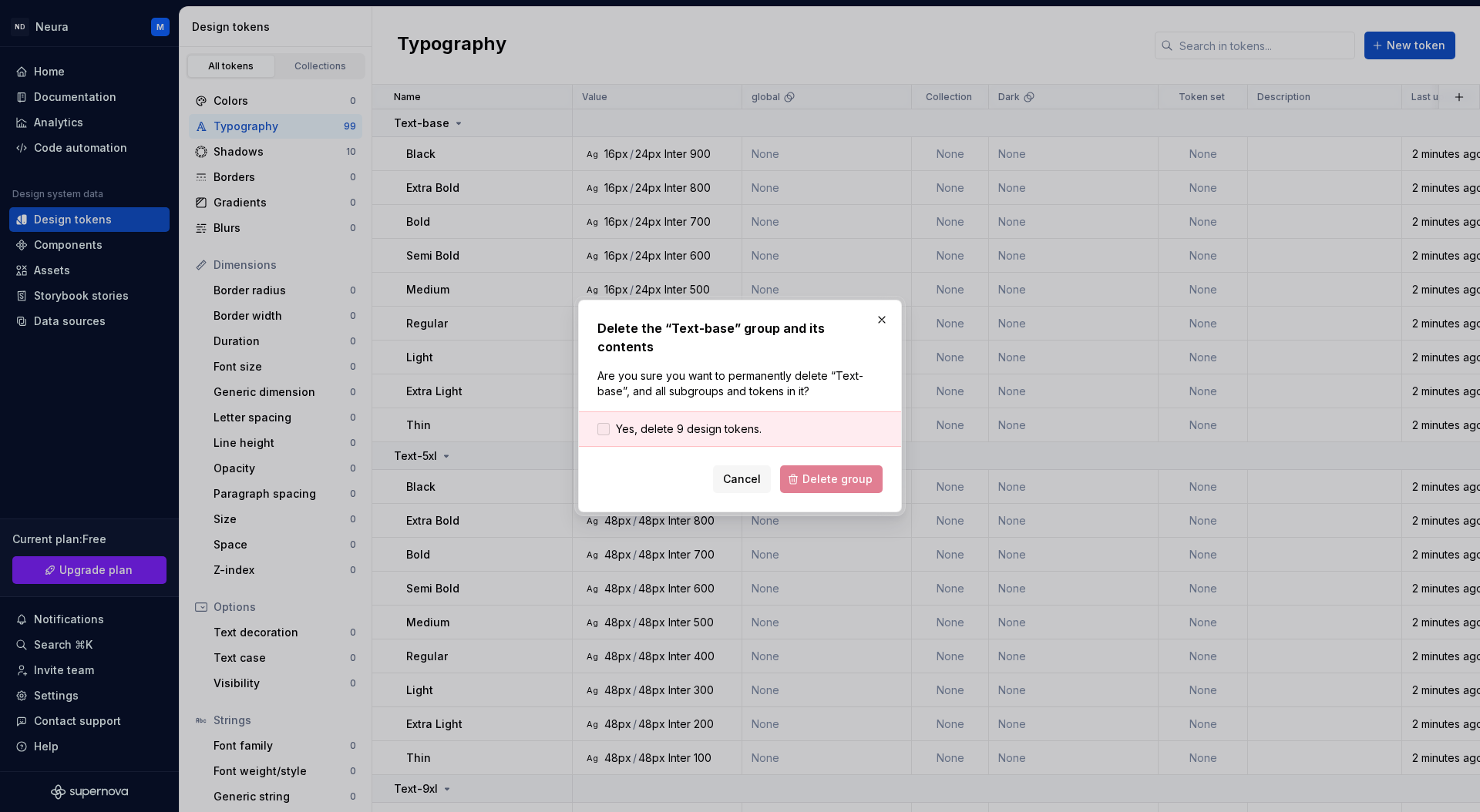
click at [602, 423] on div at bounding box center [603, 429] width 13 height 13
click at [837, 477] on button "Delete group" at bounding box center [831, 479] width 103 height 28
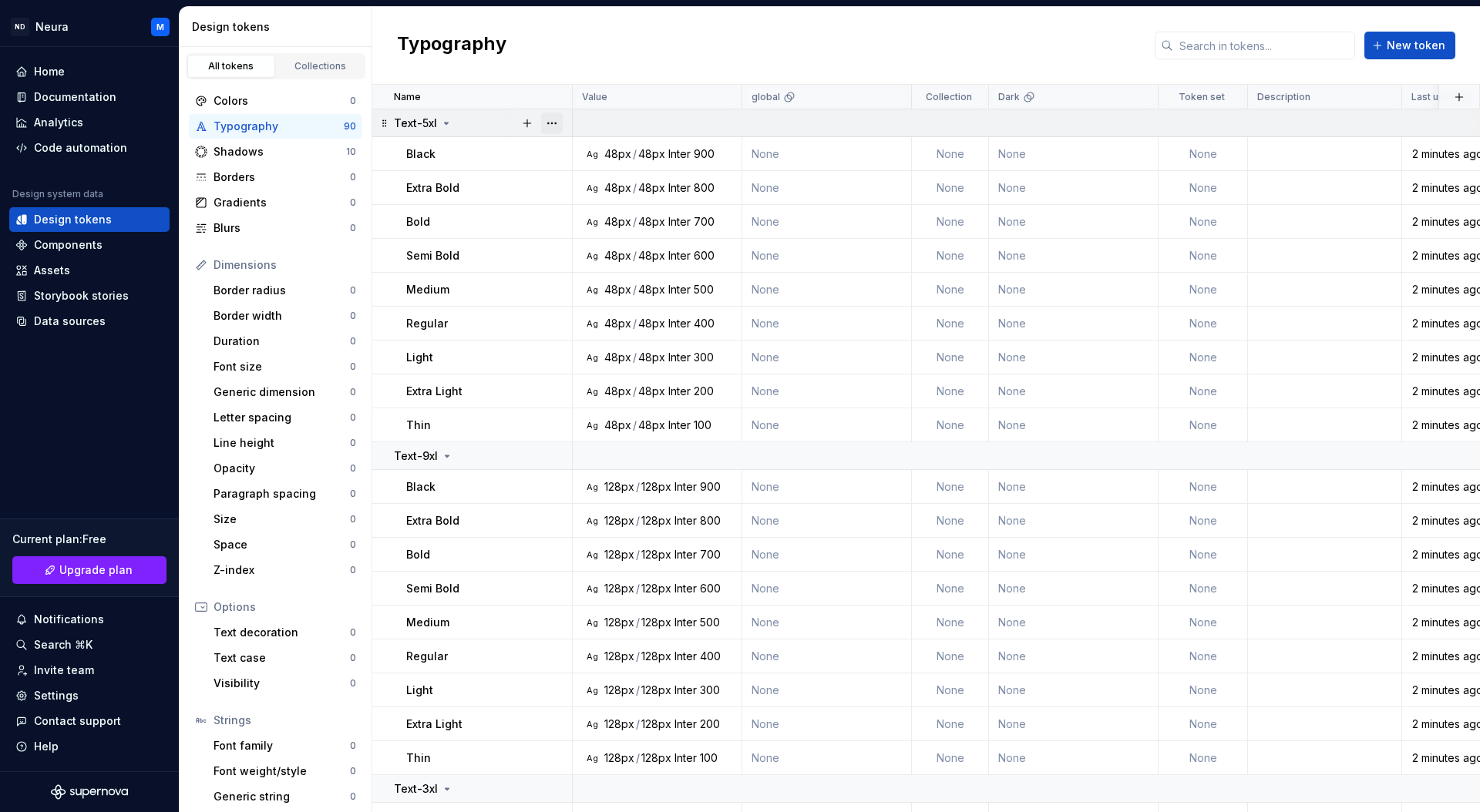
click at [555, 124] on button "button" at bounding box center [552, 123] width 21 height 21
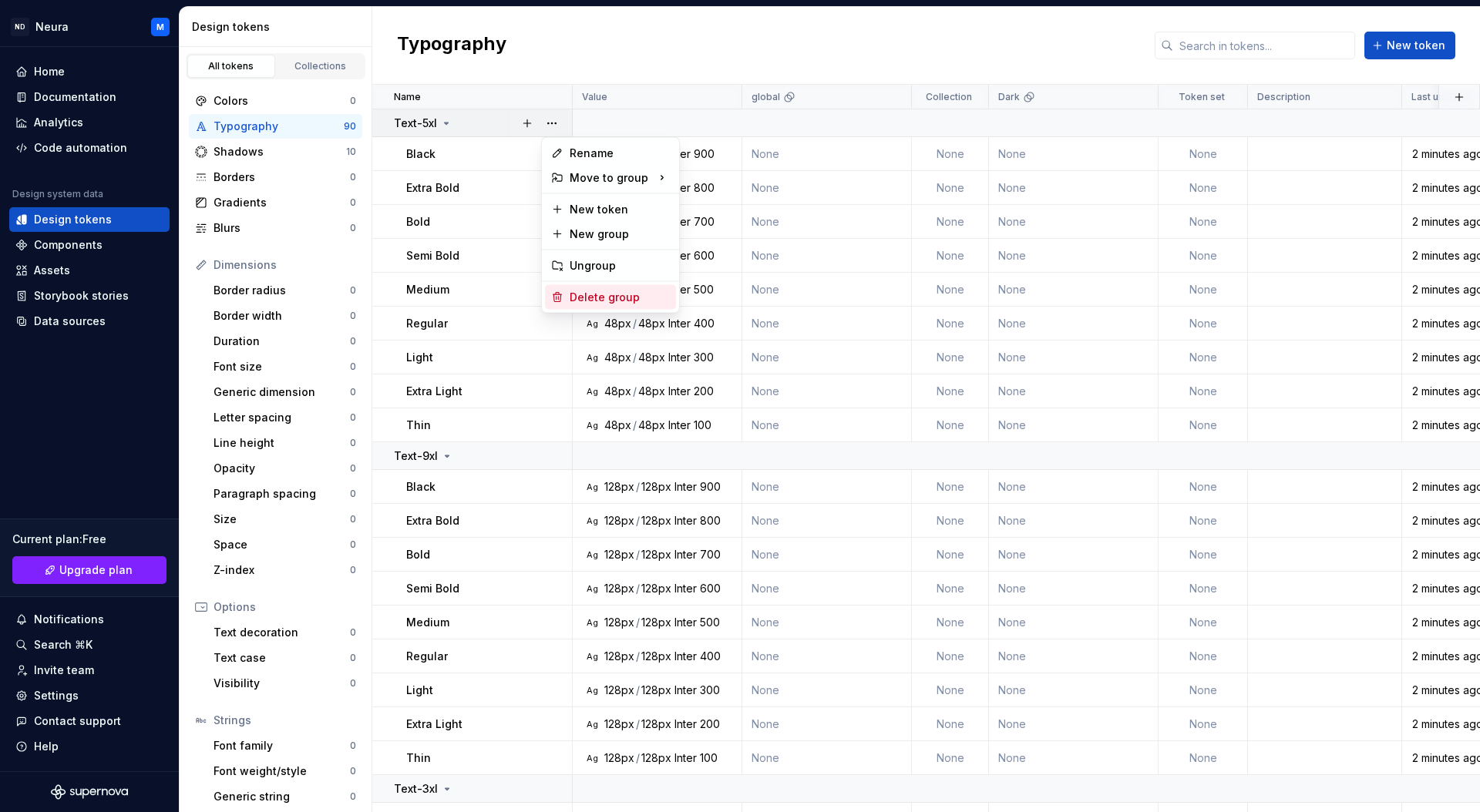
click at [586, 295] on div "Delete group" at bounding box center [619, 297] width 100 height 15
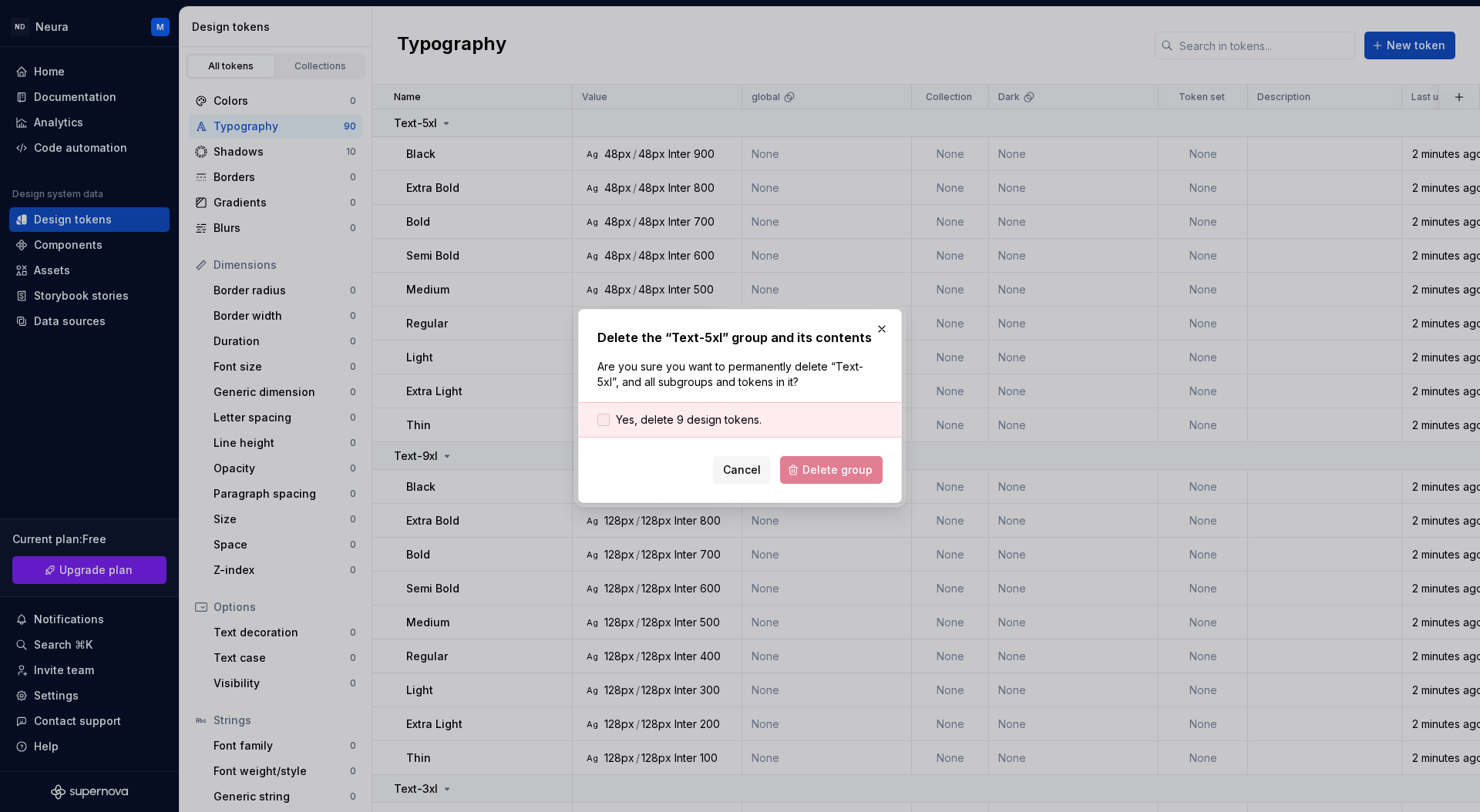
click at [607, 421] on div at bounding box center [603, 420] width 13 height 13
click at [857, 472] on span "Delete group" at bounding box center [837, 470] width 70 height 15
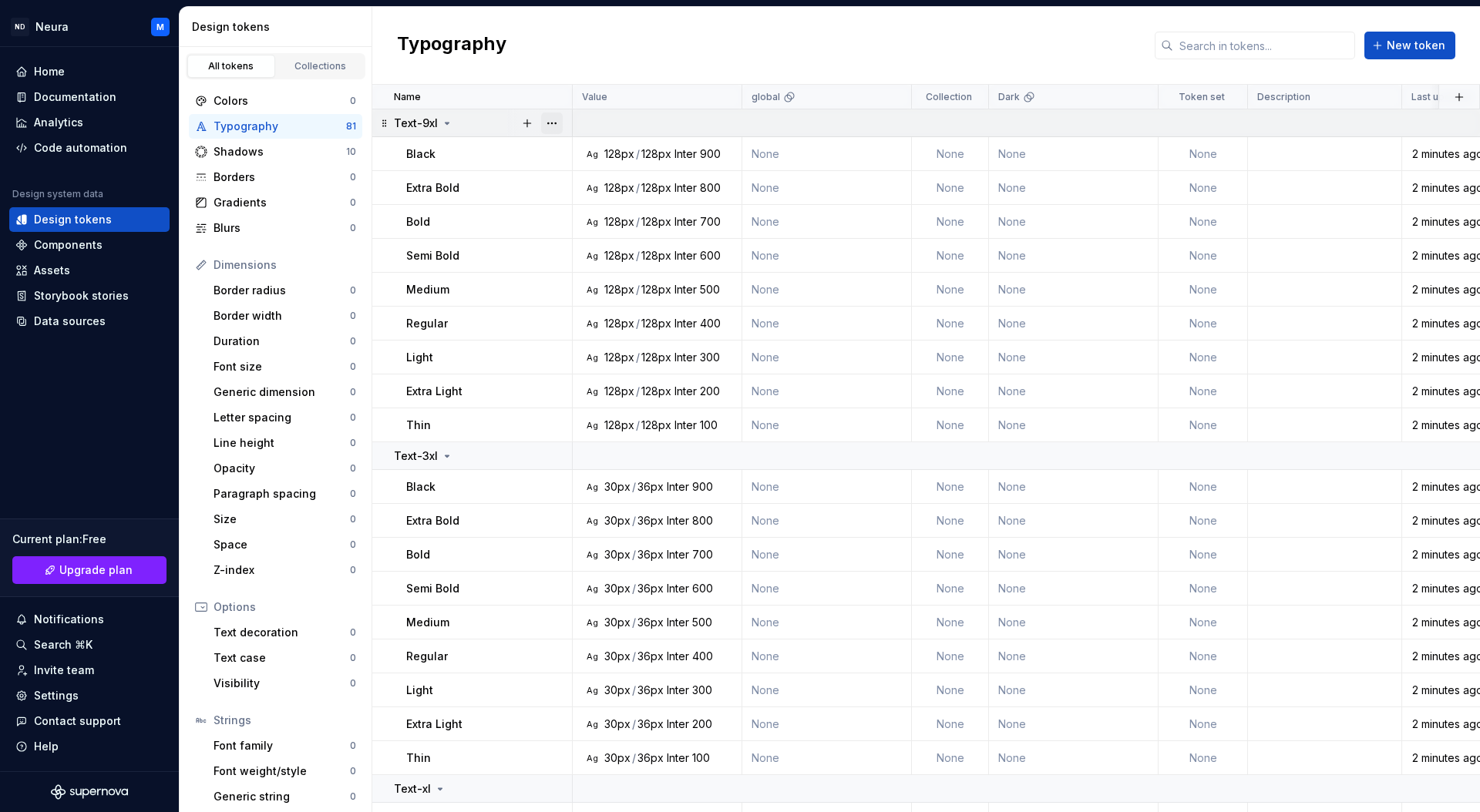
click at [559, 124] on button "button" at bounding box center [552, 123] width 21 height 21
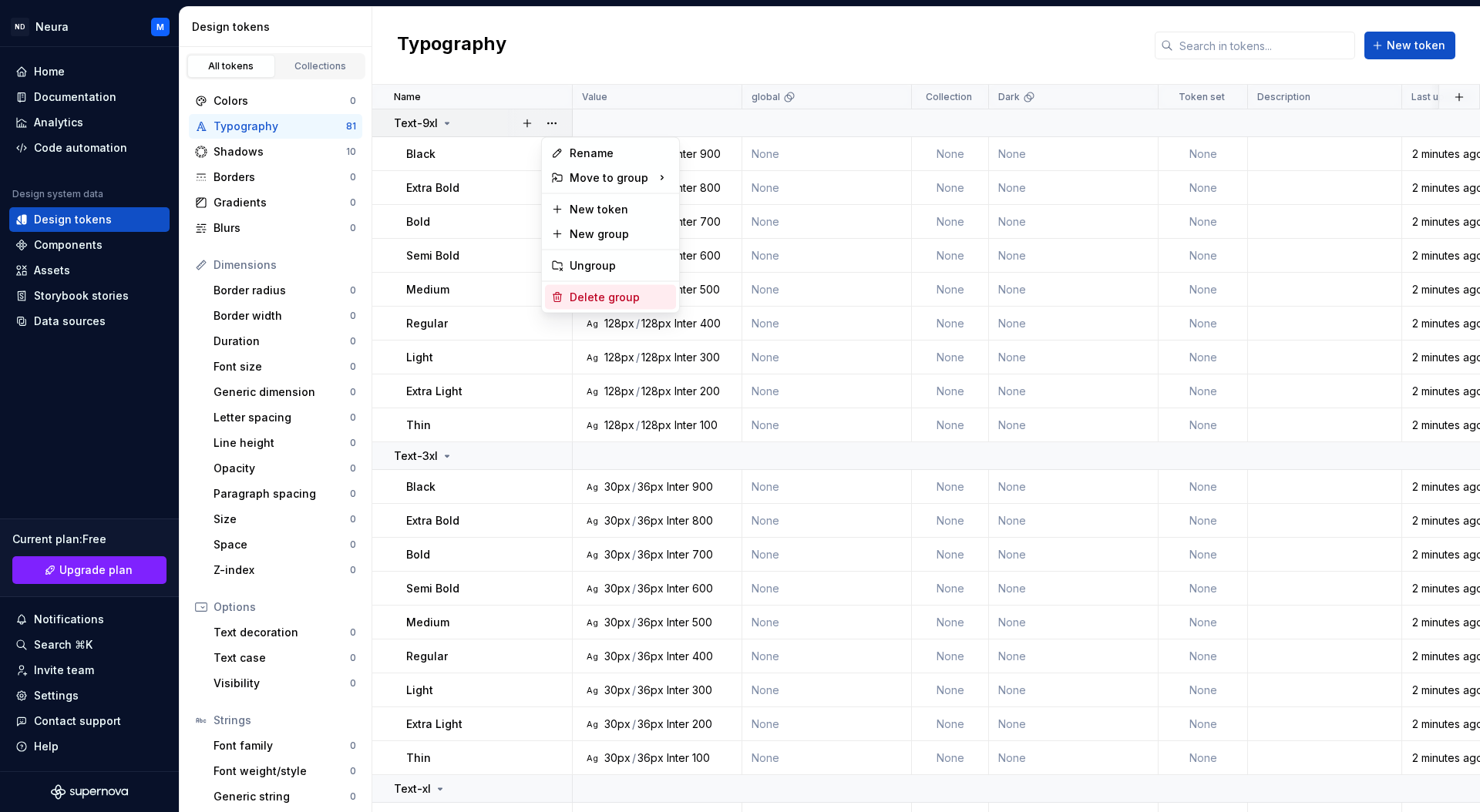
click at [592, 301] on div "Delete group" at bounding box center [619, 297] width 100 height 15
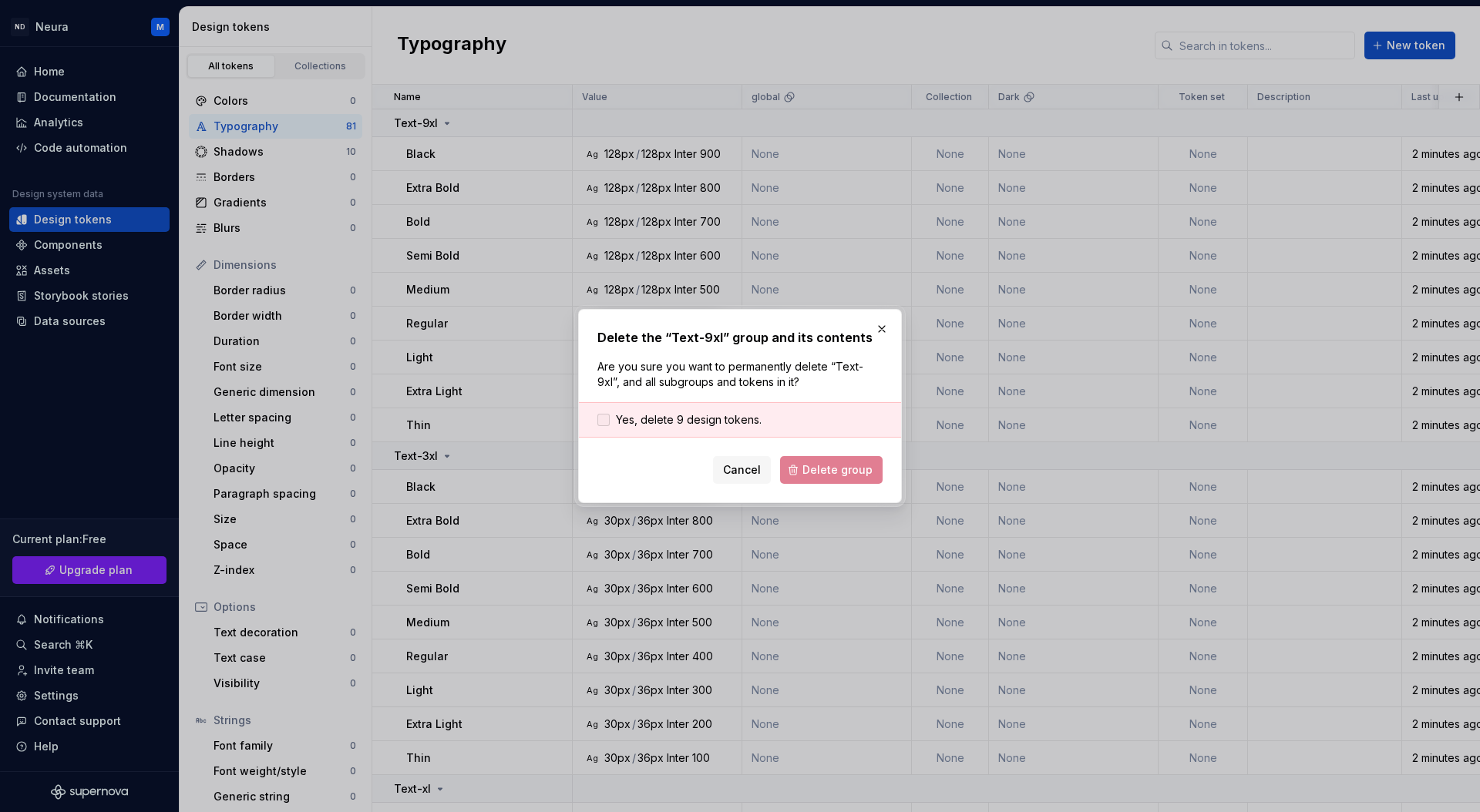
click at [679, 419] on span "Yes, delete 9 design tokens." at bounding box center [689, 420] width 146 height 15
click at [843, 475] on span "Delete group" at bounding box center [837, 470] width 70 height 15
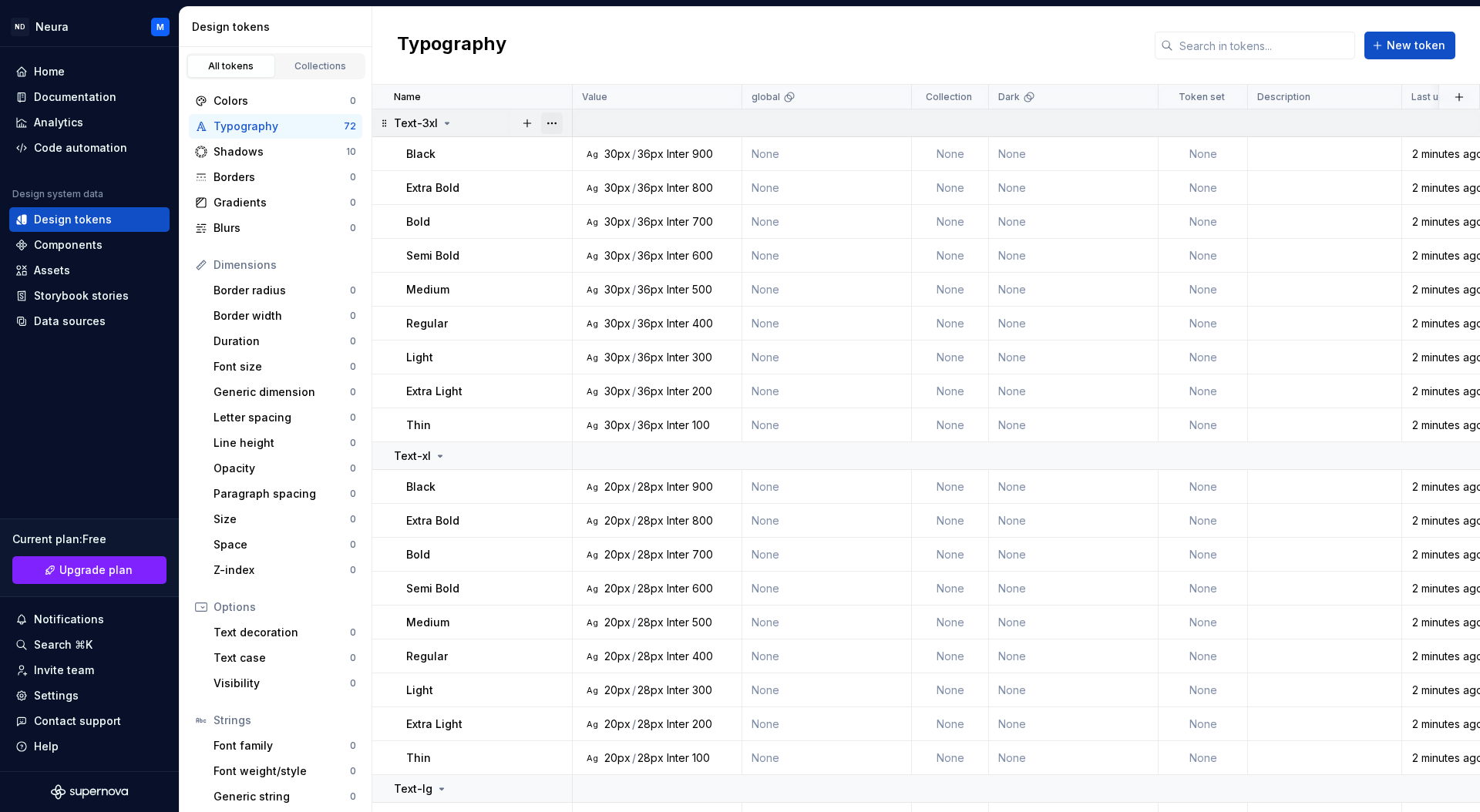
click at [557, 121] on button "button" at bounding box center [552, 123] width 21 height 21
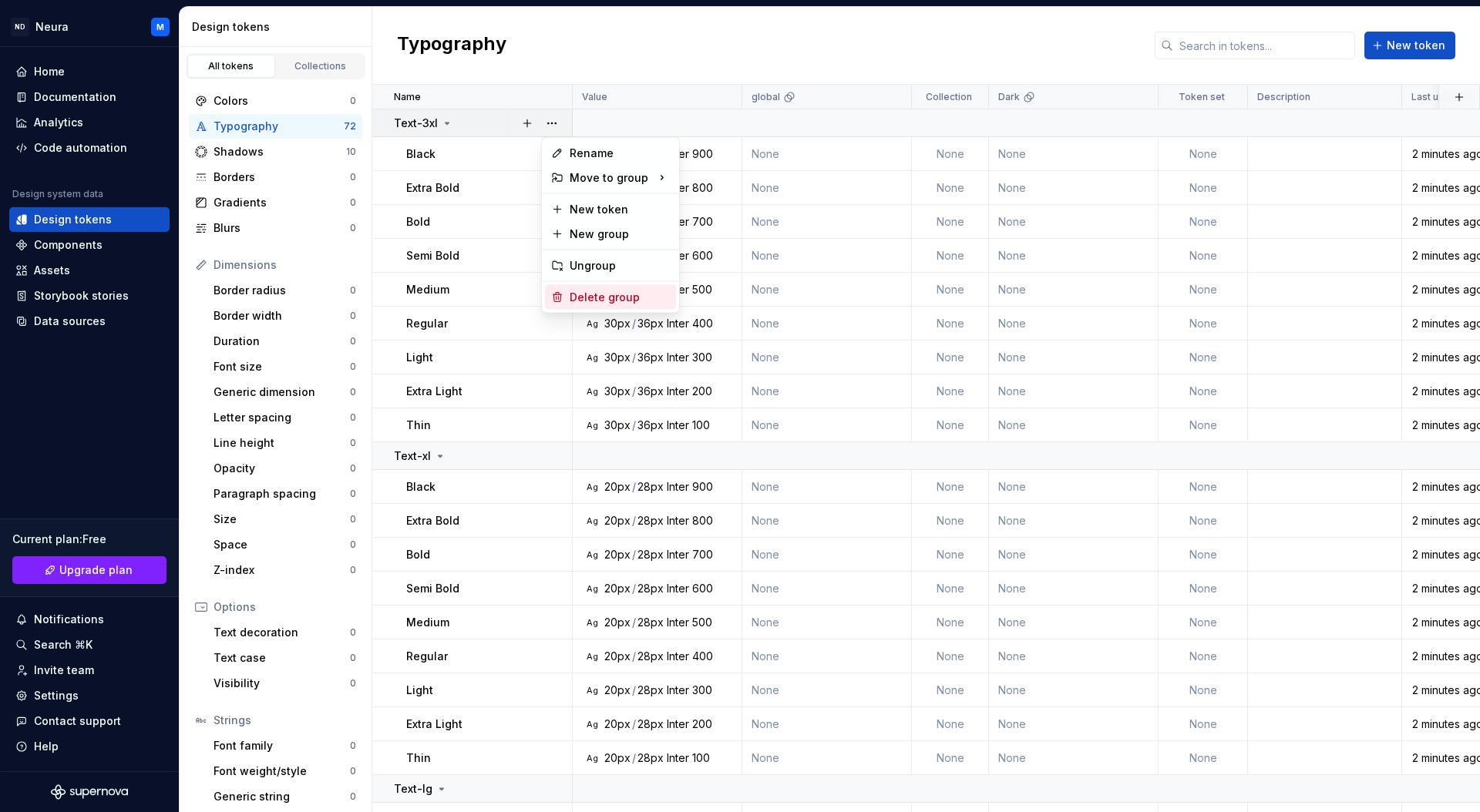
click at [580, 294] on div "Delete group" at bounding box center [619, 297] width 100 height 15
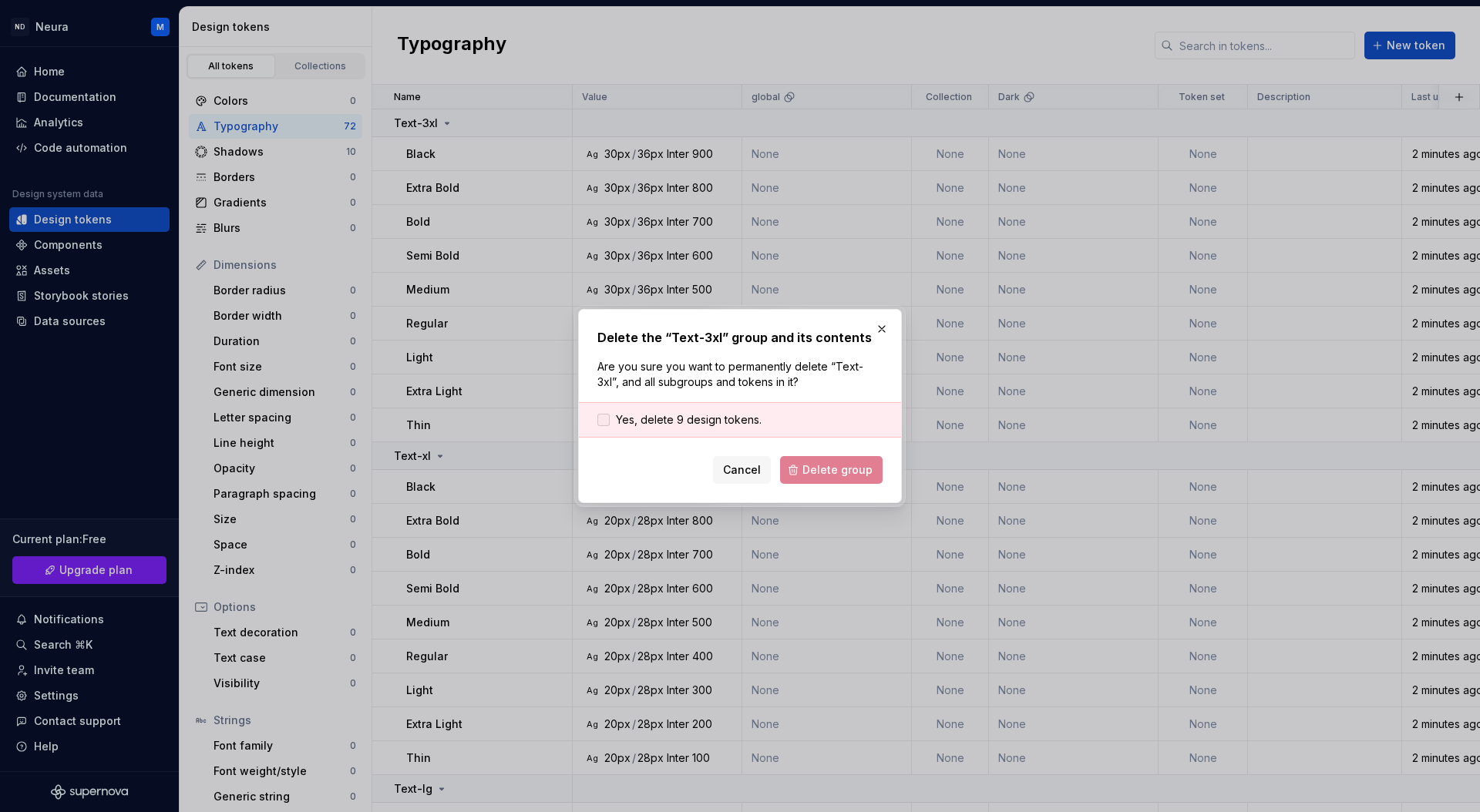
click at [692, 423] on span "Yes, delete 9 design tokens." at bounding box center [689, 420] width 146 height 15
click at [807, 471] on span "Delete group" at bounding box center [837, 470] width 70 height 15
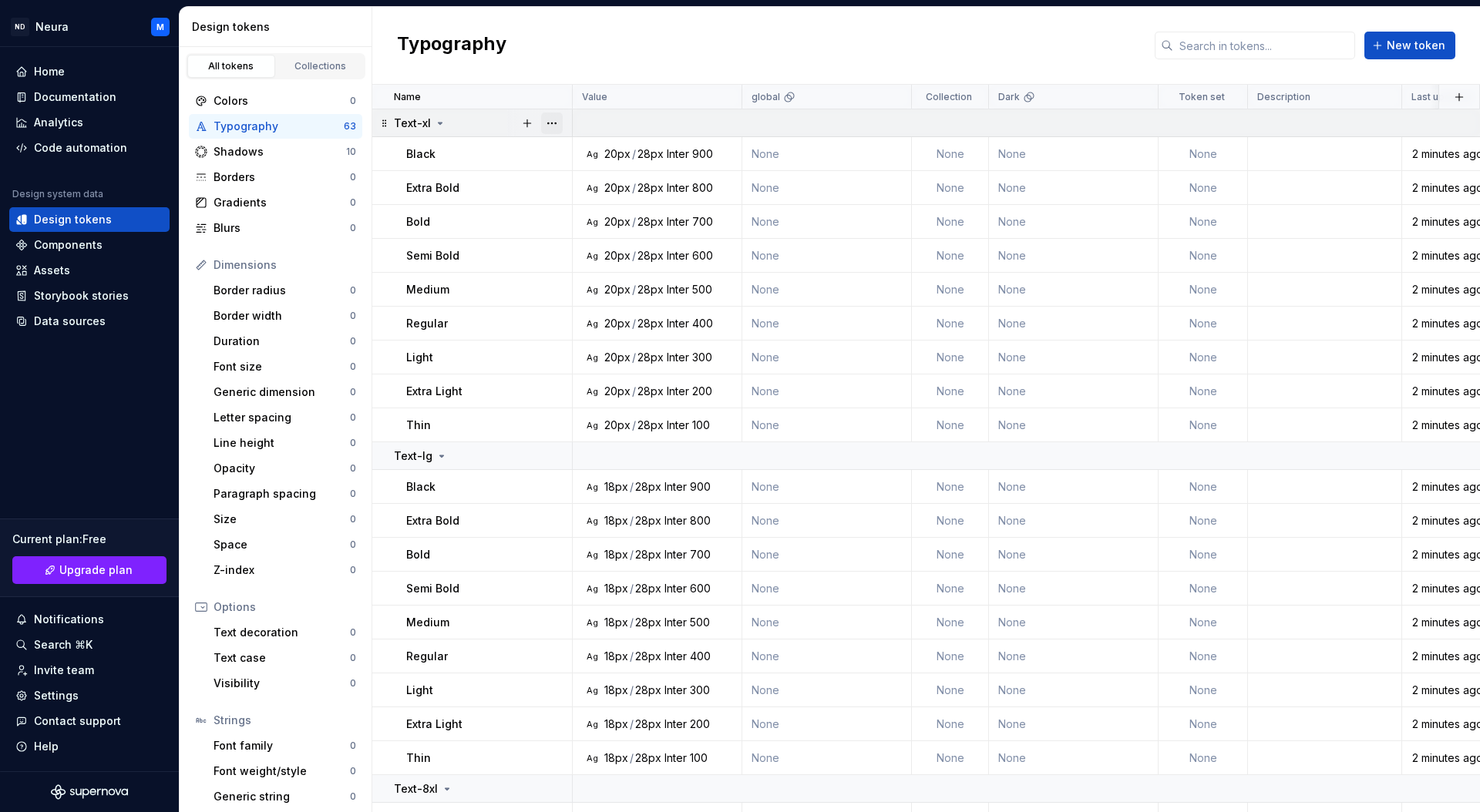
click at [554, 124] on button "button" at bounding box center [552, 123] width 21 height 21
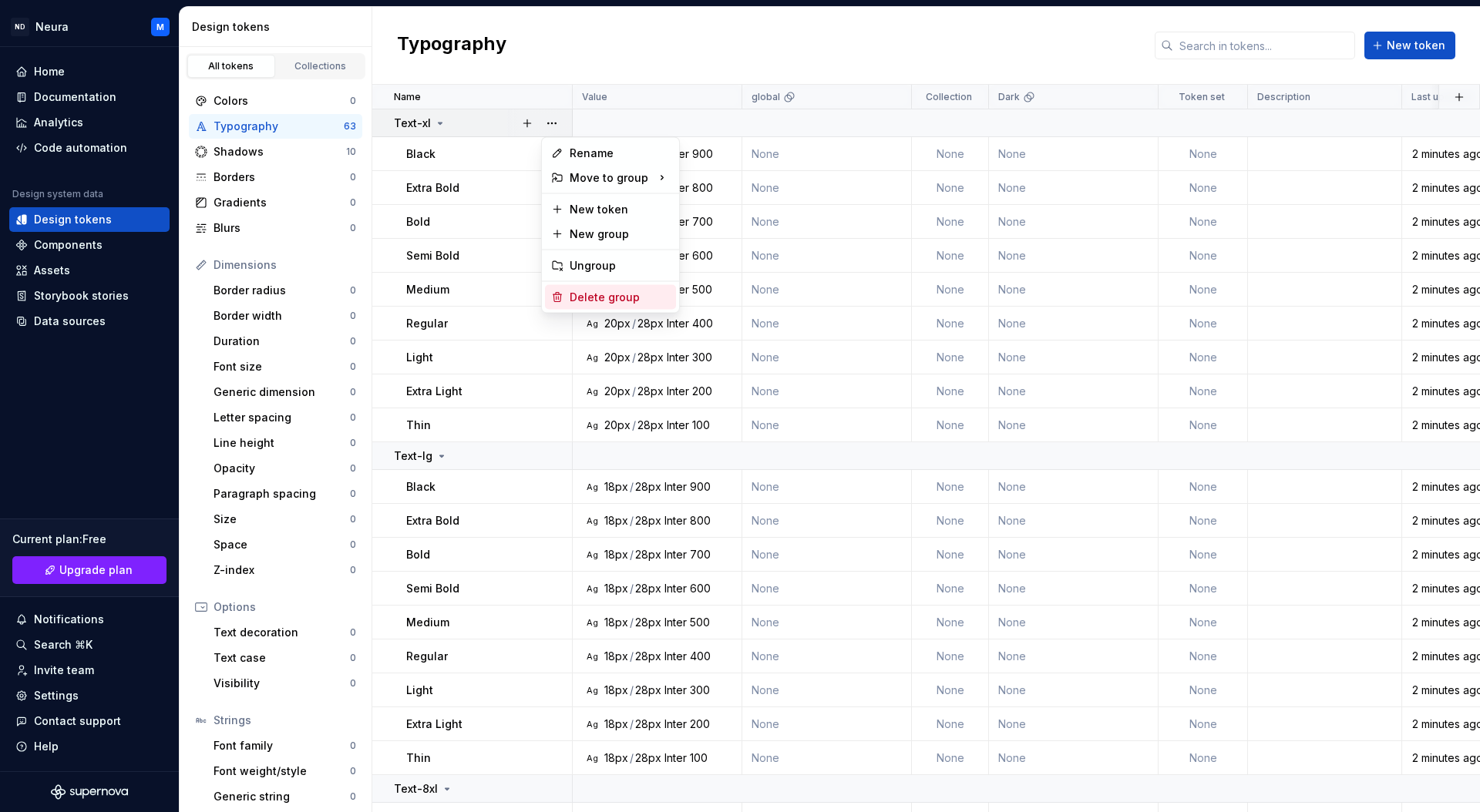
click at [582, 298] on div "Delete group" at bounding box center [619, 297] width 100 height 15
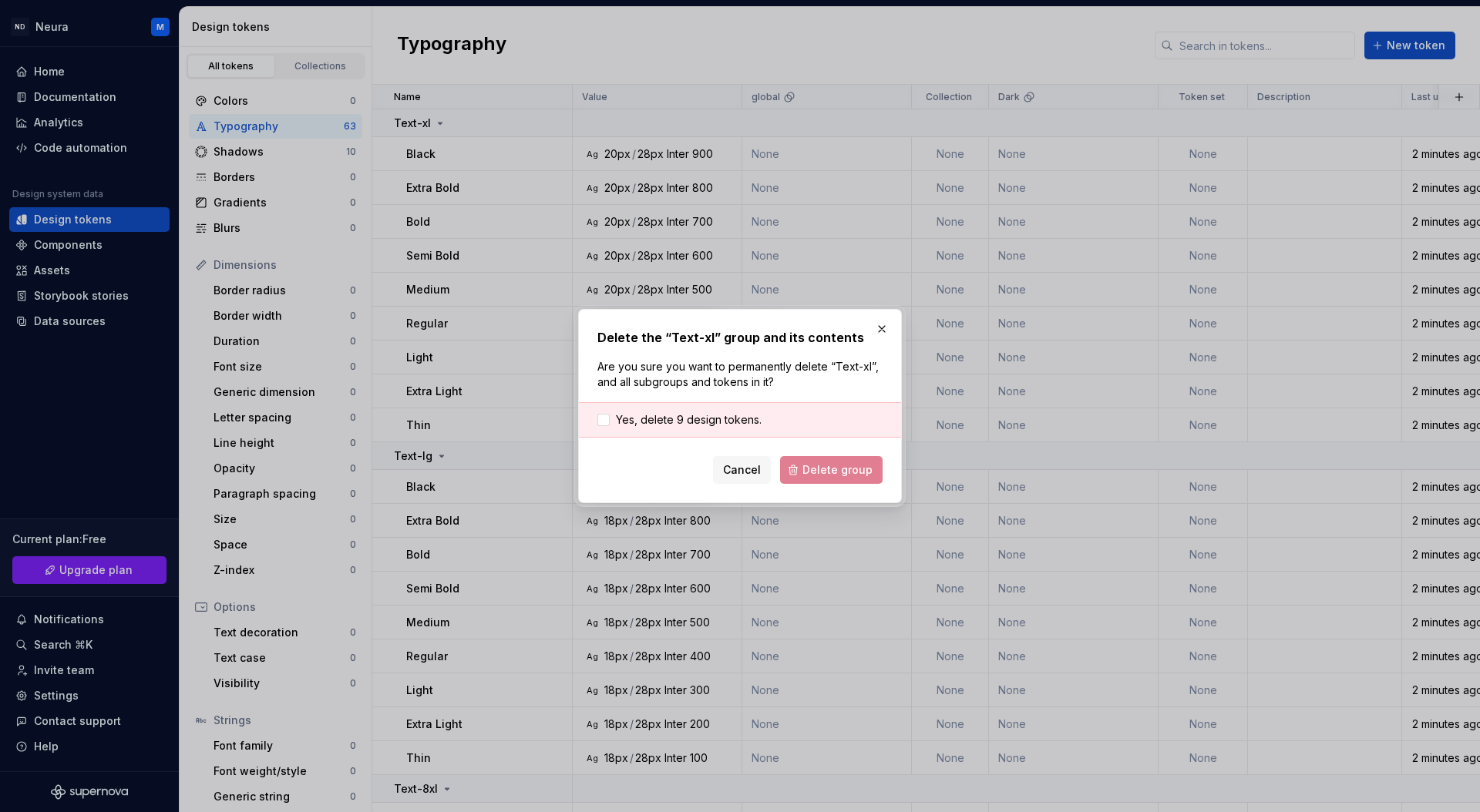
click at [703, 412] on div "Yes, delete 9 design tokens." at bounding box center [740, 420] width 322 height 36
click at [693, 417] on span "Yes, delete 9 design tokens." at bounding box center [689, 420] width 146 height 15
click at [797, 466] on button "Delete group" at bounding box center [831, 470] width 103 height 28
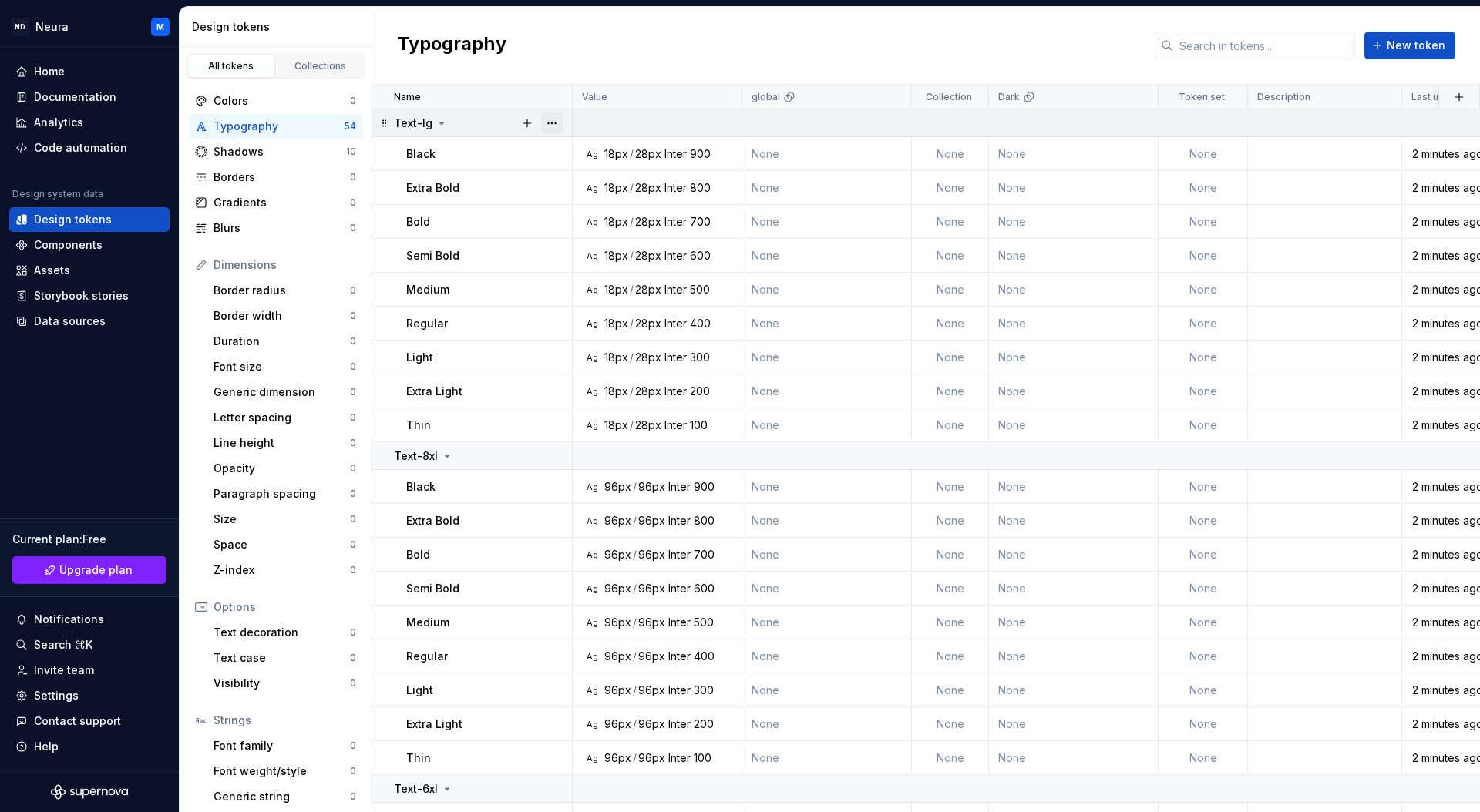
click at [556, 124] on button "button" at bounding box center [552, 123] width 21 height 21
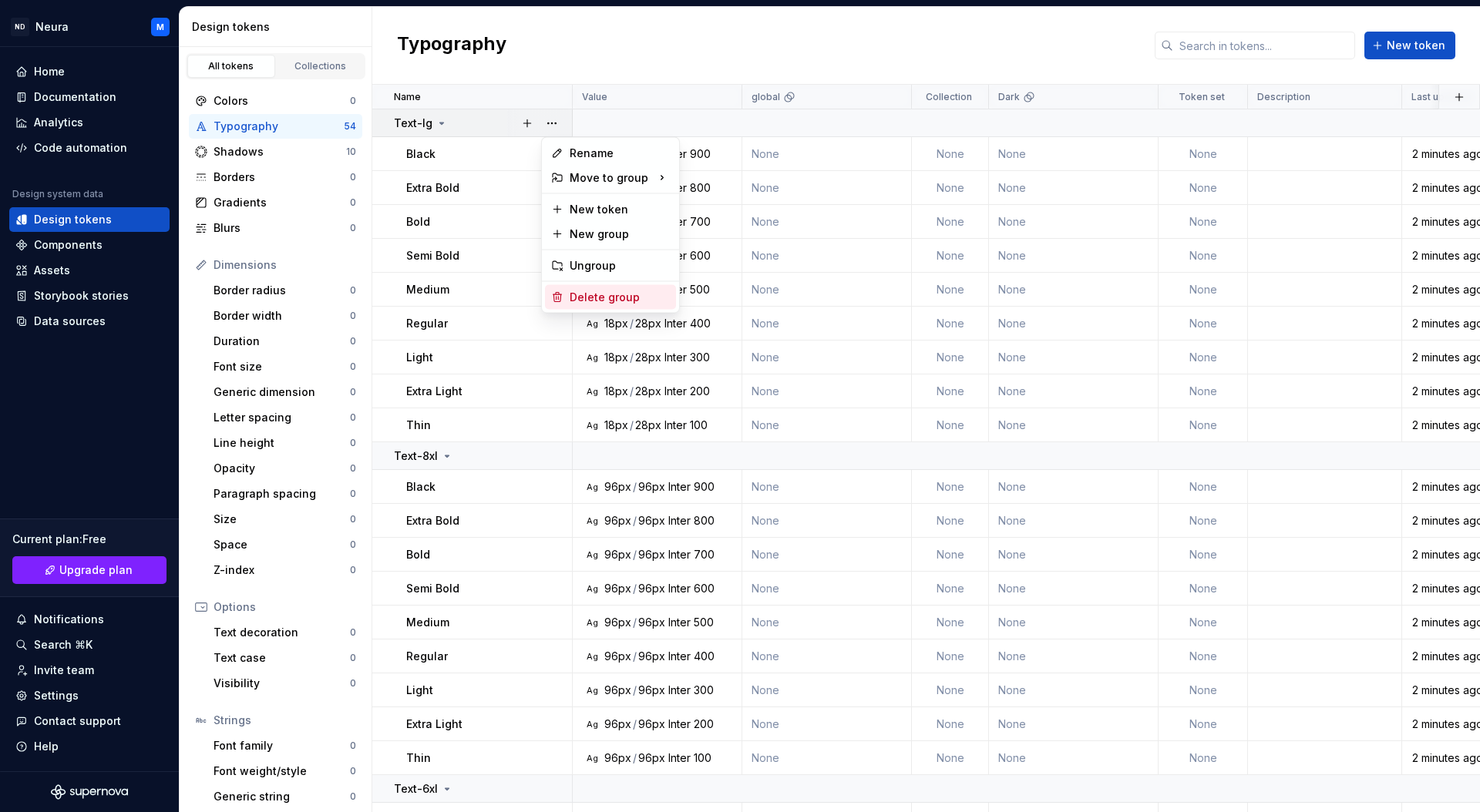
click at [590, 295] on div "Delete group" at bounding box center [619, 297] width 100 height 15
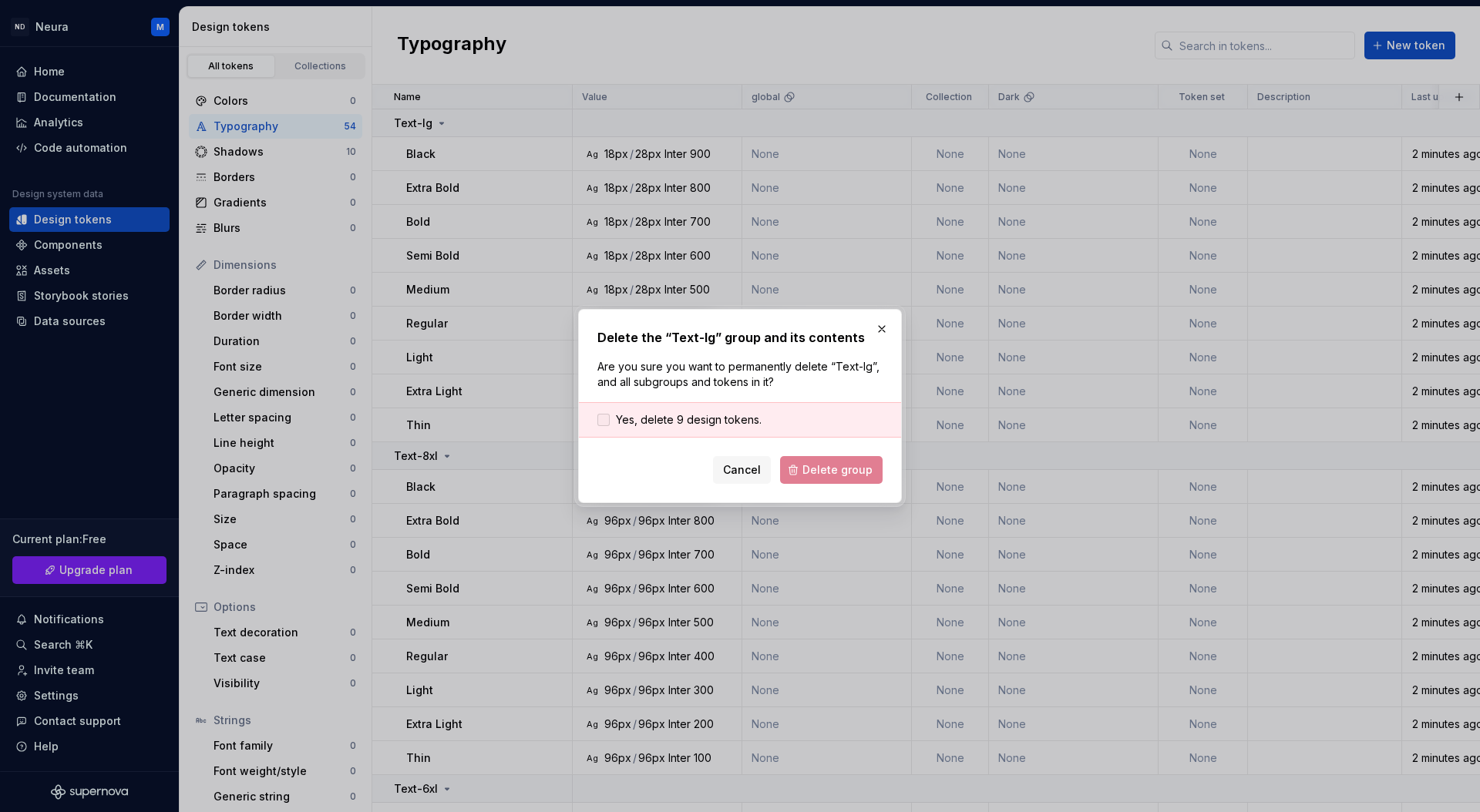
click at [672, 417] on span "Yes, delete 9 design tokens." at bounding box center [689, 420] width 146 height 15
click at [818, 475] on span "Delete group" at bounding box center [837, 470] width 70 height 15
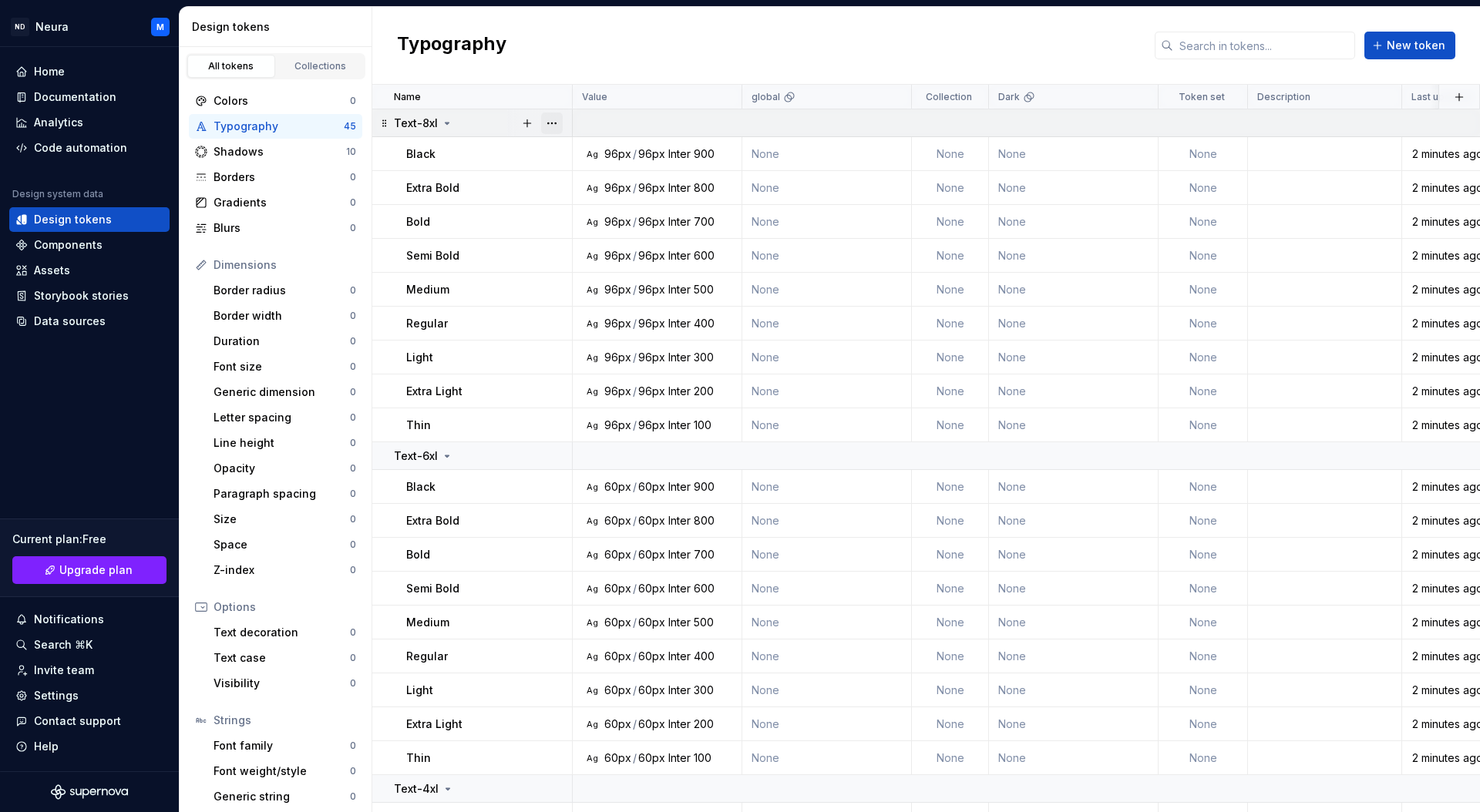
click at [560, 124] on button "button" at bounding box center [552, 123] width 21 height 21
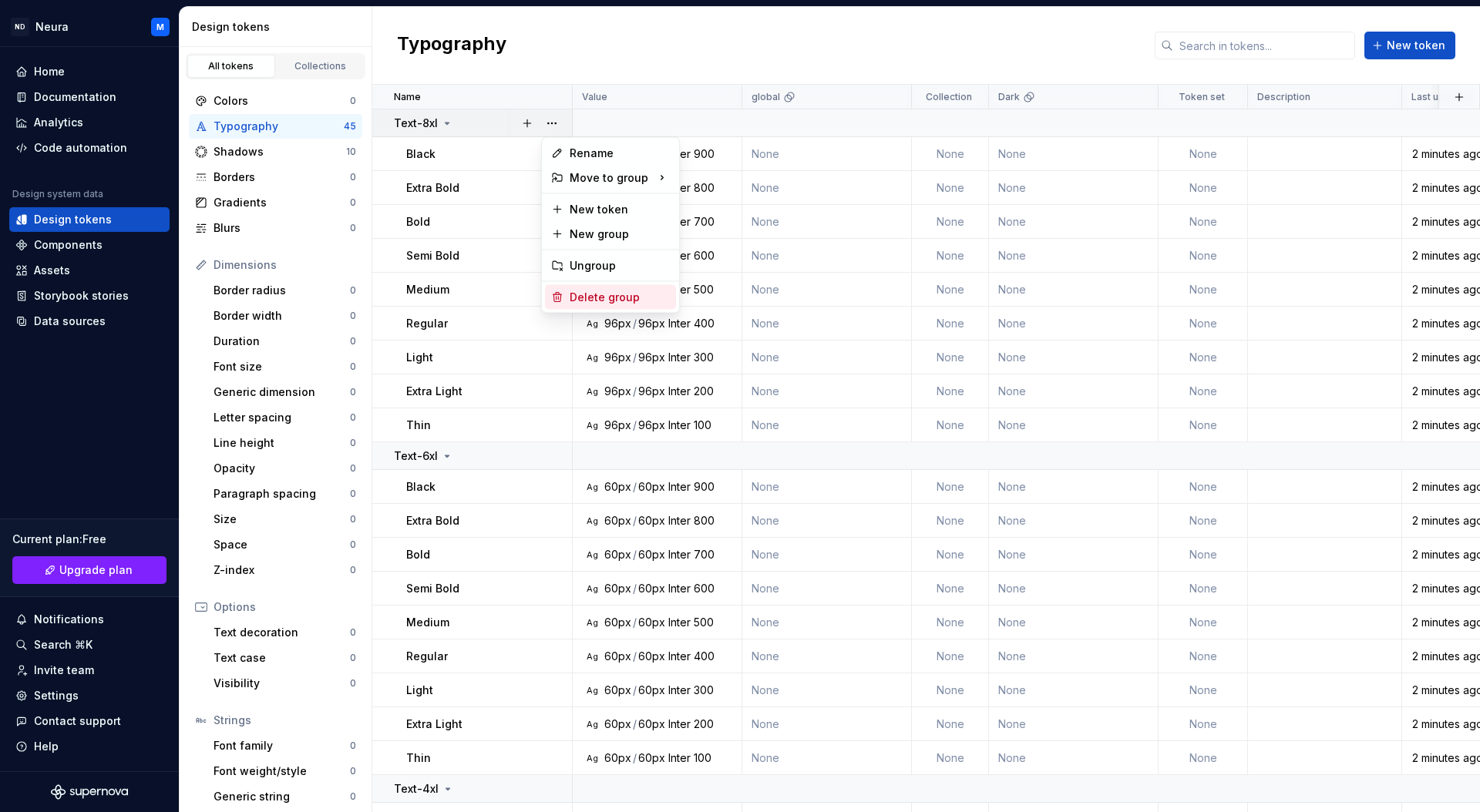
click at [582, 292] on div "Delete group" at bounding box center [619, 297] width 100 height 15
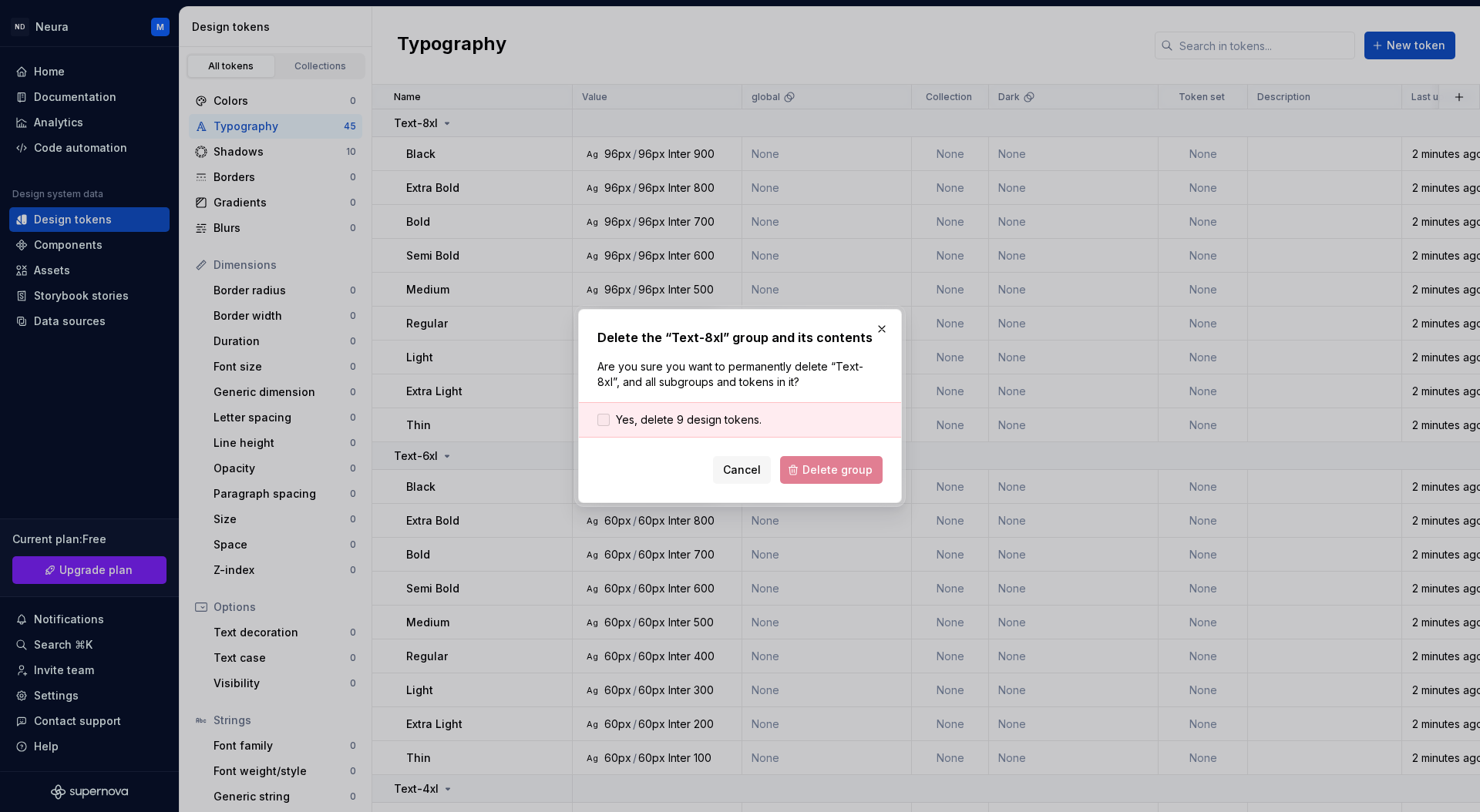
click at [706, 423] on span "Yes, delete 9 design tokens." at bounding box center [689, 420] width 146 height 15
click at [836, 479] on button "Delete group" at bounding box center [831, 470] width 103 height 28
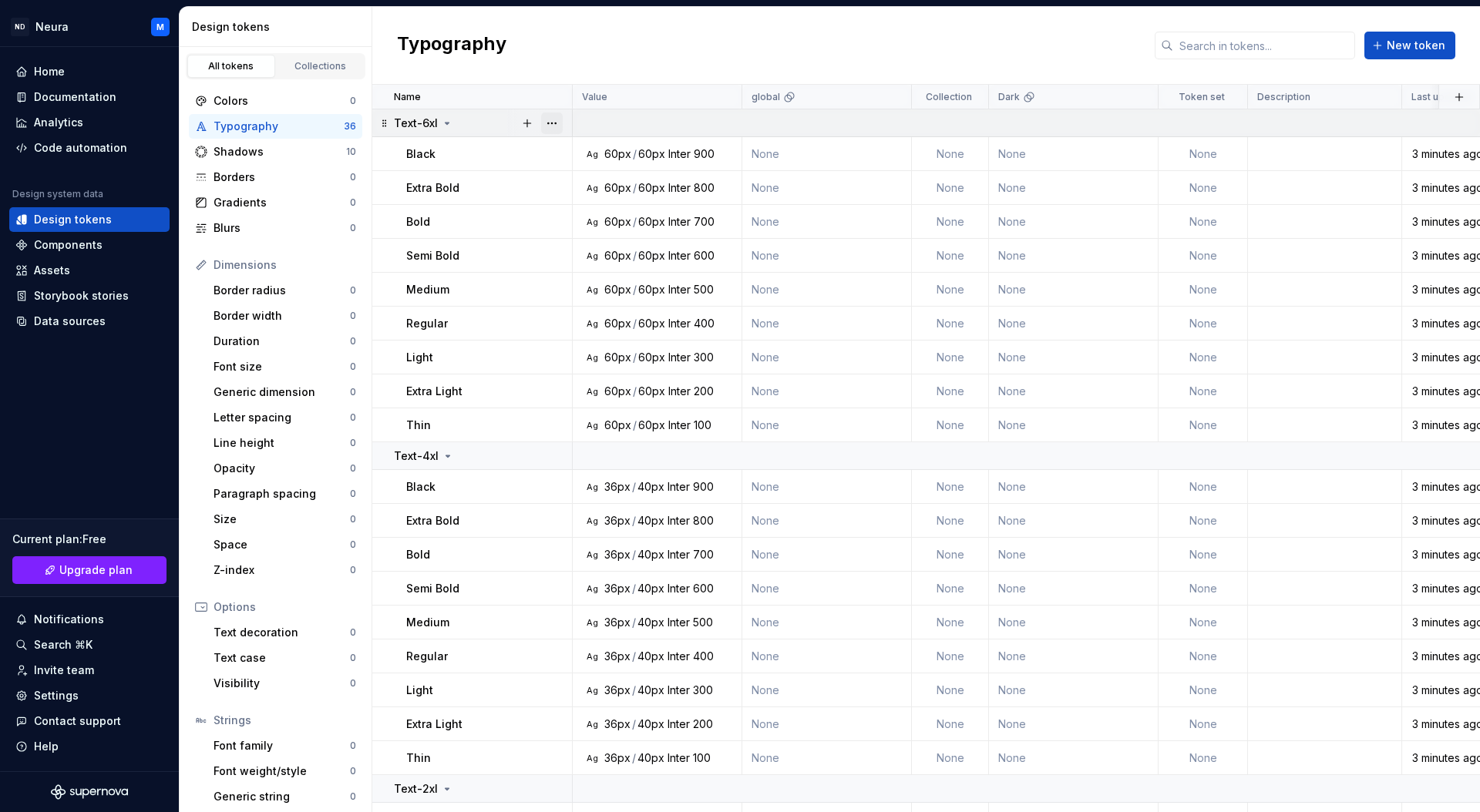
click at [555, 124] on button "button" at bounding box center [552, 123] width 21 height 21
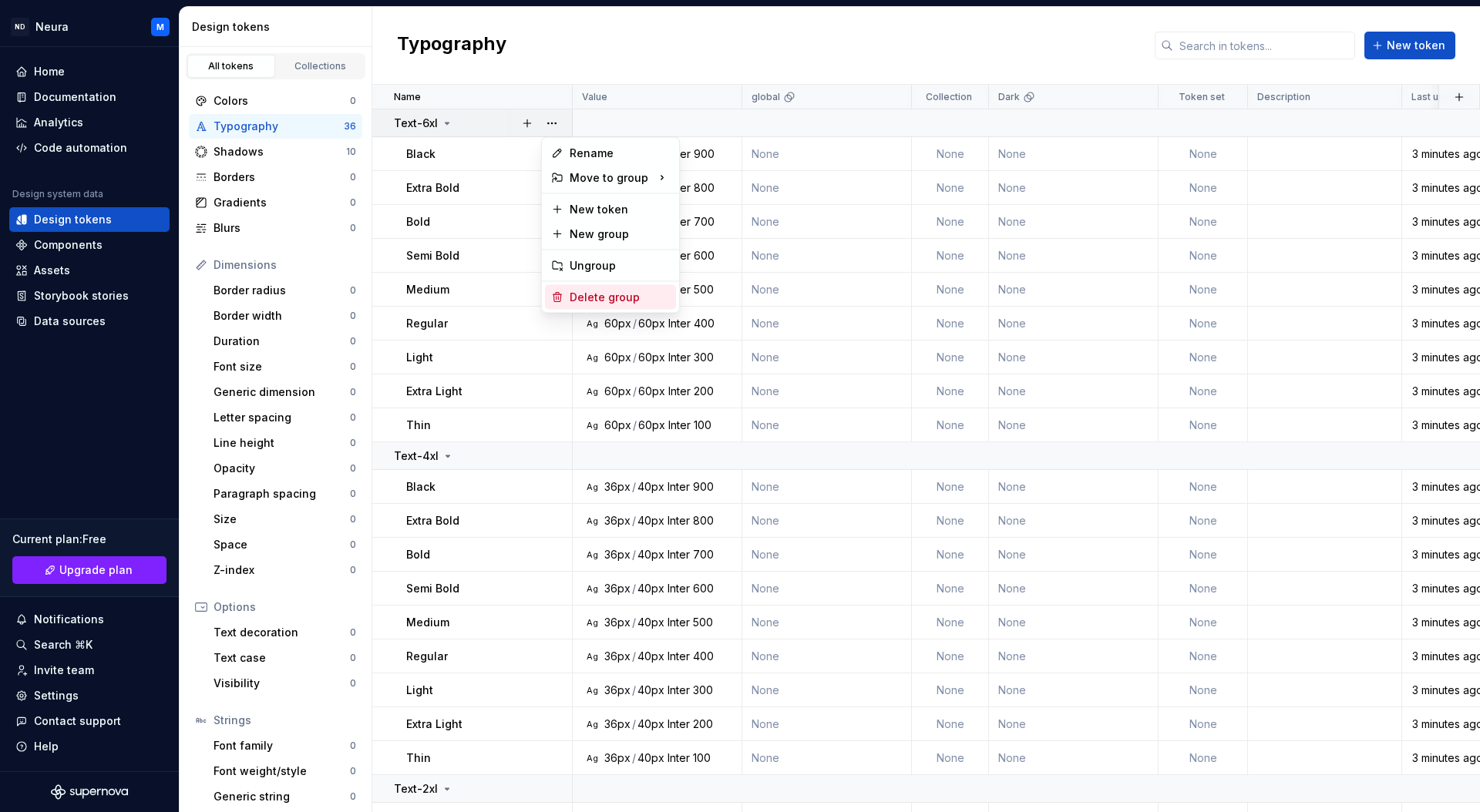
click at [577, 290] on div "Delete group" at bounding box center [619, 297] width 100 height 15
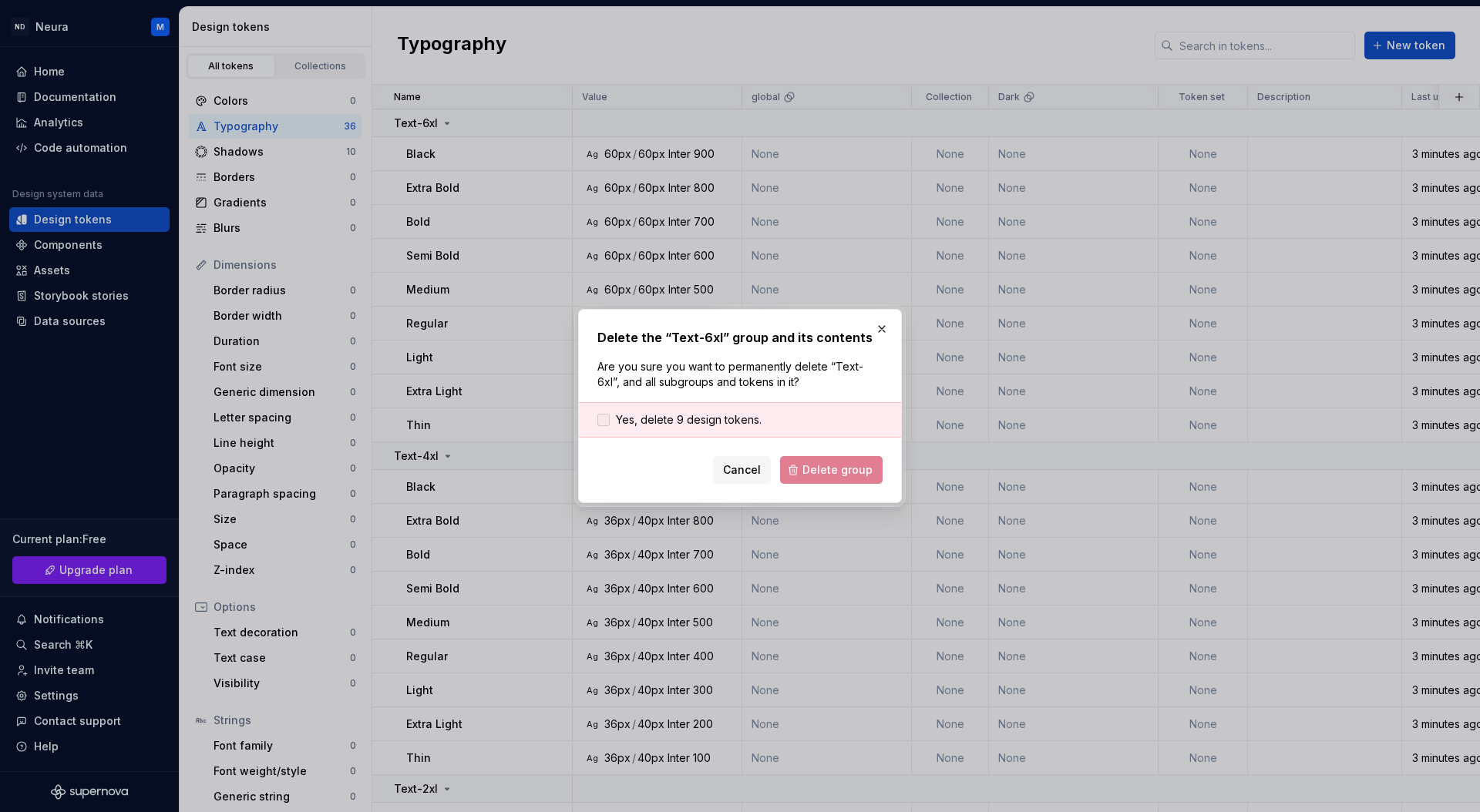
click at [672, 415] on span "Yes, delete 9 design tokens." at bounding box center [689, 420] width 146 height 15
click at [811, 469] on span "Delete group" at bounding box center [837, 470] width 70 height 15
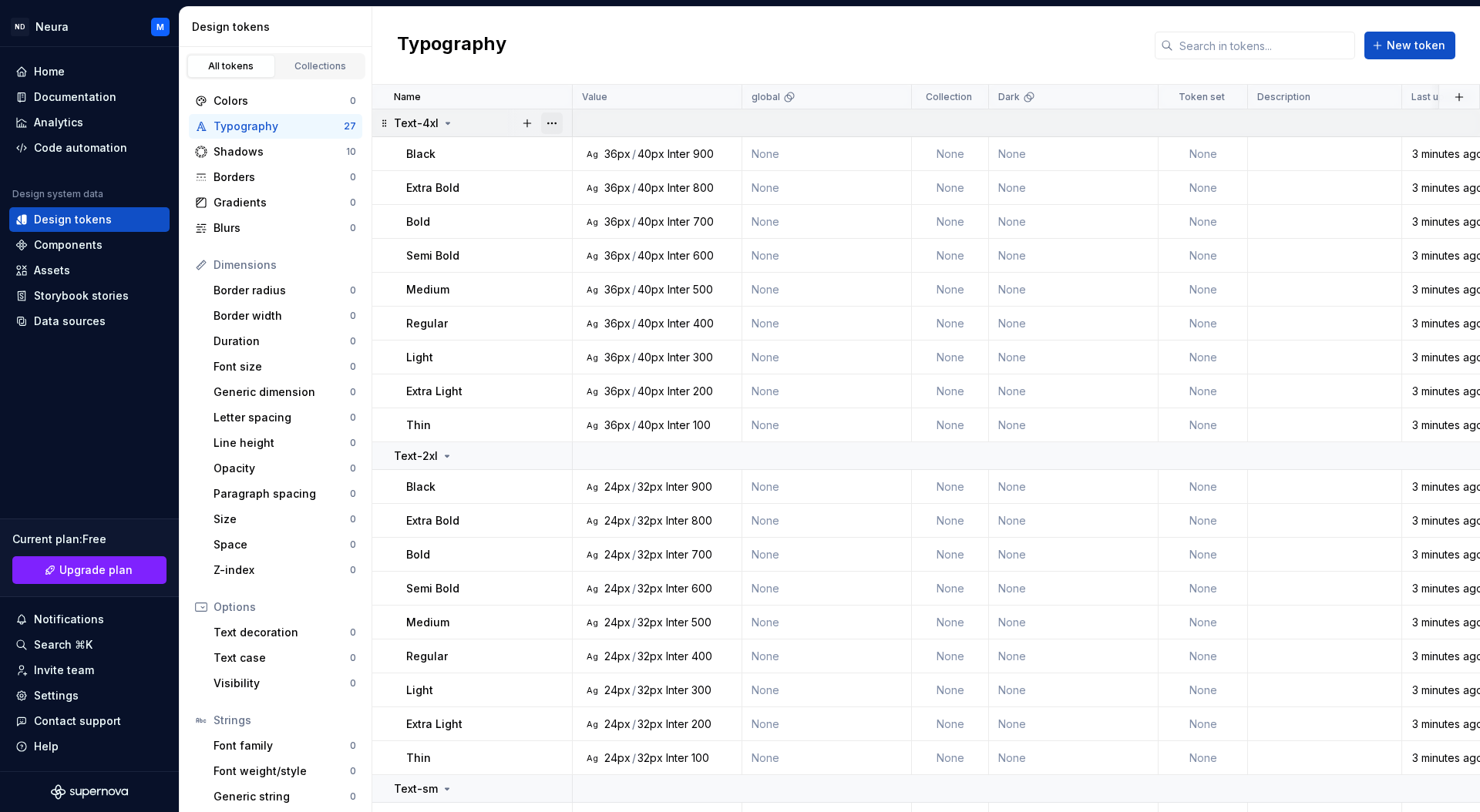
click at [552, 122] on button "button" at bounding box center [552, 123] width 21 height 21
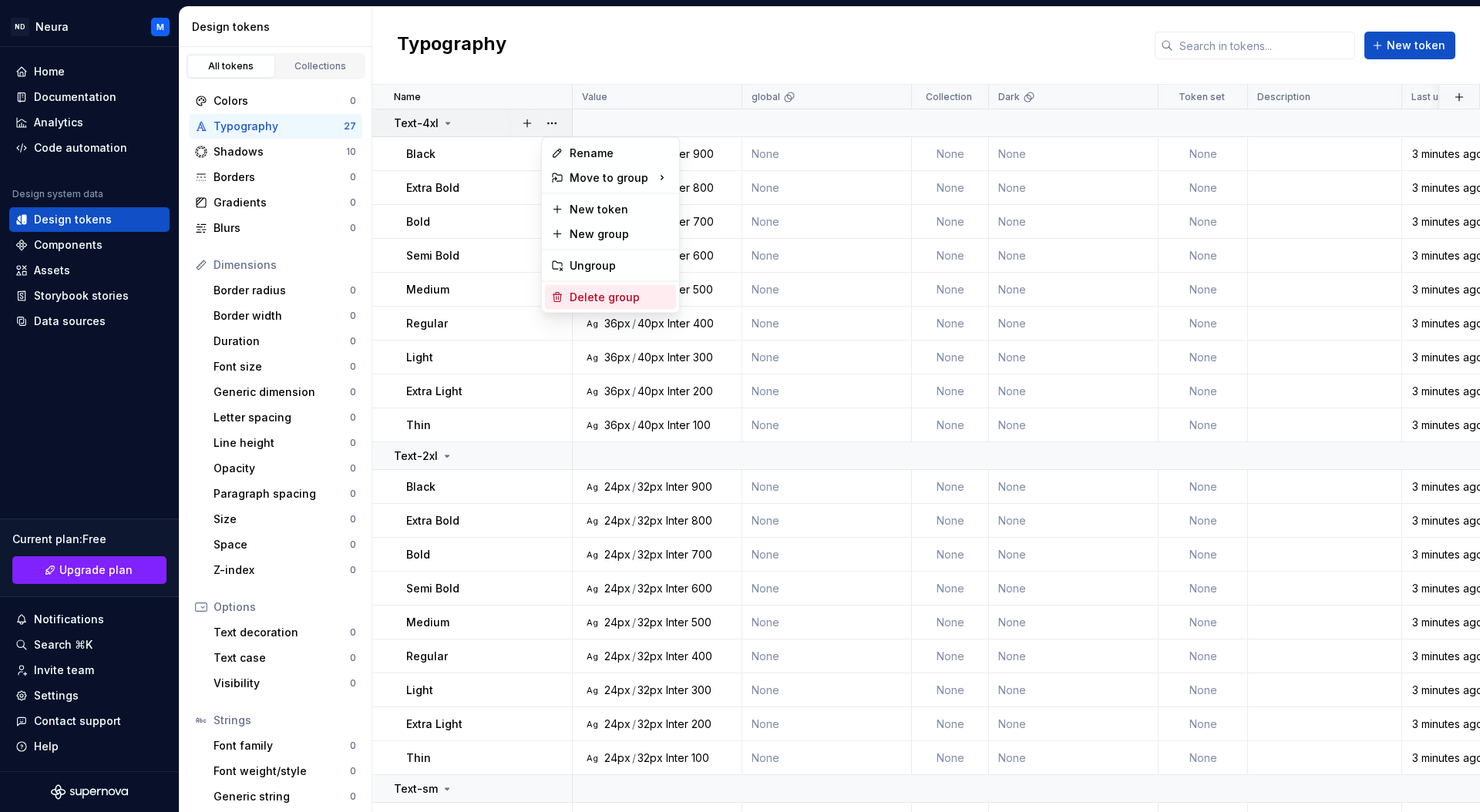
click at [587, 293] on div "Delete group" at bounding box center [619, 297] width 100 height 15
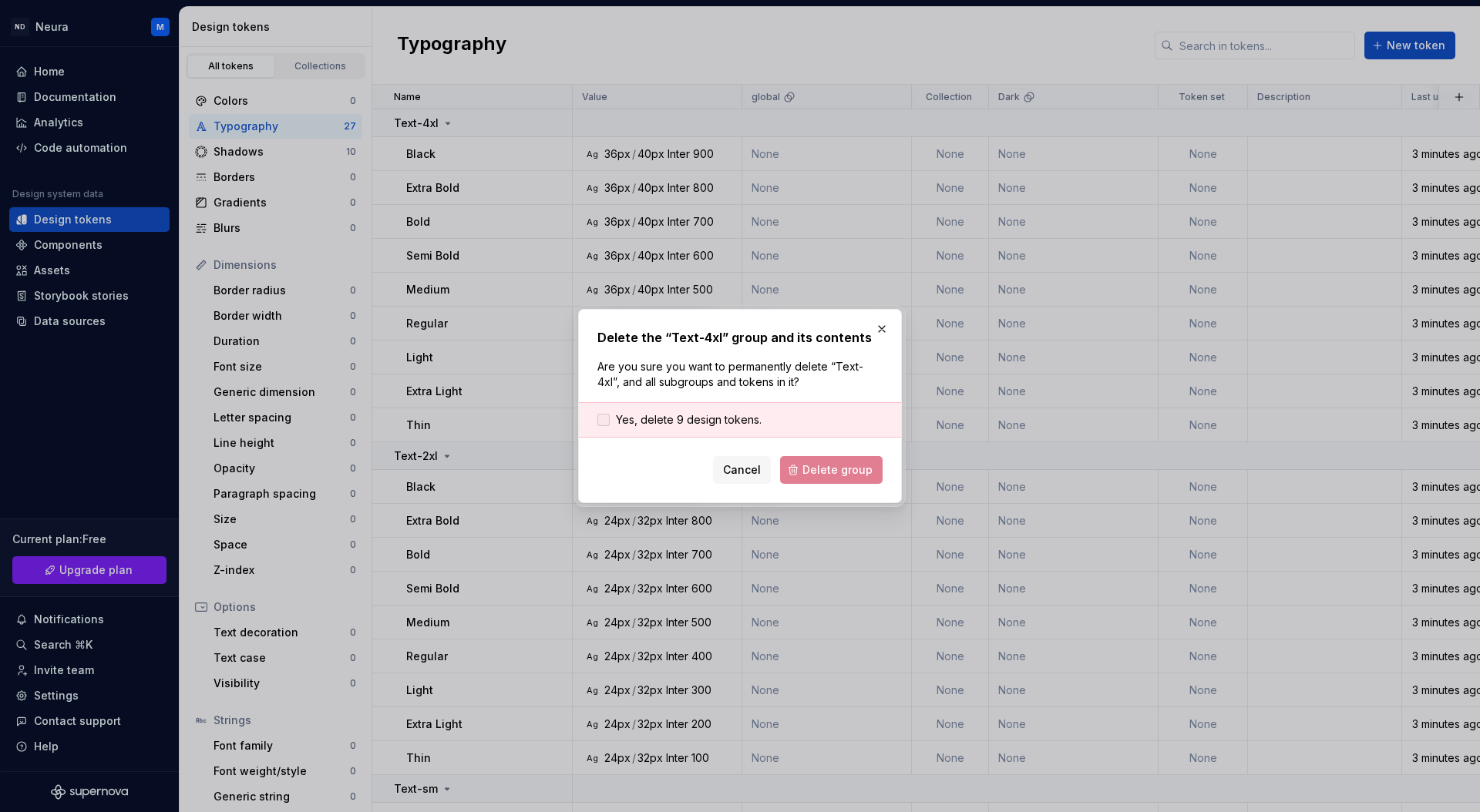
click at [670, 414] on span "Yes, delete 9 design tokens." at bounding box center [689, 420] width 146 height 15
click at [820, 472] on span "Delete group" at bounding box center [837, 470] width 70 height 15
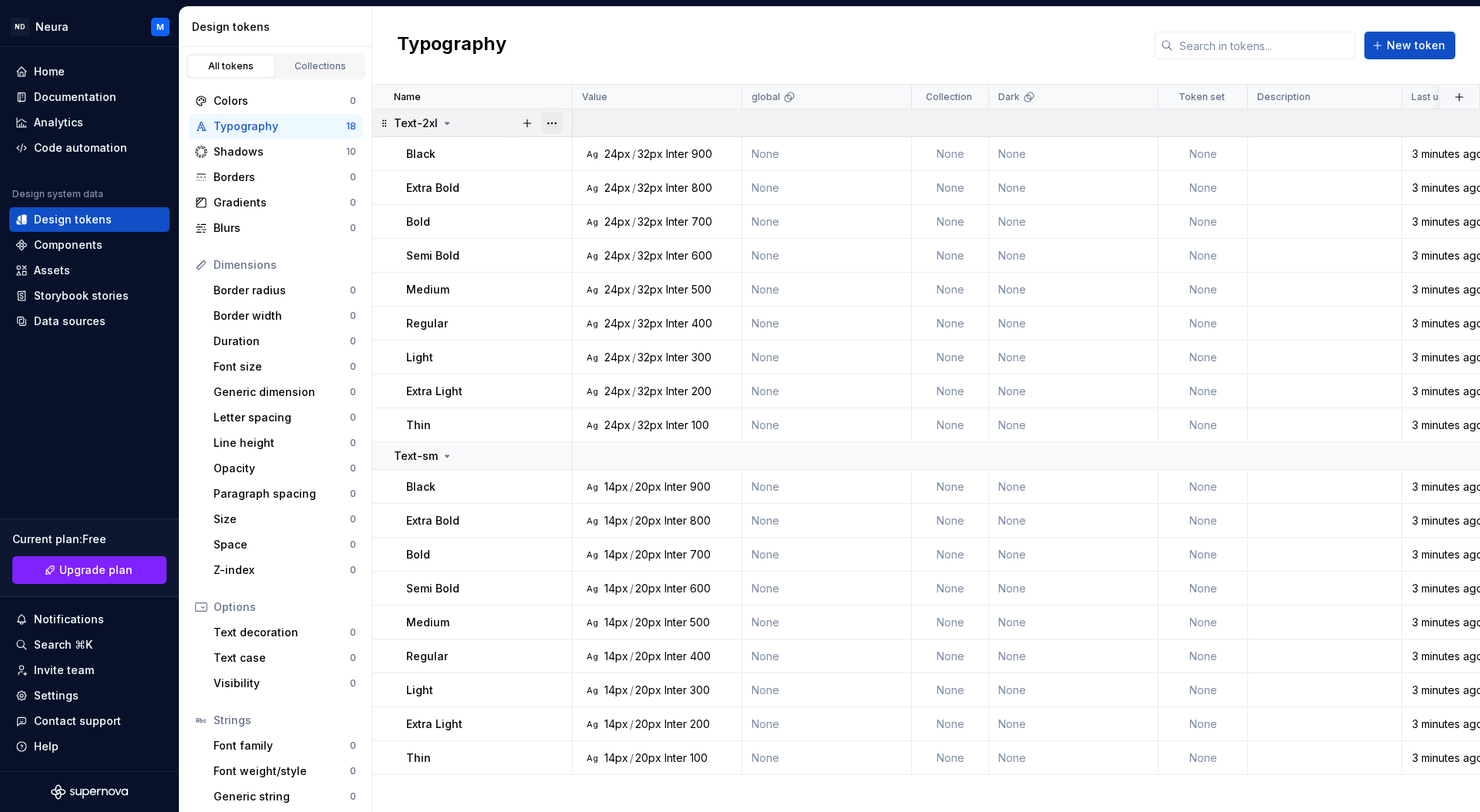
click at [554, 124] on button "button" at bounding box center [552, 123] width 21 height 21
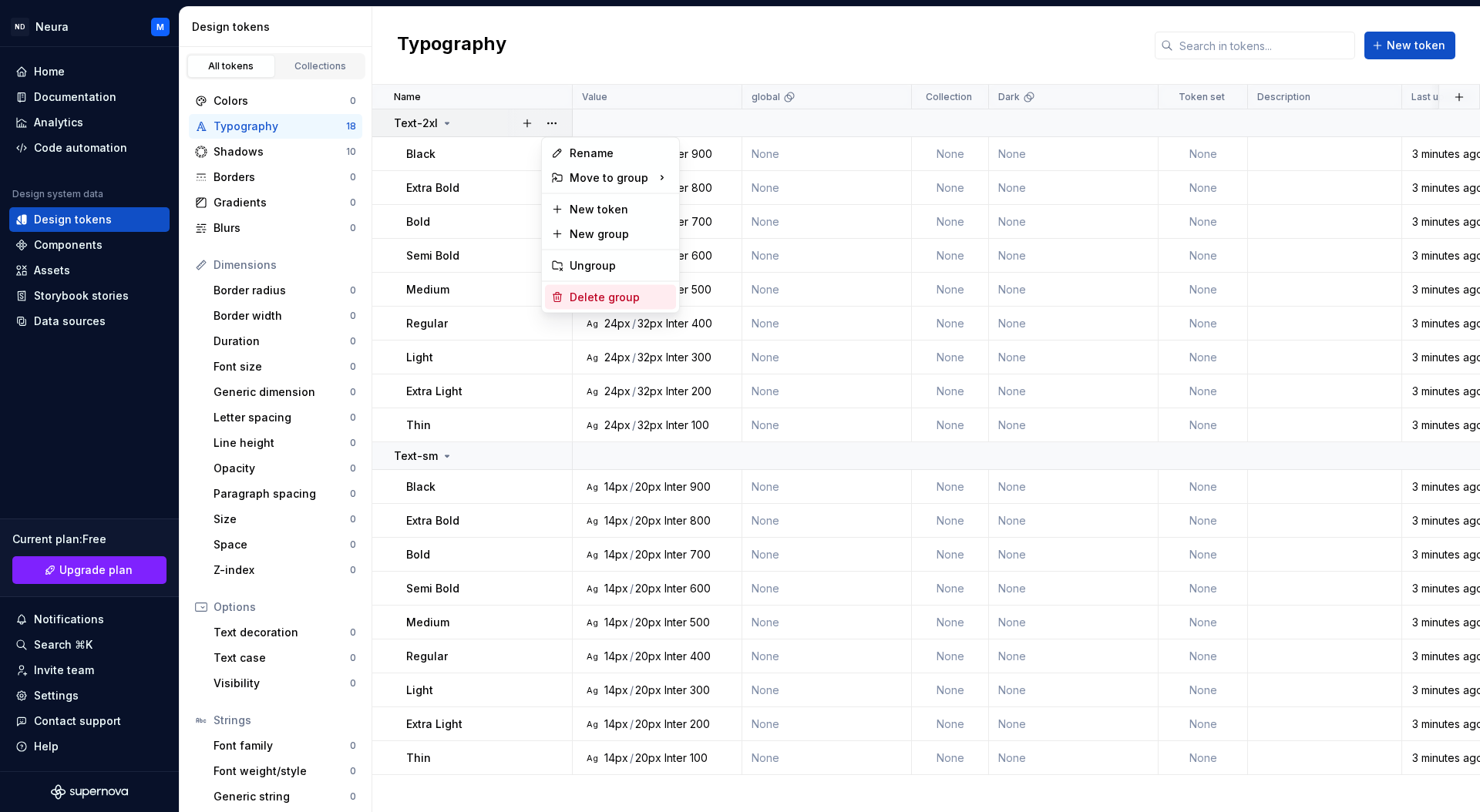
click at [581, 293] on div "Delete group" at bounding box center [619, 297] width 100 height 15
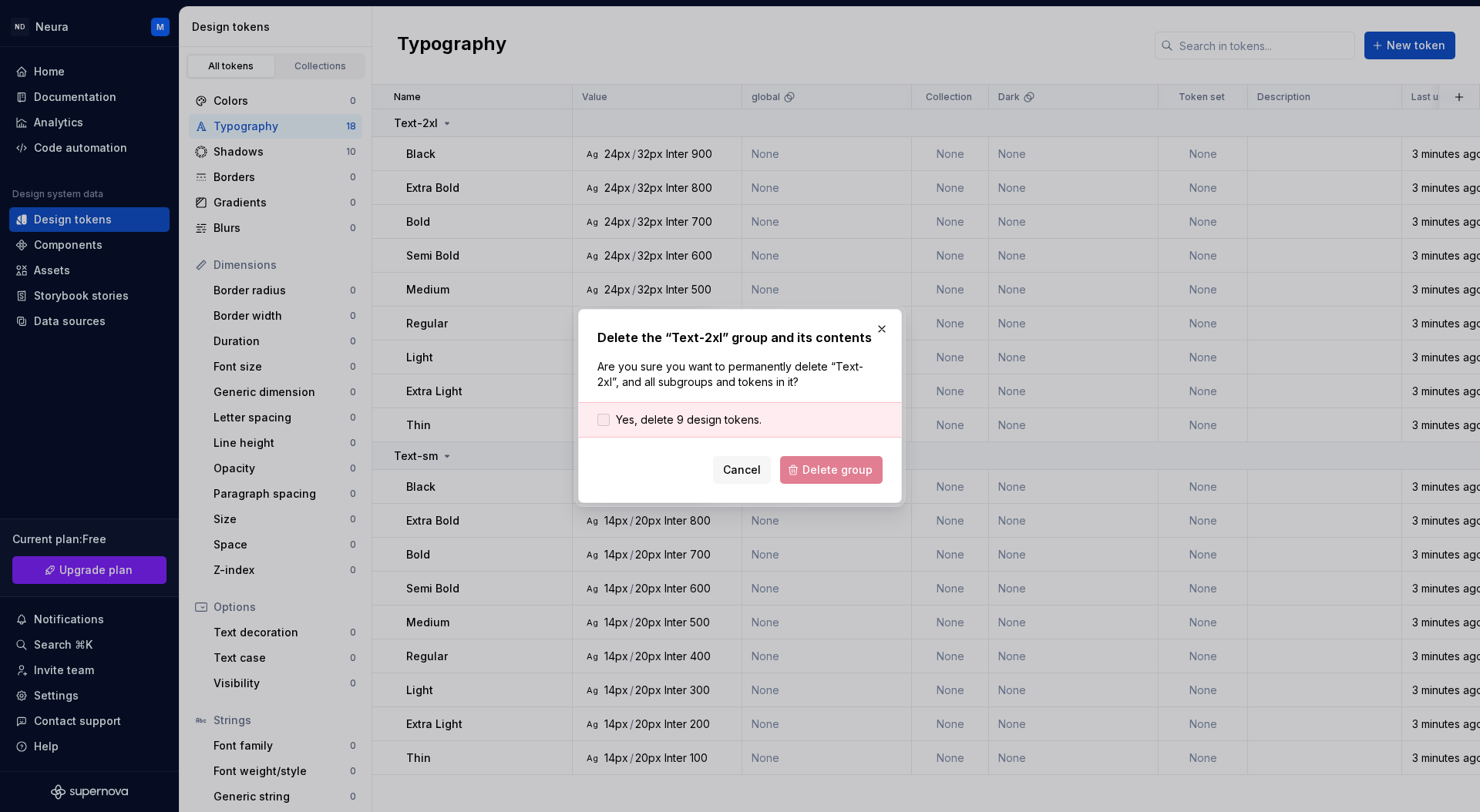
click at [671, 420] on span "Yes, delete 9 design tokens." at bounding box center [689, 420] width 146 height 15
click at [823, 465] on span "Delete group" at bounding box center [837, 470] width 70 height 15
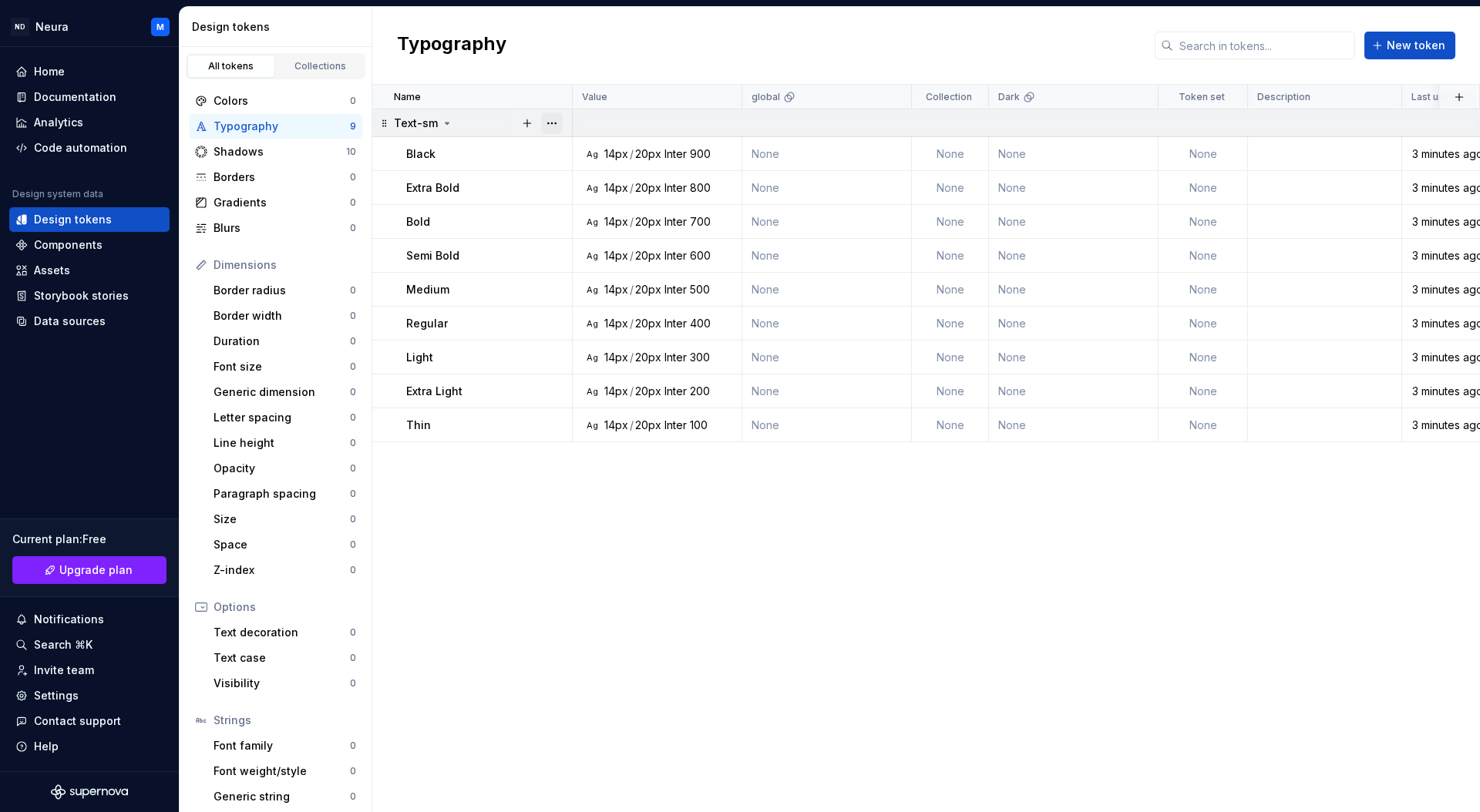
click at [559, 123] on button "button" at bounding box center [552, 123] width 21 height 21
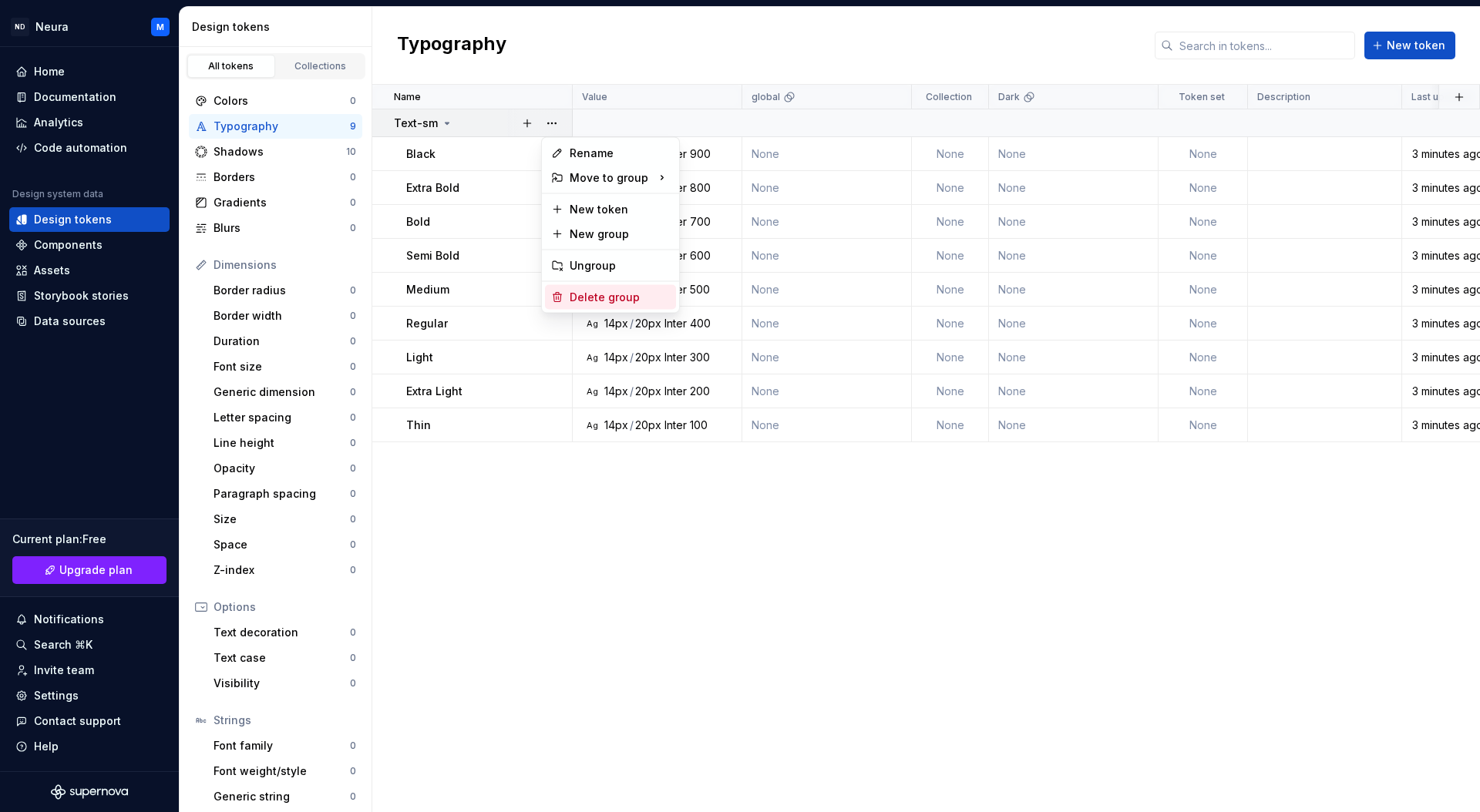
click at [578, 295] on div "Delete group" at bounding box center [619, 297] width 100 height 15
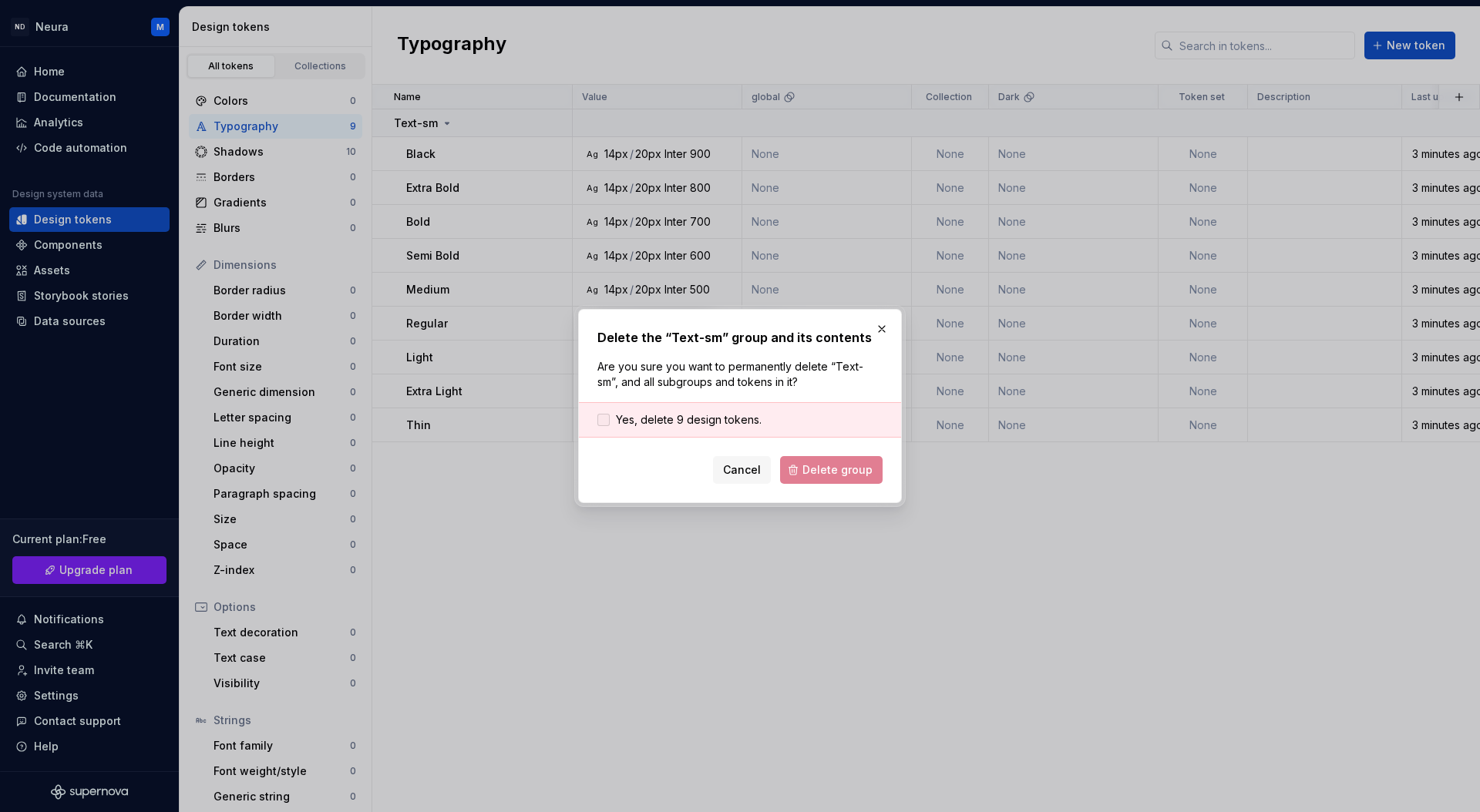
click at [651, 423] on span "Yes, delete 9 design tokens." at bounding box center [689, 420] width 146 height 15
click at [842, 472] on span "Delete group" at bounding box center [837, 470] width 70 height 15
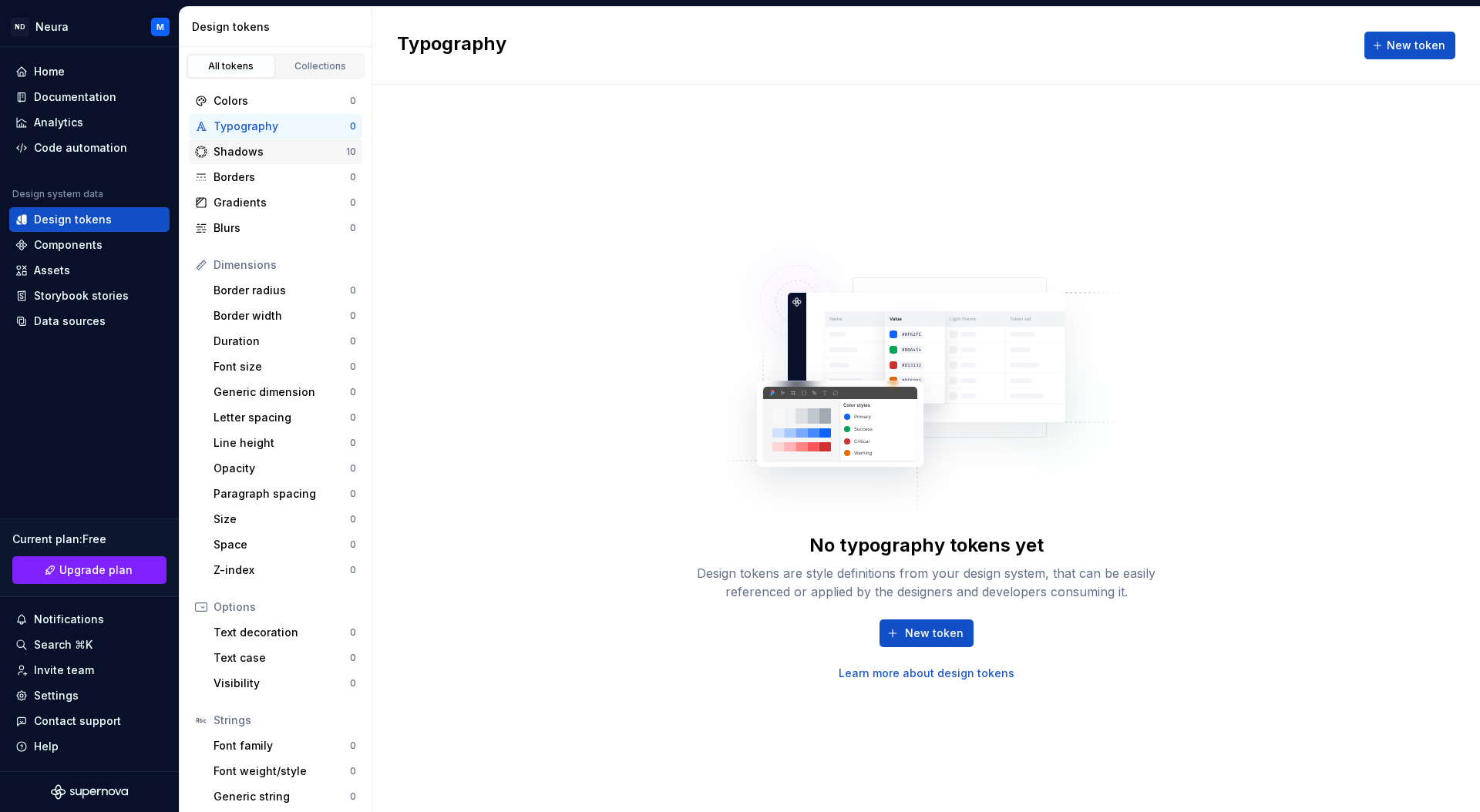
click at [234, 149] on div "Shadows" at bounding box center [280, 152] width 133 height 15
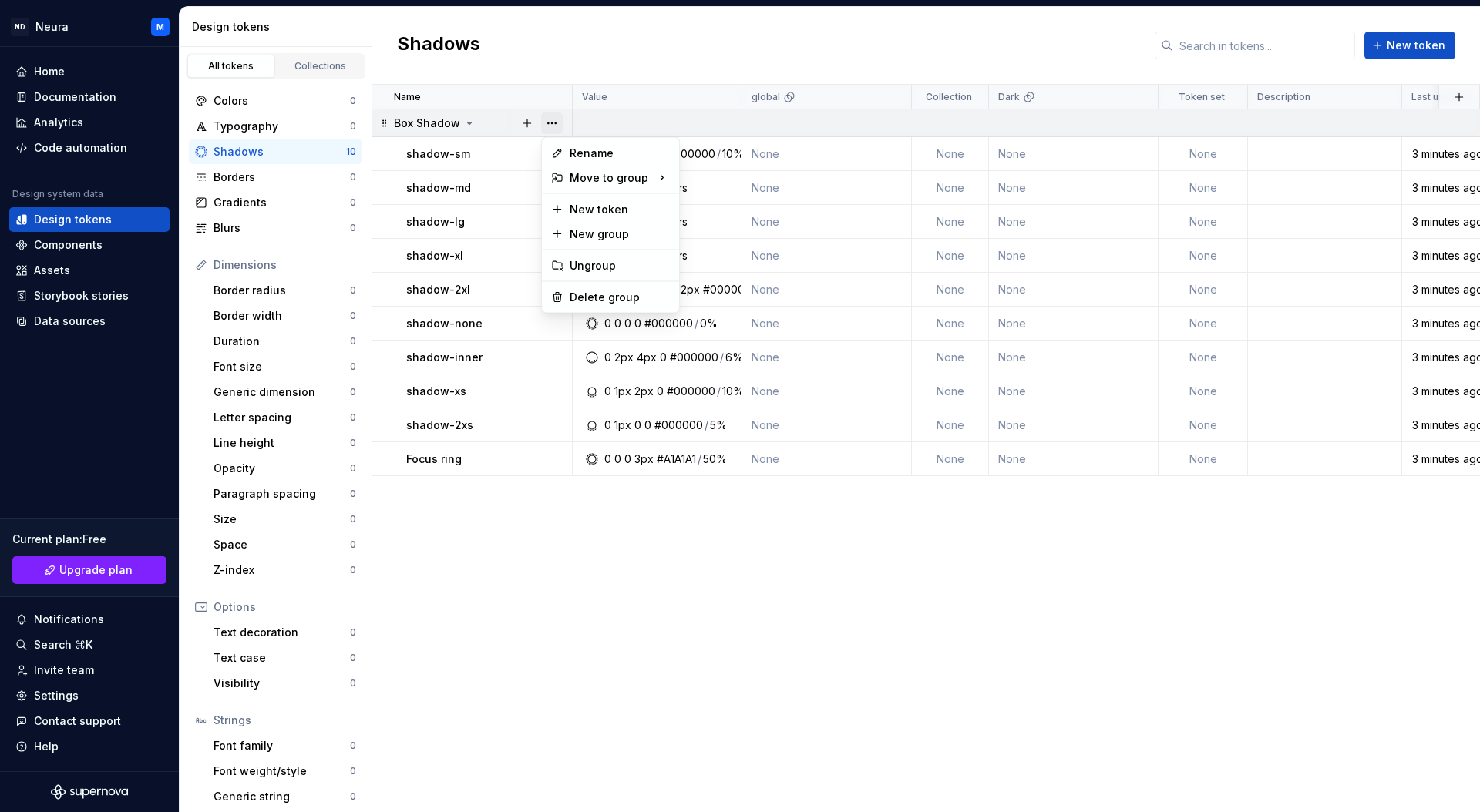
click at [560, 124] on button "button" at bounding box center [552, 123] width 21 height 21
click at [594, 295] on div "Delete group" at bounding box center [619, 297] width 100 height 15
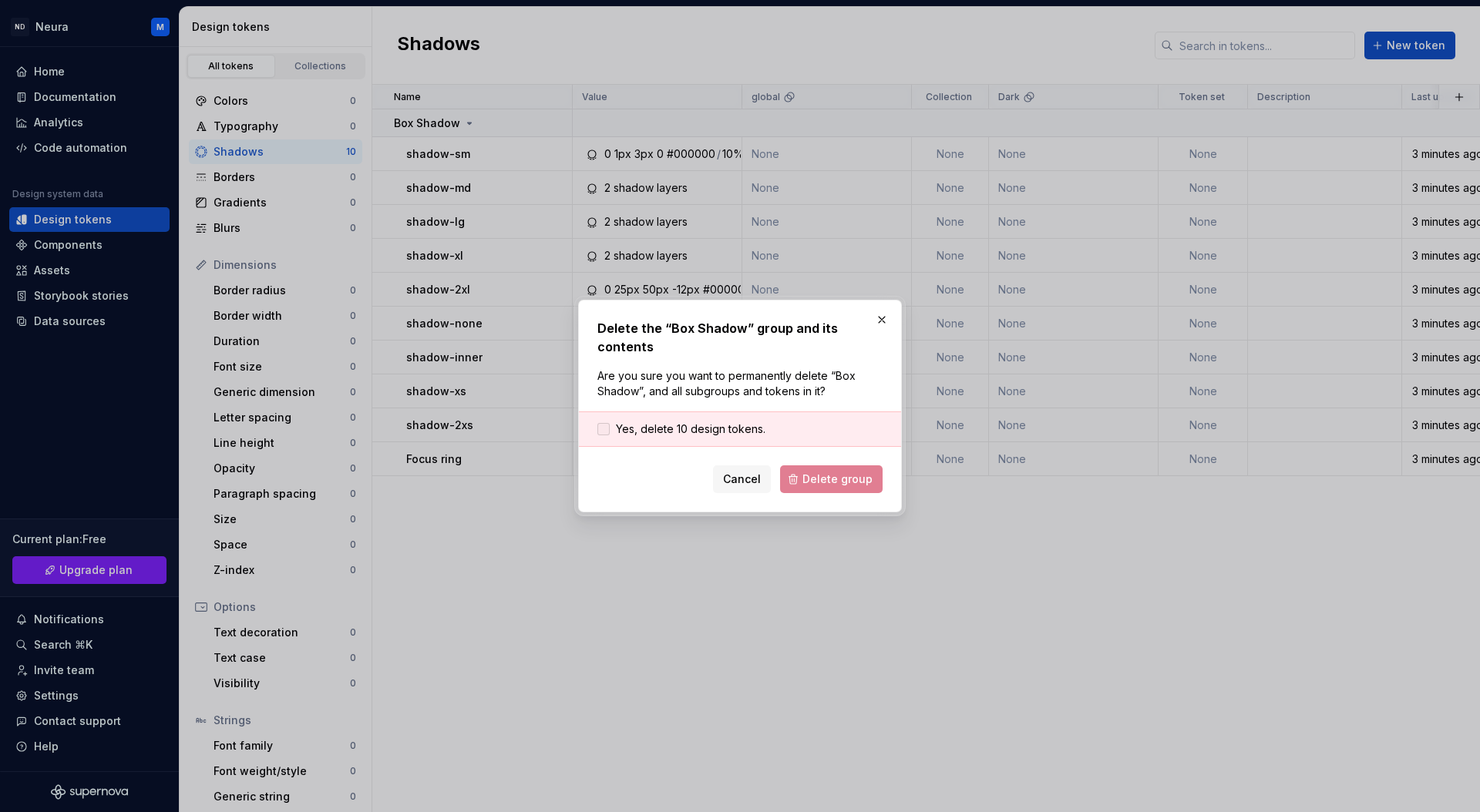
click at [656, 424] on span "Yes, delete 10 design tokens." at bounding box center [690, 429] width 150 height 15
click at [831, 477] on span "Delete group" at bounding box center [837, 479] width 70 height 15
